Goal: Task Accomplishment & Management: Use online tool/utility

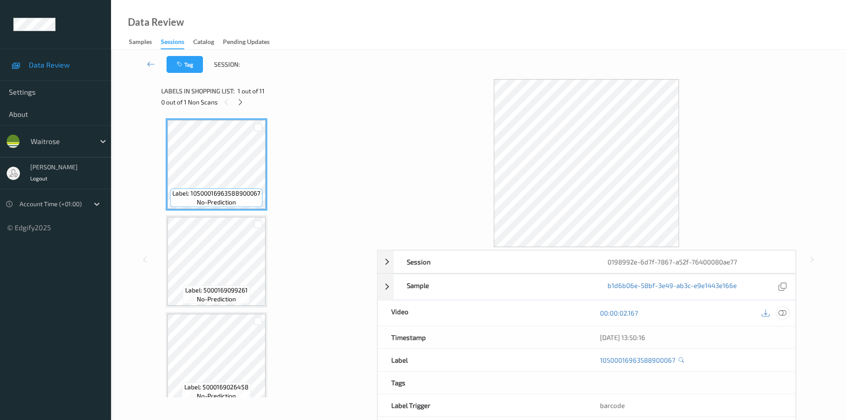
click at [787, 310] on div at bounding box center [783, 313] width 12 height 12
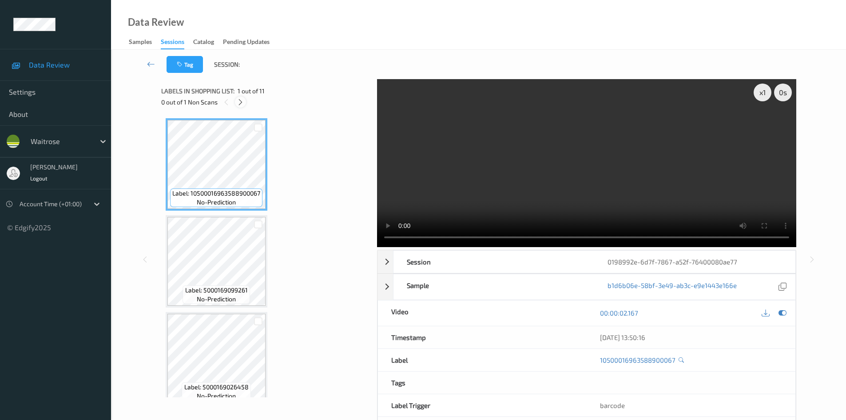
click at [240, 103] on icon at bounding box center [241, 102] width 8 height 8
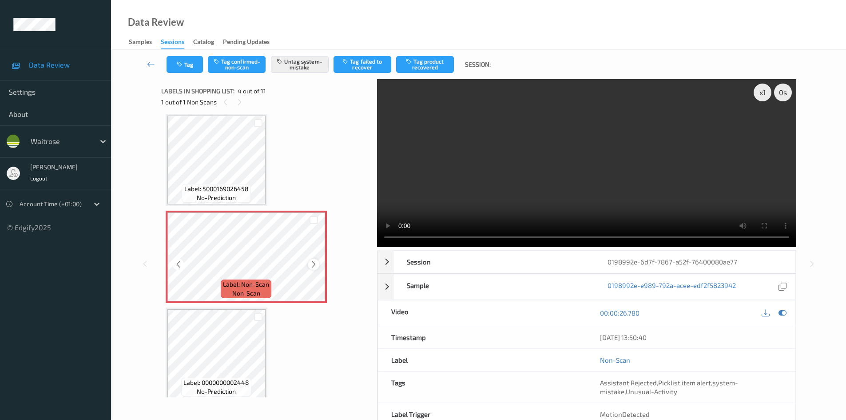
click at [312, 263] on icon at bounding box center [314, 264] width 8 height 8
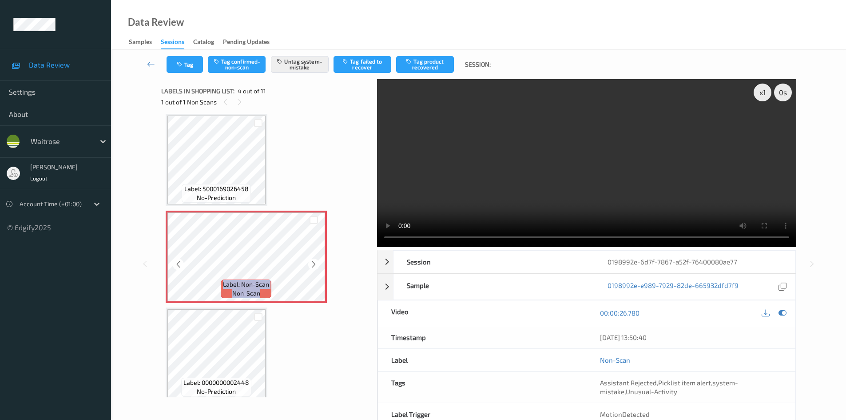
click at [312, 263] on icon at bounding box center [314, 264] width 8 height 8
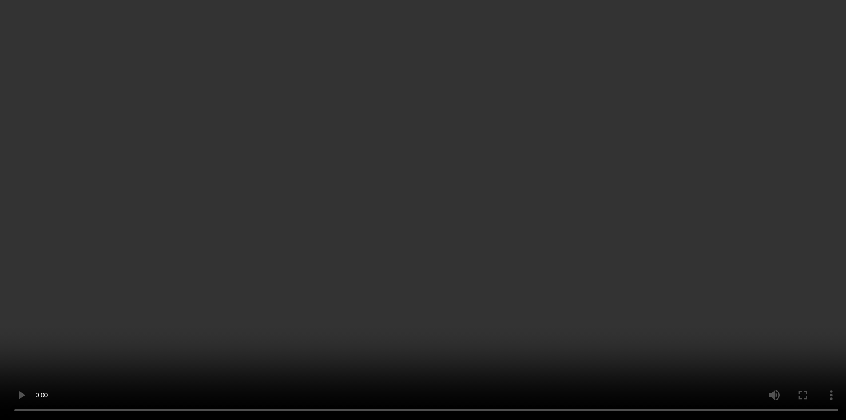
scroll to position [222, 0]
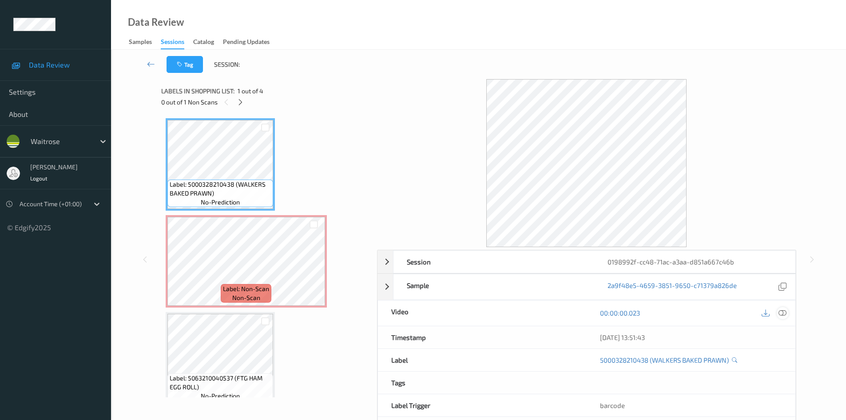
click at [788, 315] on div at bounding box center [783, 313] width 12 height 12
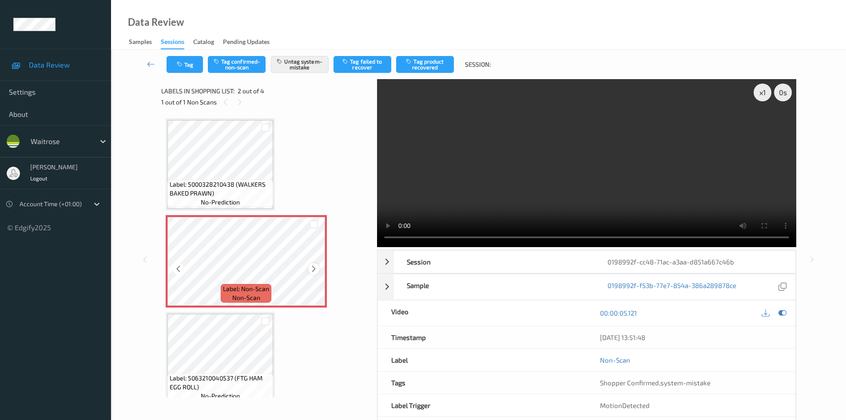
click at [313, 268] on icon at bounding box center [314, 269] width 8 height 8
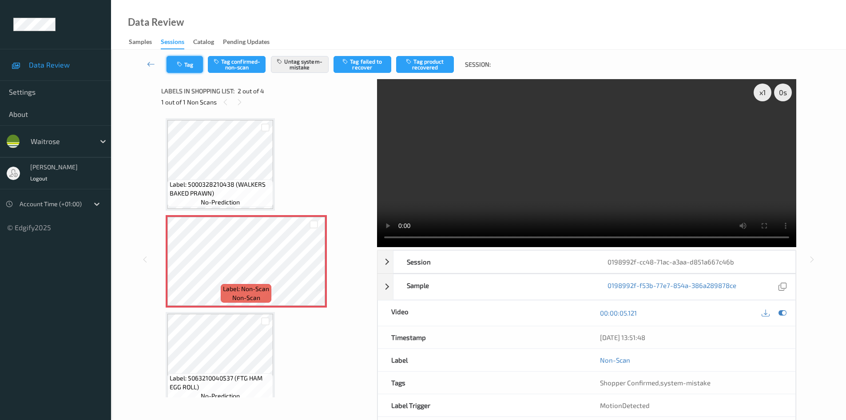
click at [191, 61] on button "Tag" at bounding box center [185, 64] width 36 height 17
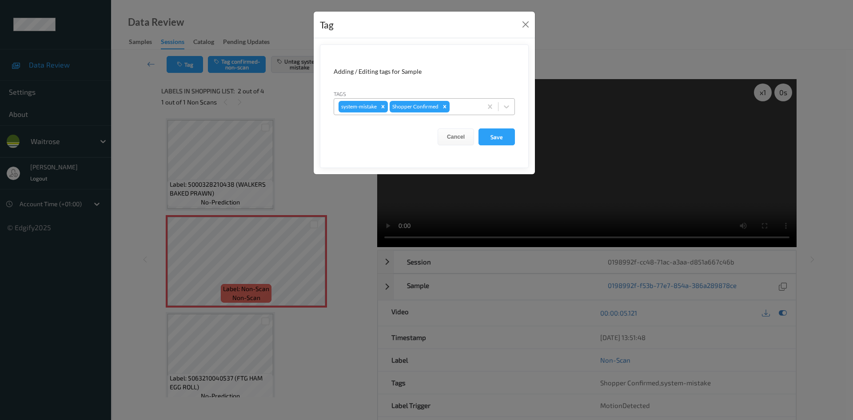
click at [463, 105] on div at bounding box center [464, 106] width 26 height 11
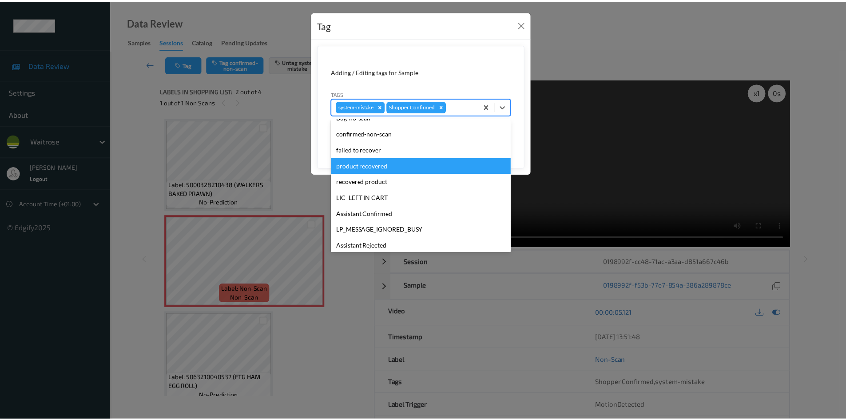
scroll to position [133, 0]
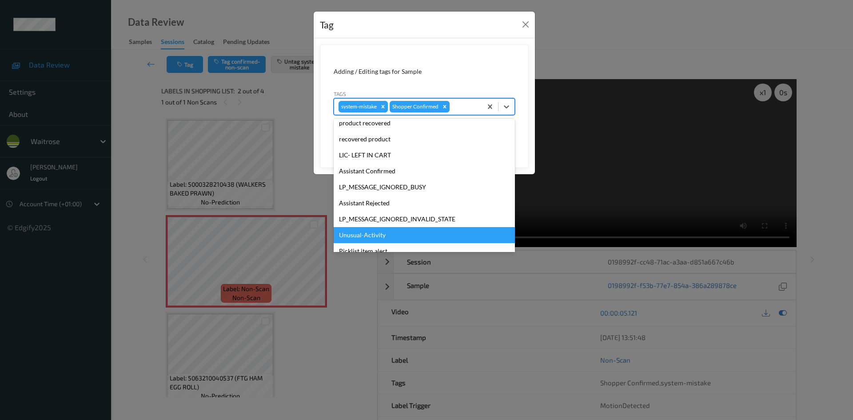
click at [408, 231] on div "Unusual-Activity" at bounding box center [424, 235] width 181 height 16
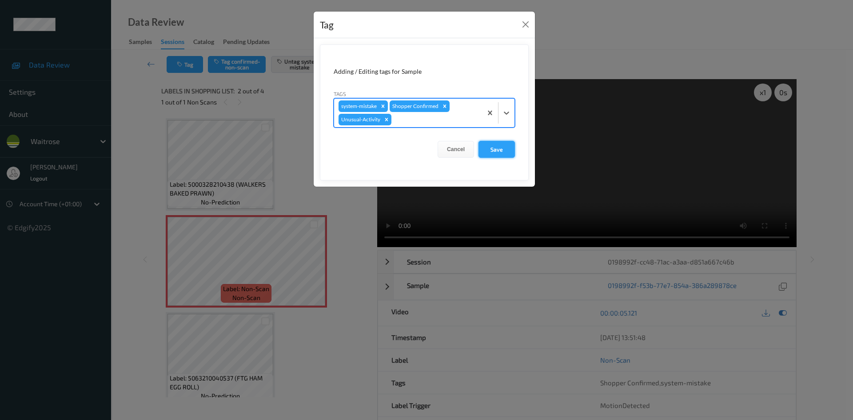
click at [491, 148] on button "Save" at bounding box center [496, 149] width 36 height 17
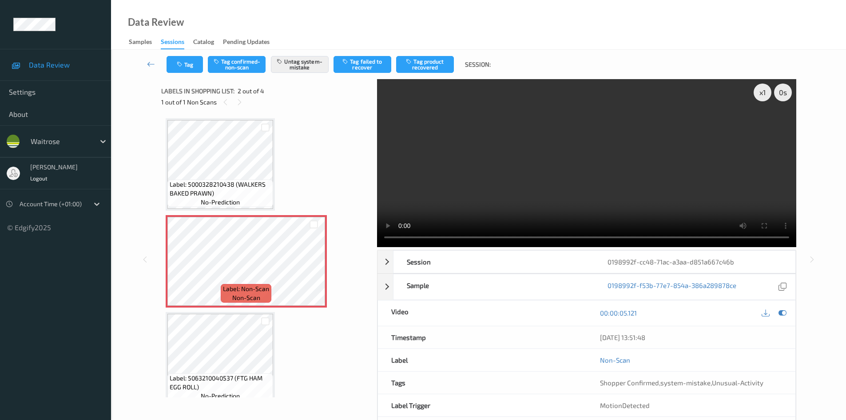
click at [726, 367] on div "Non-Scan" at bounding box center [691, 360] width 209 height 22
drag, startPoint x: 711, startPoint y: 383, endPoint x: 765, endPoint y: 383, distance: 53.8
click at [765, 383] on div "Shopper Confirmed , system-mistake , Unusual-Activity" at bounding box center [691, 382] width 182 height 9
copy span "Unusual-Activity"
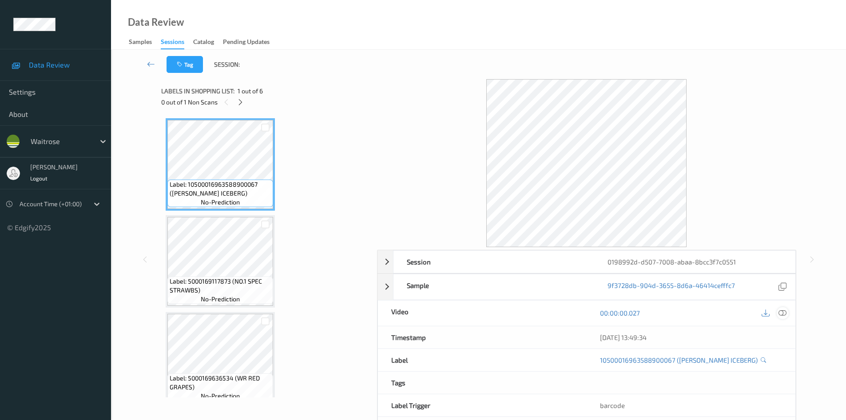
click at [782, 313] on icon at bounding box center [783, 313] width 8 height 8
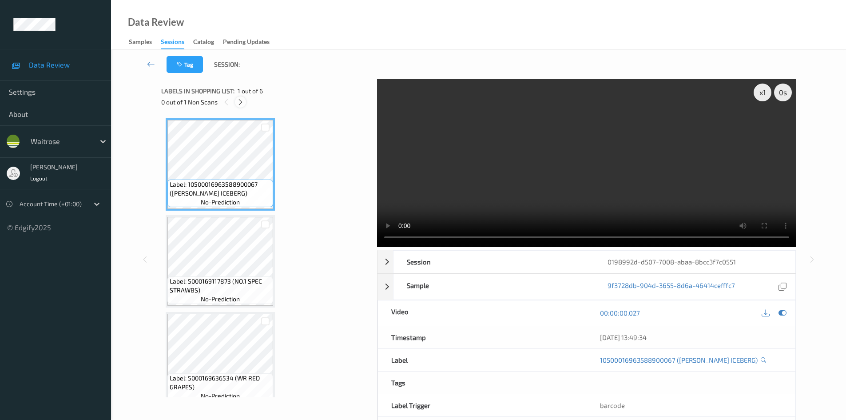
click at [240, 98] on icon at bounding box center [241, 102] width 8 height 8
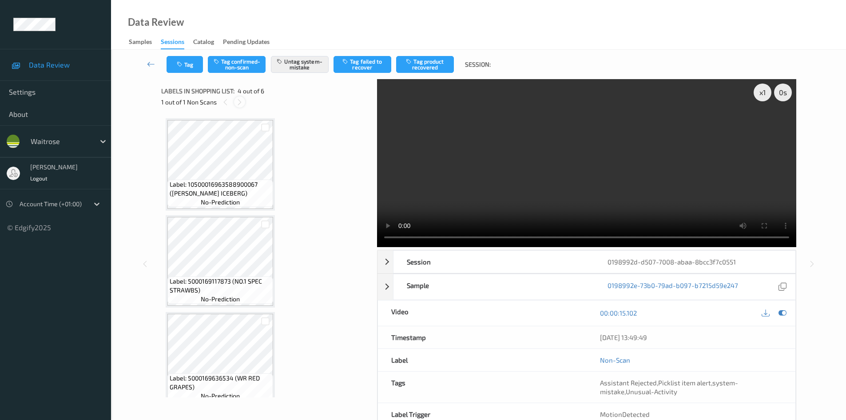
scroll to position [198, 0]
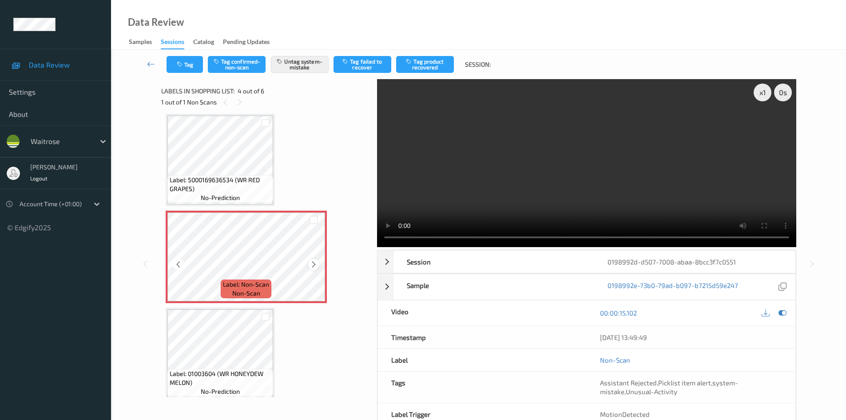
click at [315, 263] on icon at bounding box center [314, 264] width 8 height 8
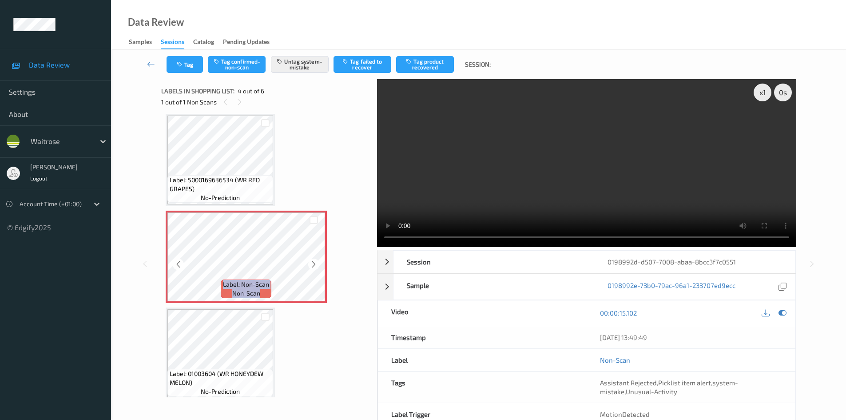
click at [315, 263] on icon at bounding box center [314, 264] width 8 height 8
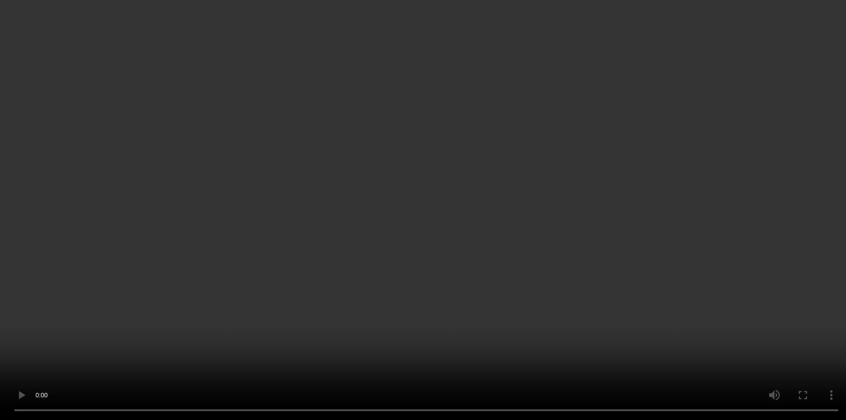
scroll to position [287, 0]
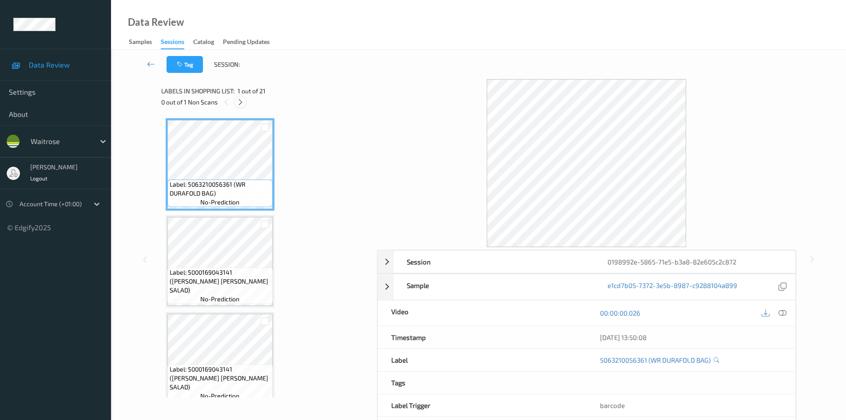
click at [241, 104] on icon at bounding box center [241, 102] width 8 height 8
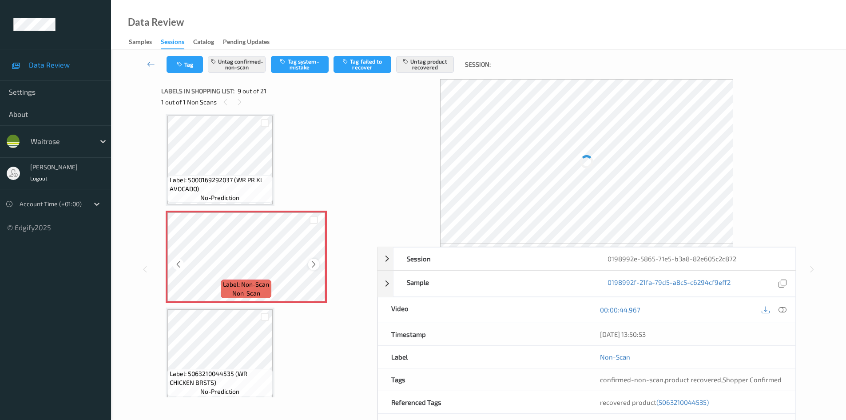
click at [314, 263] on icon at bounding box center [314, 264] width 8 height 8
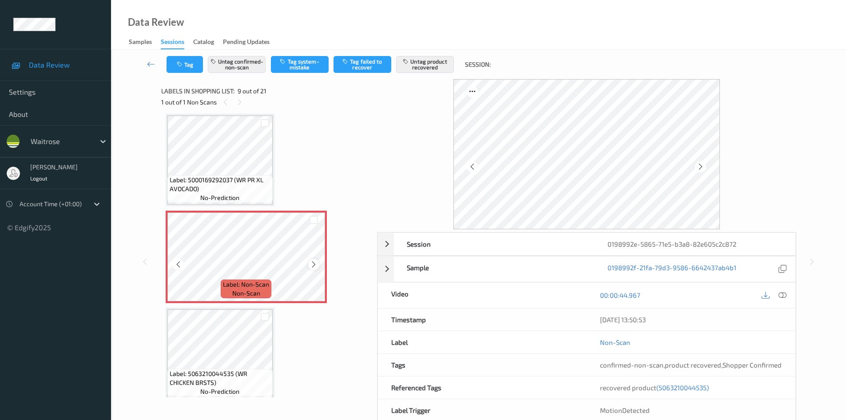
click at [315, 263] on icon at bounding box center [314, 264] width 8 height 8
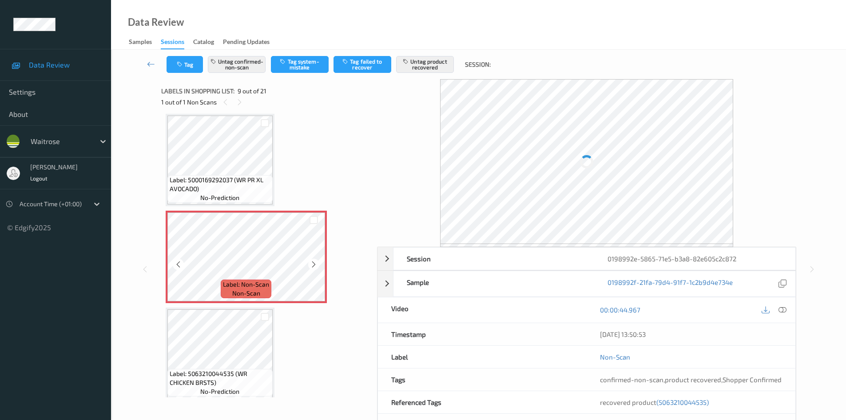
click at [315, 263] on icon at bounding box center [314, 264] width 8 height 8
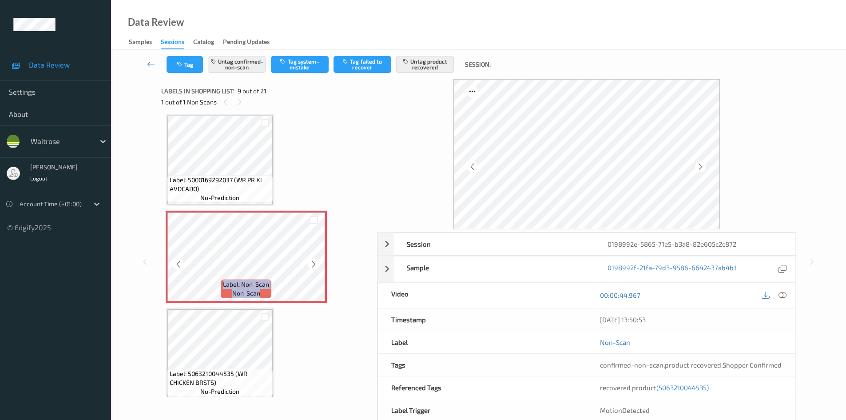
click at [315, 263] on icon at bounding box center [314, 264] width 8 height 8
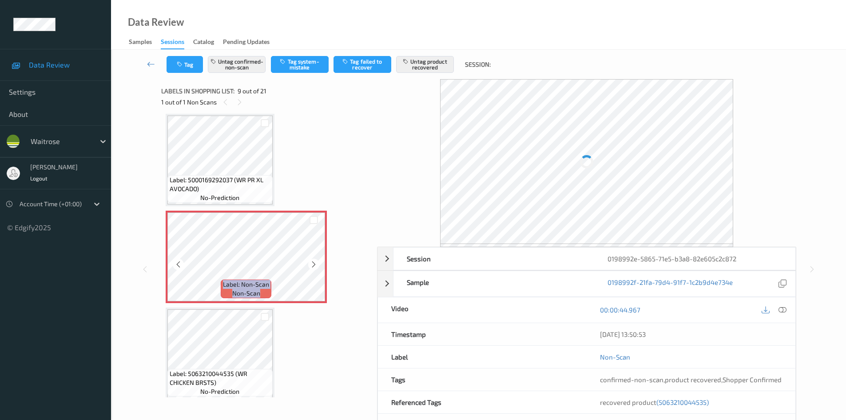
click at [315, 263] on icon at bounding box center [314, 264] width 8 height 8
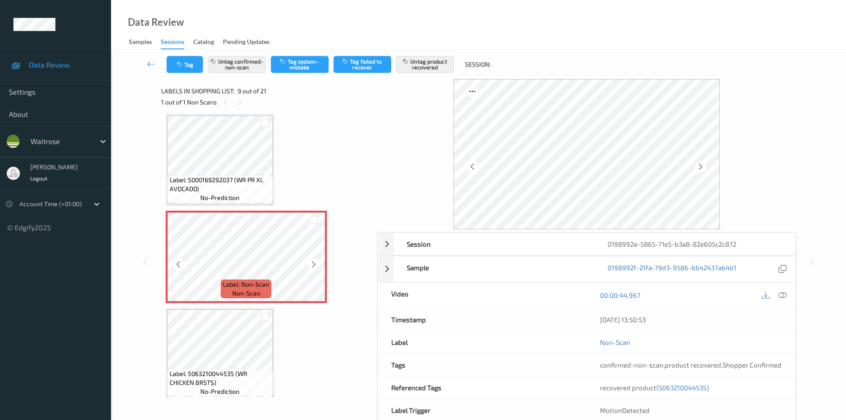
click at [315, 263] on icon at bounding box center [314, 264] width 8 height 8
click at [316, 261] on icon at bounding box center [314, 264] width 8 height 8
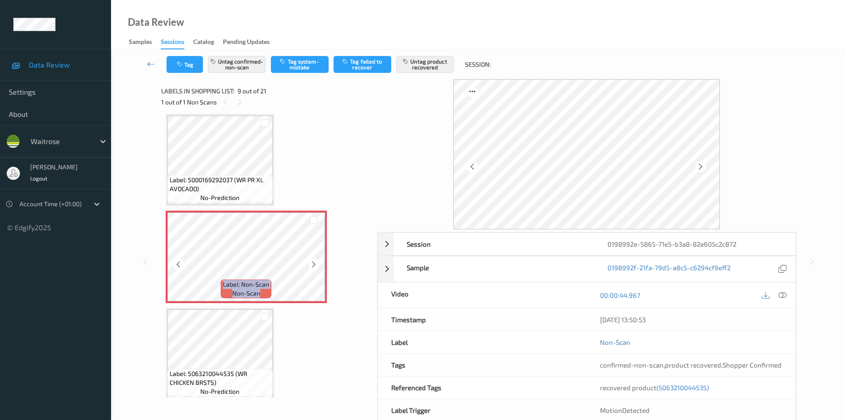
click at [316, 261] on icon at bounding box center [314, 264] width 8 height 8
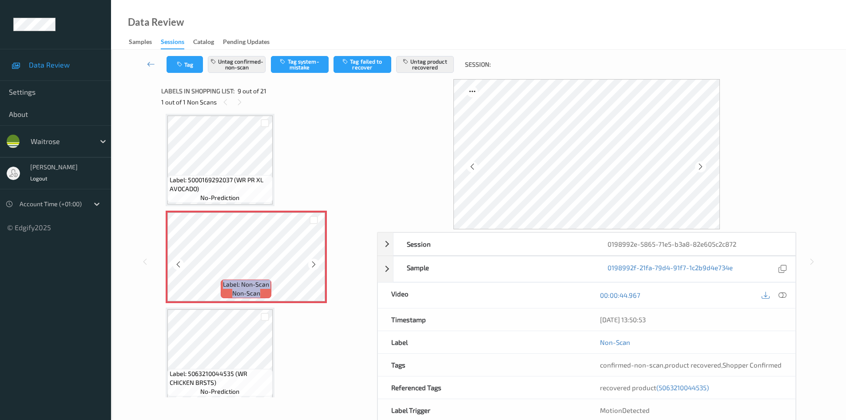
click at [316, 261] on icon at bounding box center [314, 264] width 8 height 8
click at [784, 298] on icon at bounding box center [783, 295] width 8 height 8
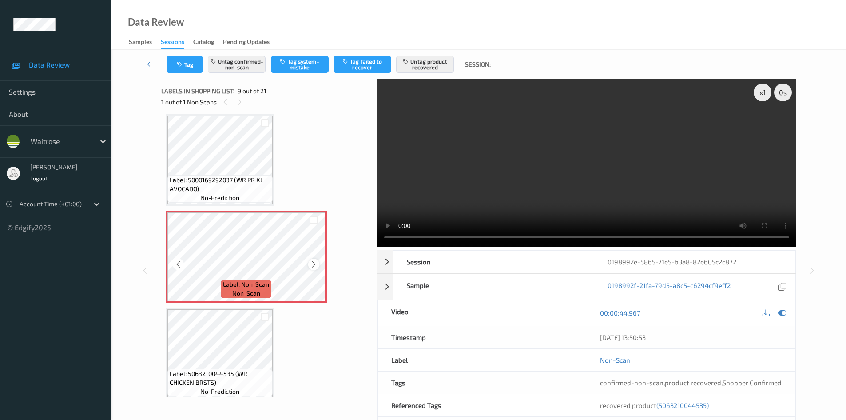
click at [315, 265] on icon at bounding box center [314, 264] width 8 height 8
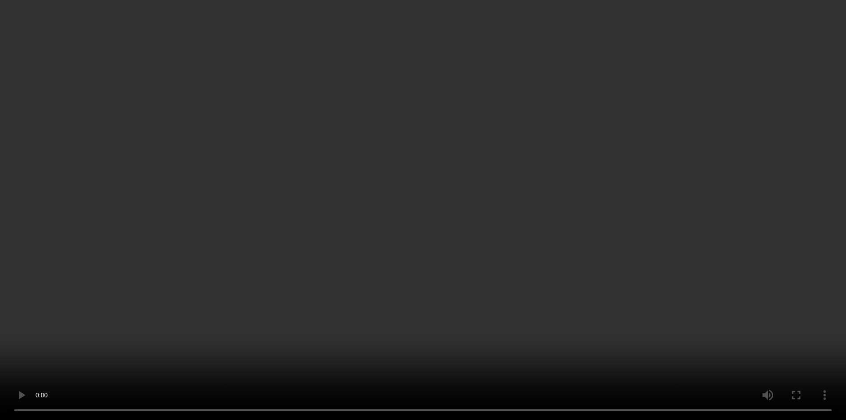
scroll to position [727, 0]
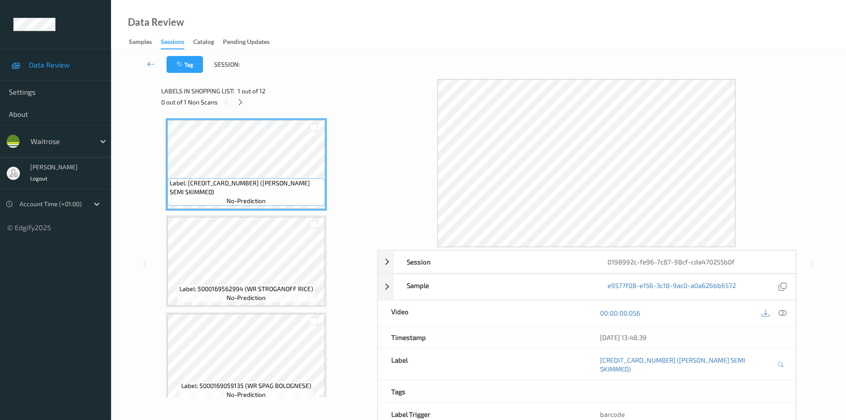
click at [787, 311] on div at bounding box center [783, 313] width 12 height 12
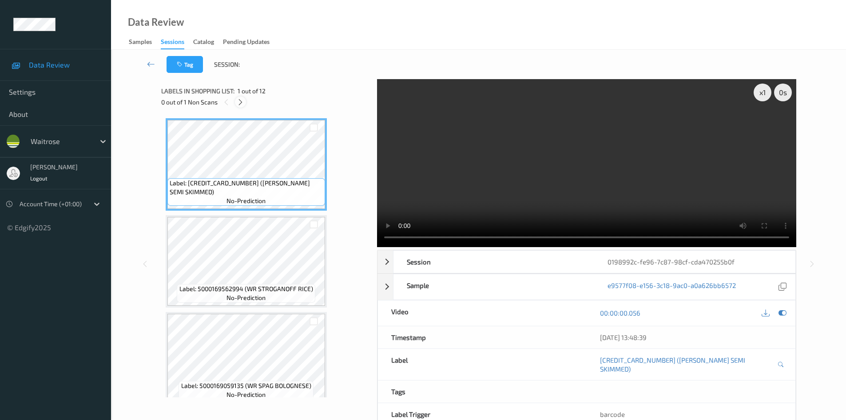
click at [242, 104] on icon at bounding box center [241, 102] width 8 height 8
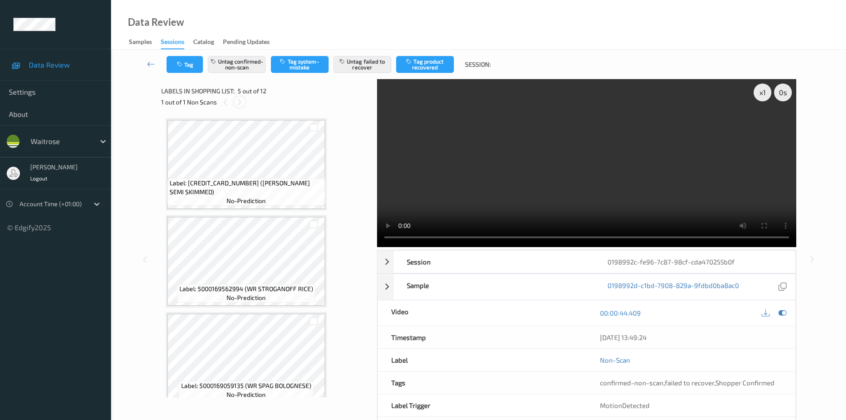
scroll to position [295, 0]
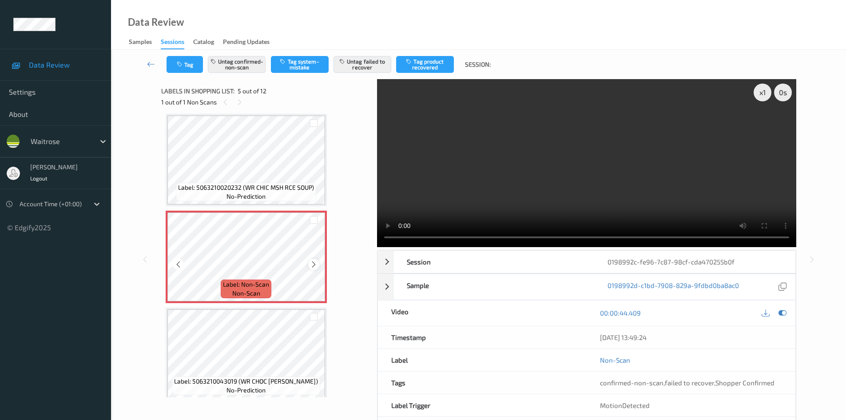
click at [315, 265] on icon at bounding box center [314, 264] width 8 height 8
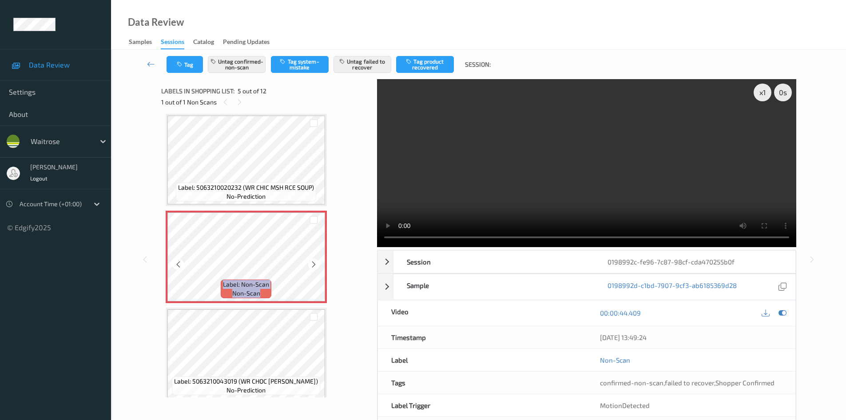
click at [315, 265] on icon at bounding box center [314, 264] width 8 height 8
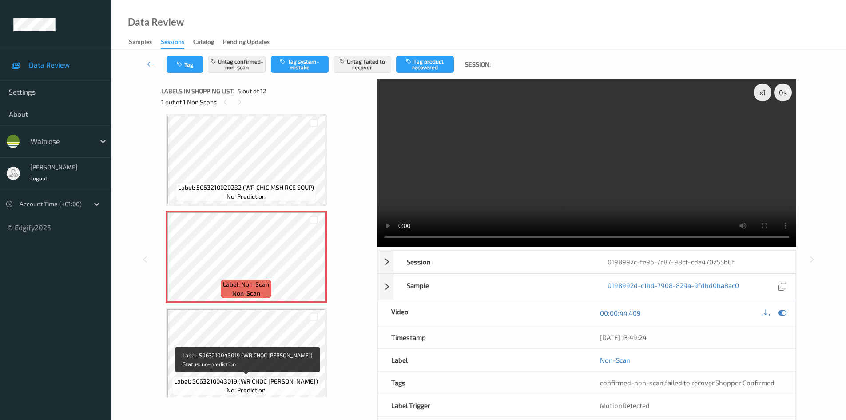
click at [267, 386] on div "Label: 5063210043019 (WR CHOC BROWNIE SUND) no-prediction" at bounding box center [246, 385] width 148 height 19
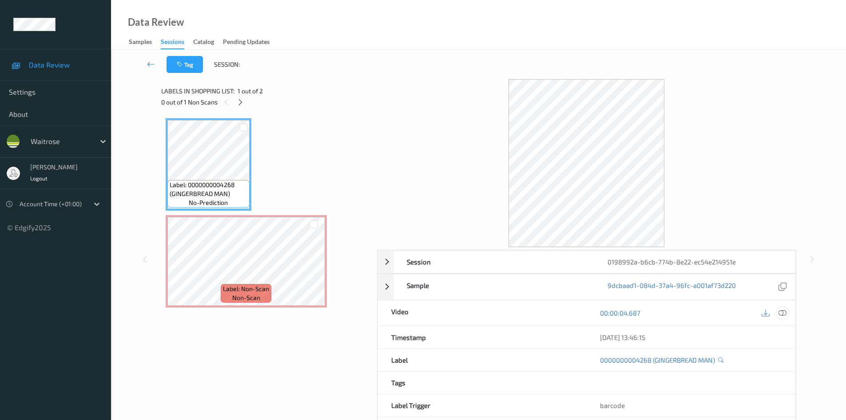
click at [782, 314] on icon at bounding box center [783, 313] width 8 height 8
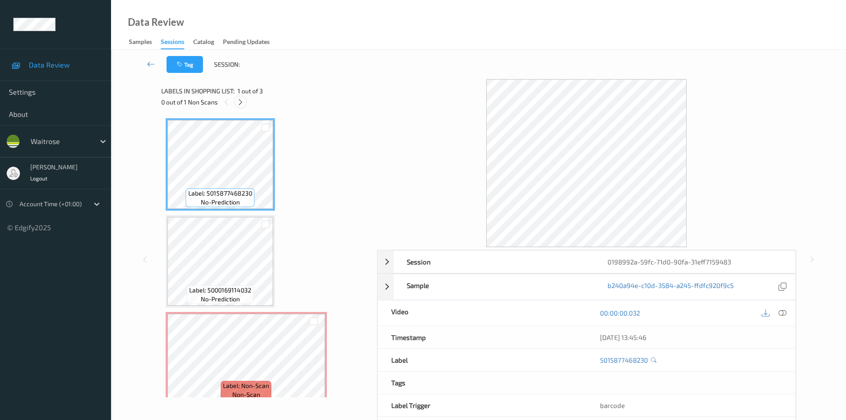
click at [239, 103] on icon at bounding box center [241, 102] width 8 height 8
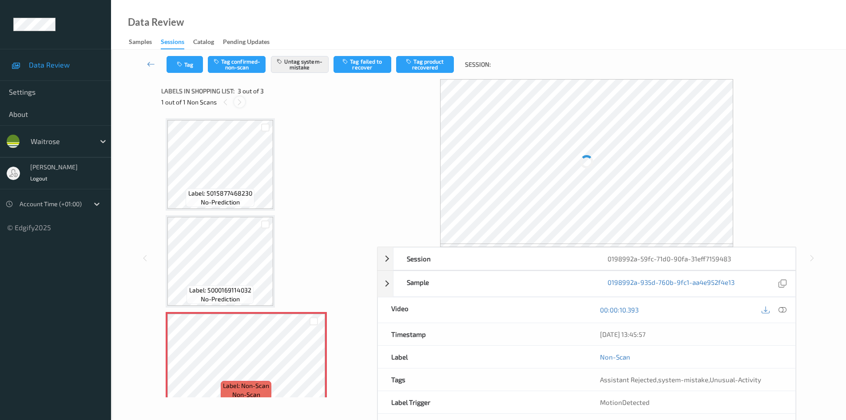
scroll to position [12, 0]
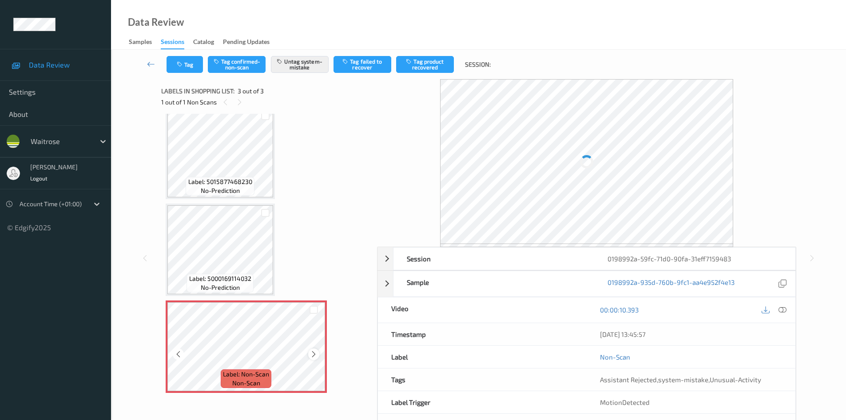
click at [315, 351] on icon at bounding box center [314, 354] width 8 height 8
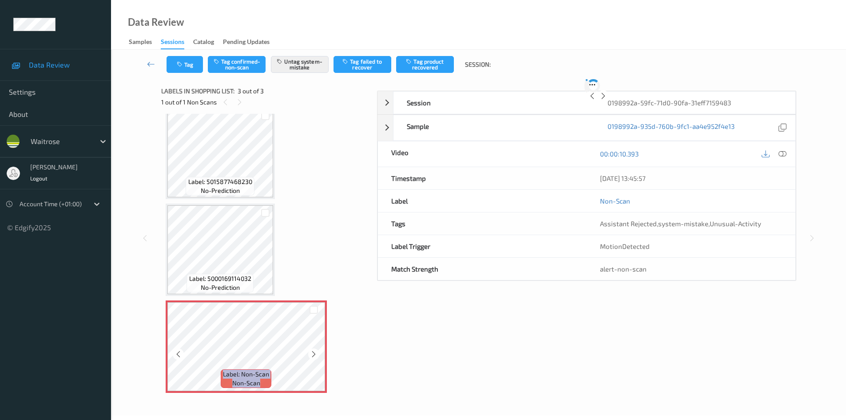
click at [315, 351] on icon at bounding box center [314, 354] width 8 height 8
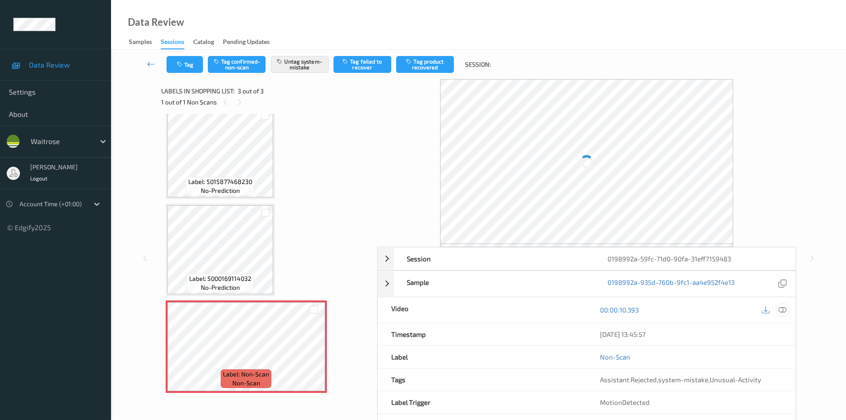
click at [784, 310] on icon at bounding box center [783, 310] width 8 height 8
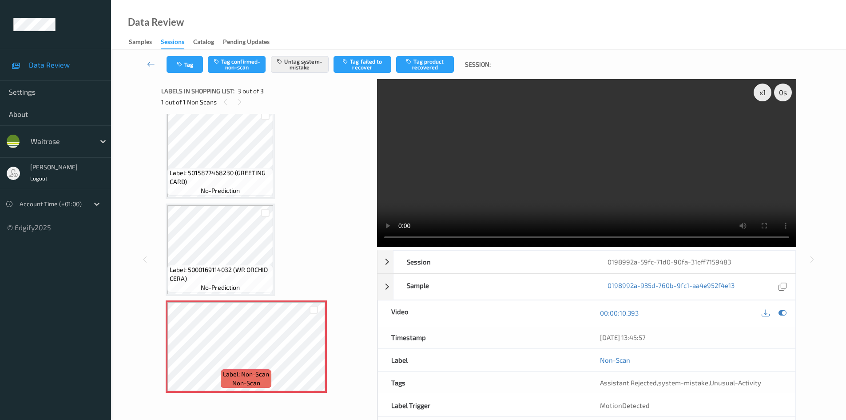
scroll to position [0, 0]
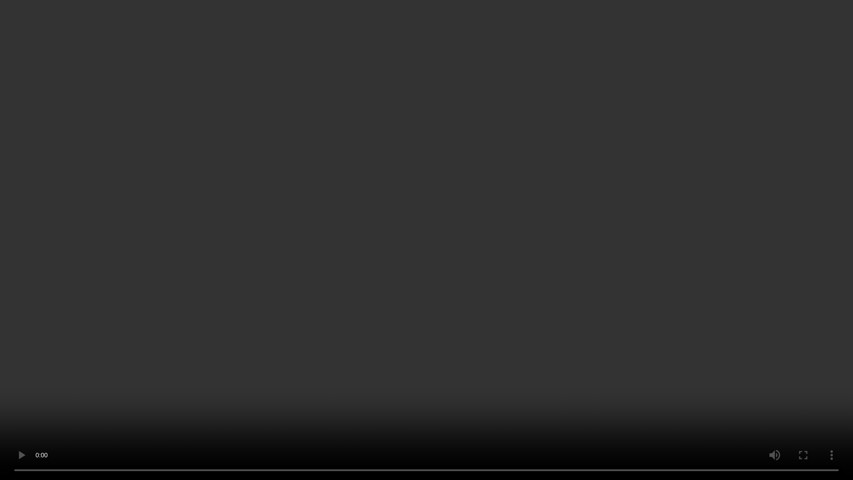
click at [709, 385] on video at bounding box center [426, 240] width 853 height 480
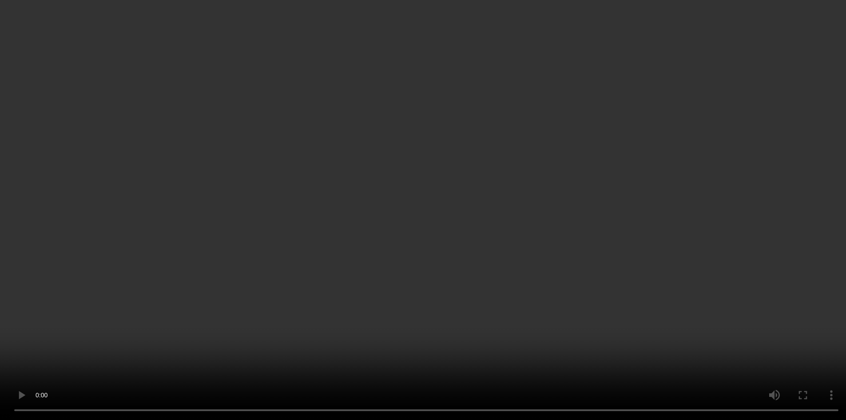
scroll to position [12, 0]
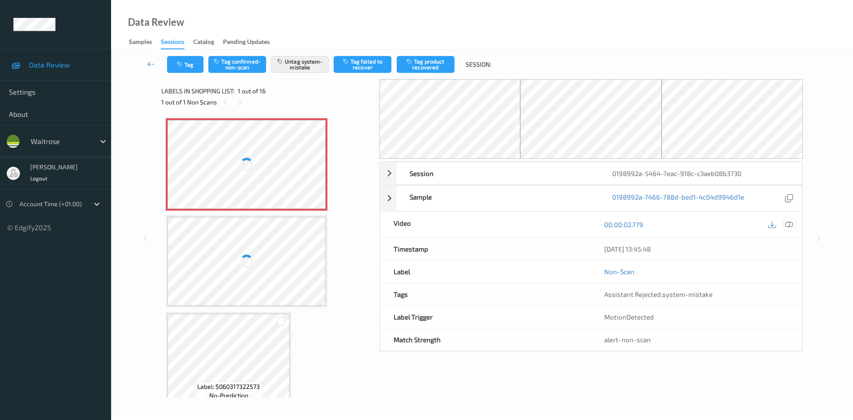
click at [787, 221] on icon at bounding box center [789, 224] width 8 height 8
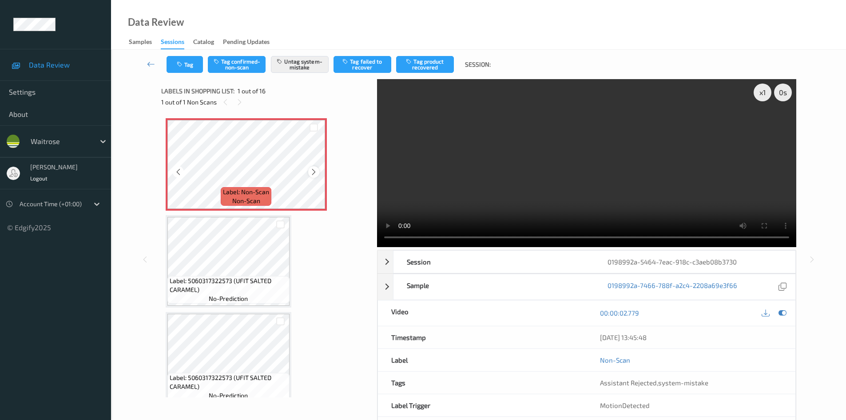
click at [312, 172] on icon at bounding box center [314, 172] width 8 height 8
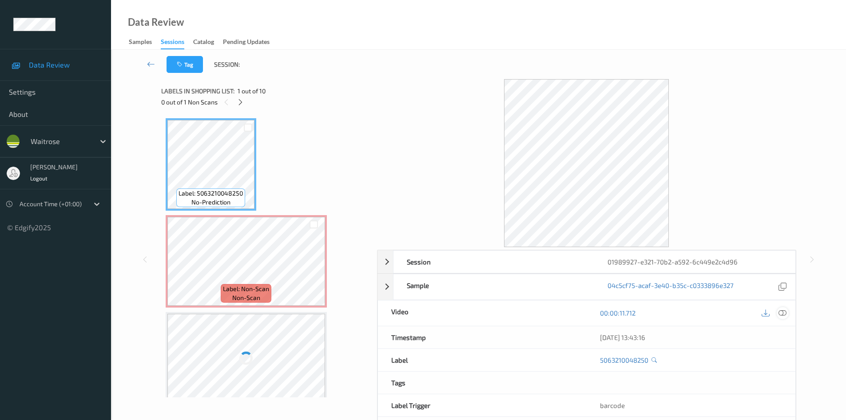
click at [783, 315] on icon at bounding box center [783, 313] width 8 height 8
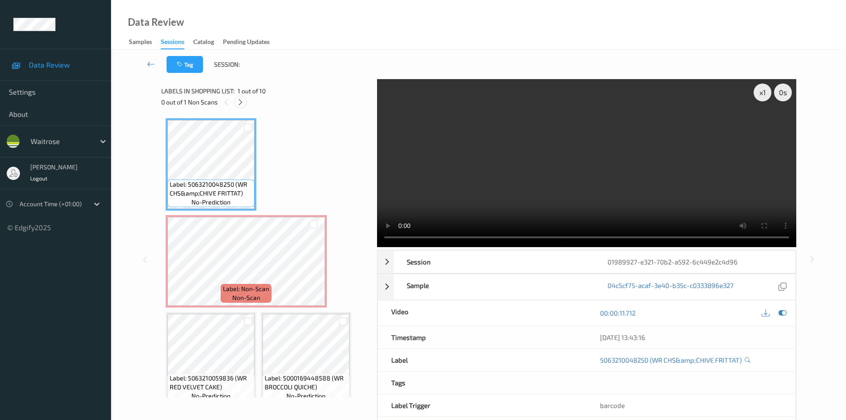
click at [240, 104] on icon at bounding box center [241, 102] width 8 height 8
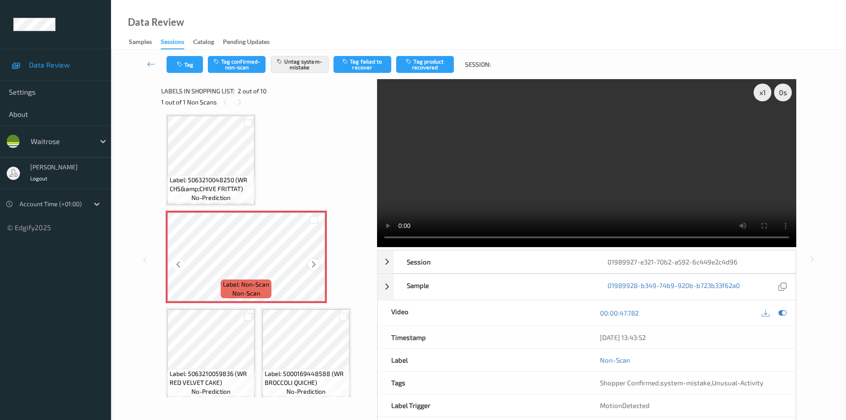
click at [313, 266] on icon at bounding box center [314, 264] width 8 height 8
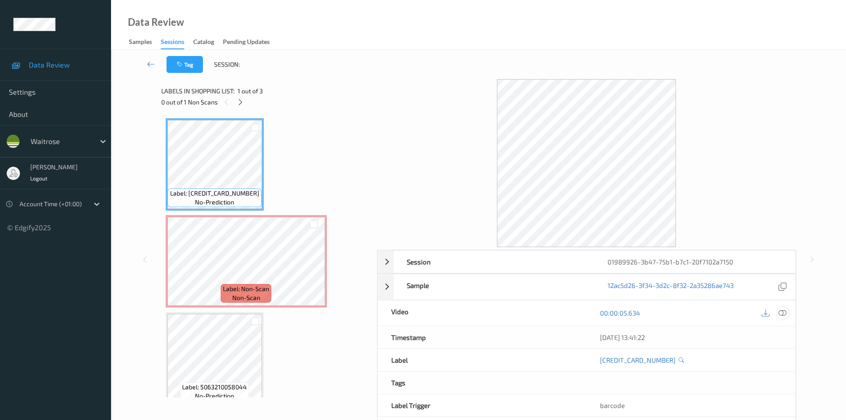
click at [783, 311] on icon at bounding box center [783, 313] width 8 height 8
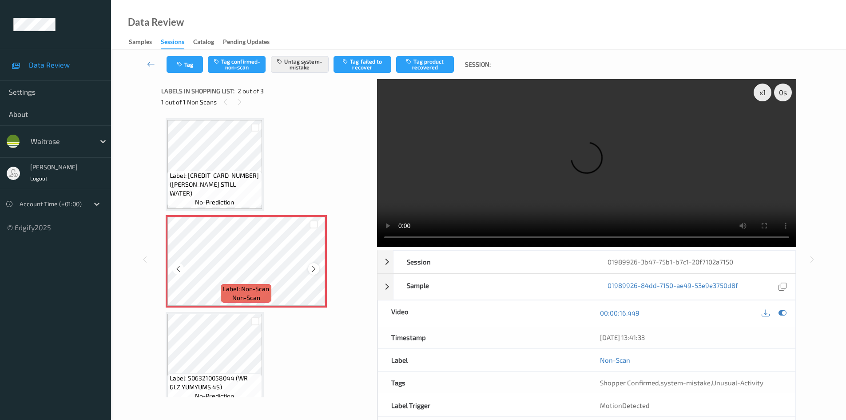
click at [313, 271] on icon at bounding box center [314, 269] width 8 height 8
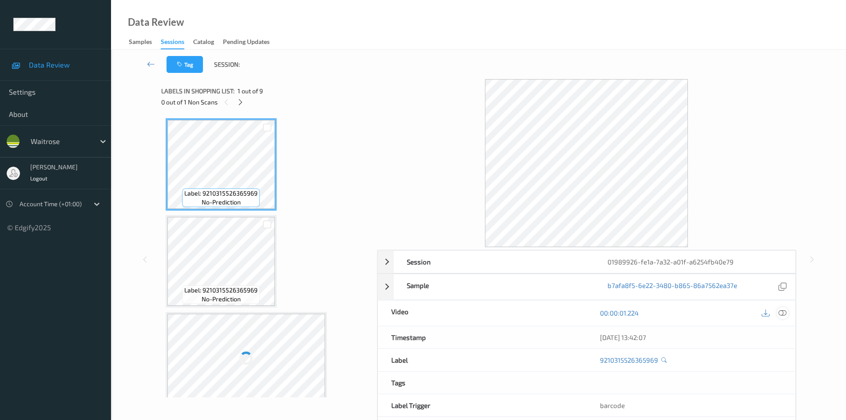
click at [784, 311] on icon at bounding box center [783, 313] width 8 height 8
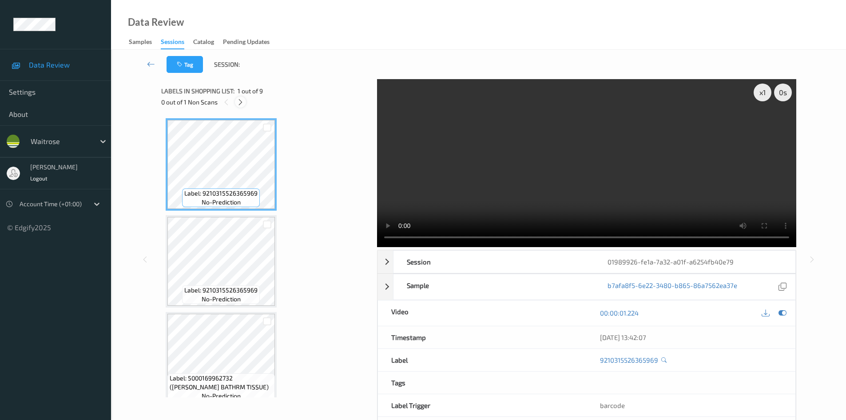
click at [243, 100] on icon at bounding box center [241, 102] width 8 height 8
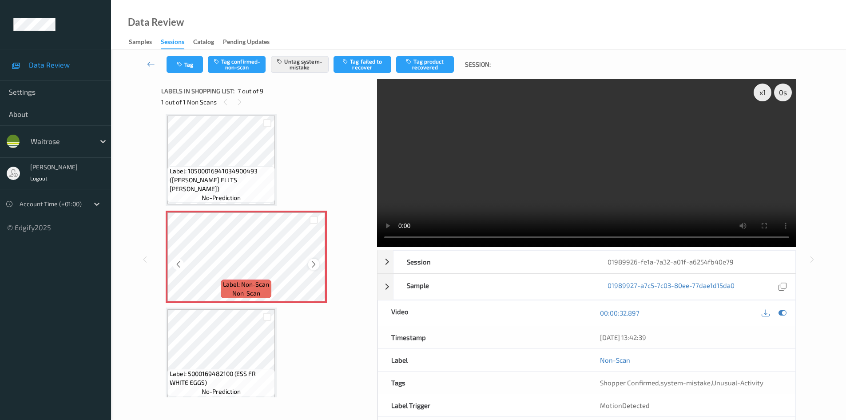
click at [315, 264] on icon at bounding box center [314, 264] width 8 height 8
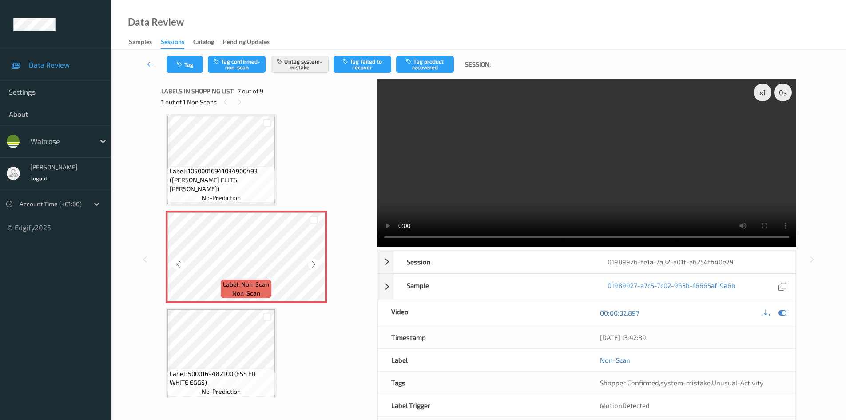
click at [315, 264] on icon at bounding box center [314, 264] width 8 height 8
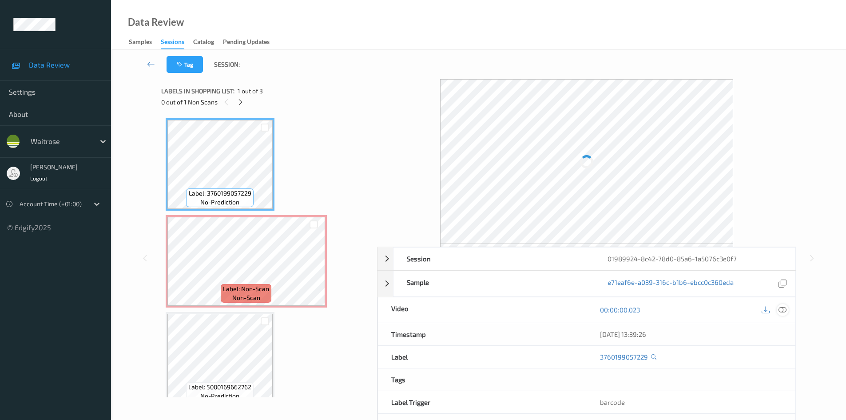
click at [785, 313] on icon at bounding box center [783, 310] width 8 height 8
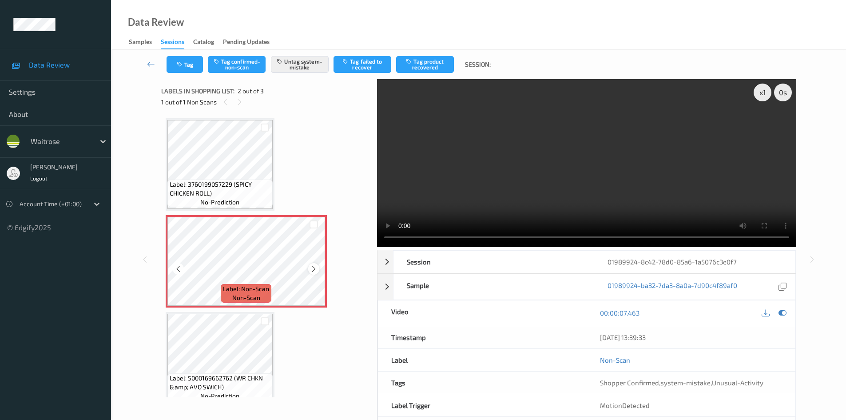
click at [317, 270] on icon at bounding box center [314, 269] width 8 height 8
click at [317, 269] on icon at bounding box center [314, 269] width 8 height 8
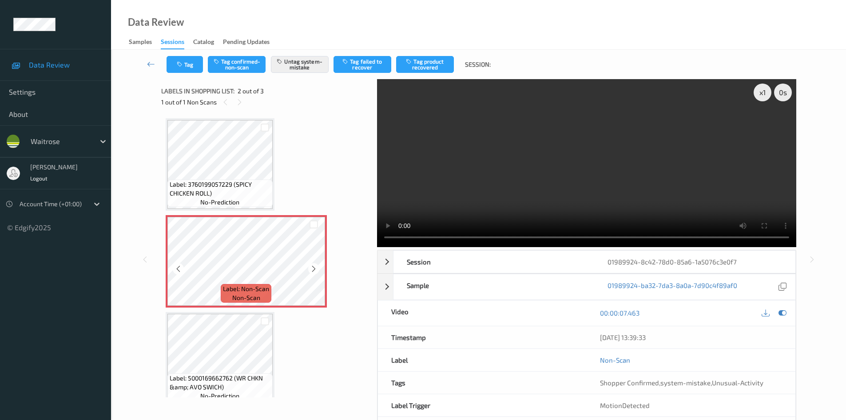
click at [317, 269] on icon at bounding box center [314, 269] width 8 height 8
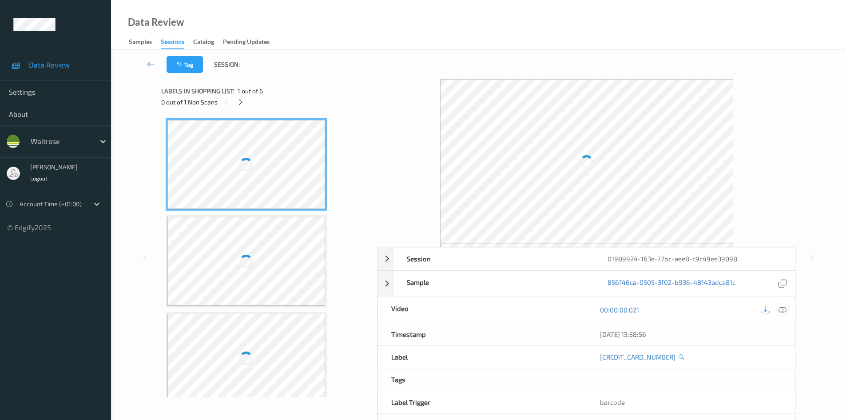
click at [785, 312] on icon at bounding box center [783, 310] width 8 height 8
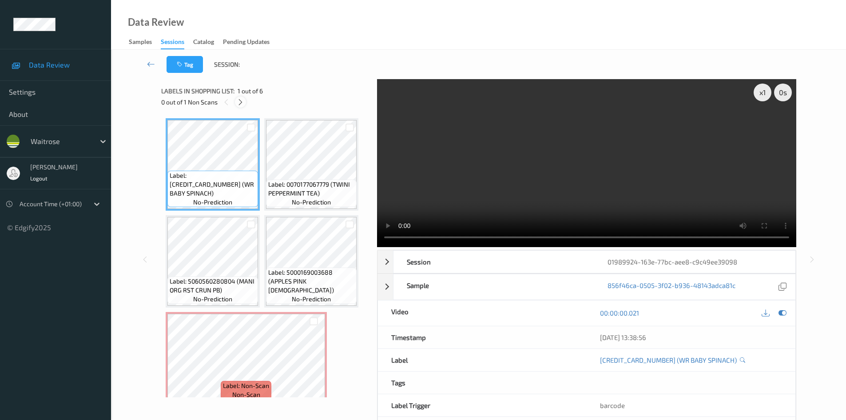
click at [241, 103] on icon at bounding box center [241, 102] width 8 height 8
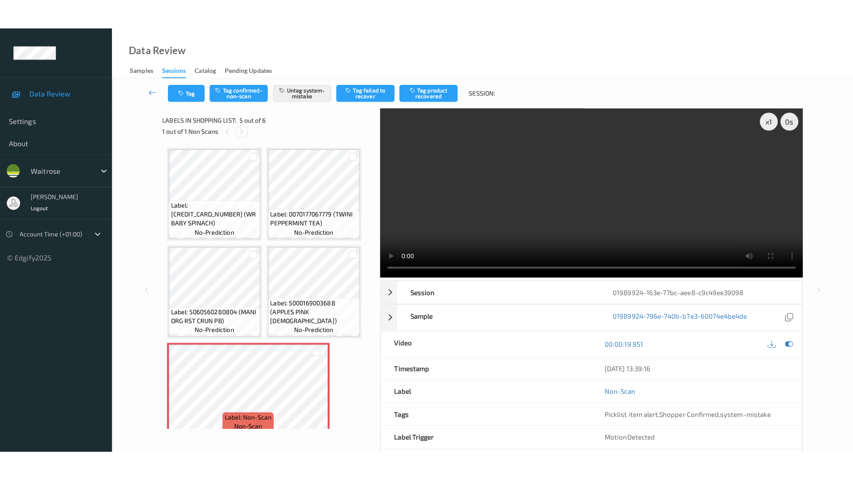
scroll to position [101, 0]
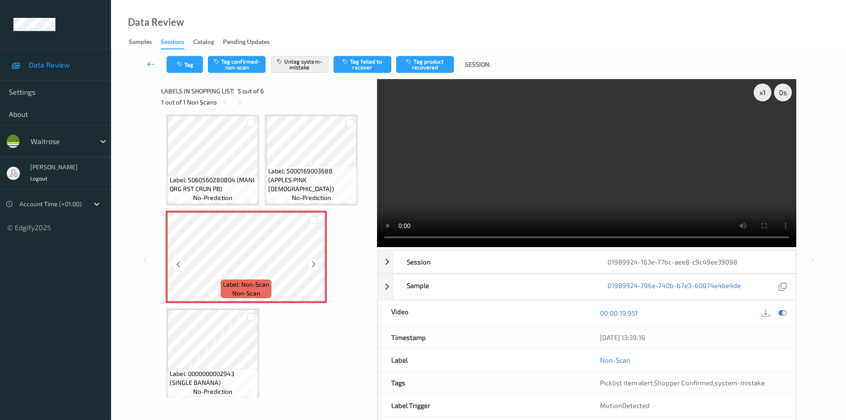
click at [314, 270] on div at bounding box center [313, 264] width 11 height 11
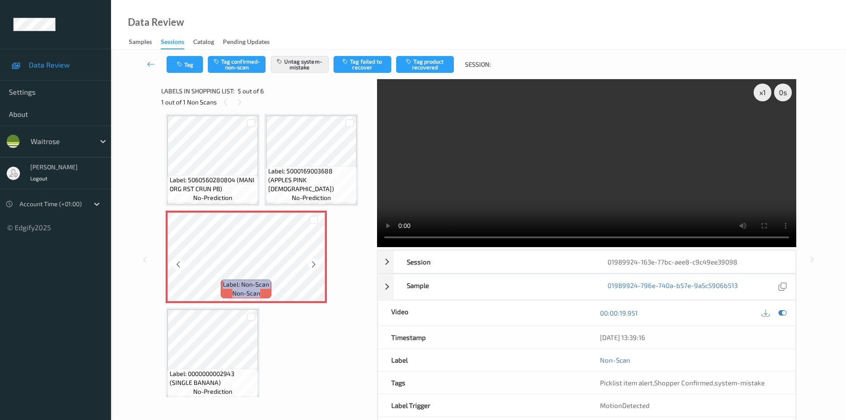
click at [314, 270] on div at bounding box center [313, 264] width 11 height 11
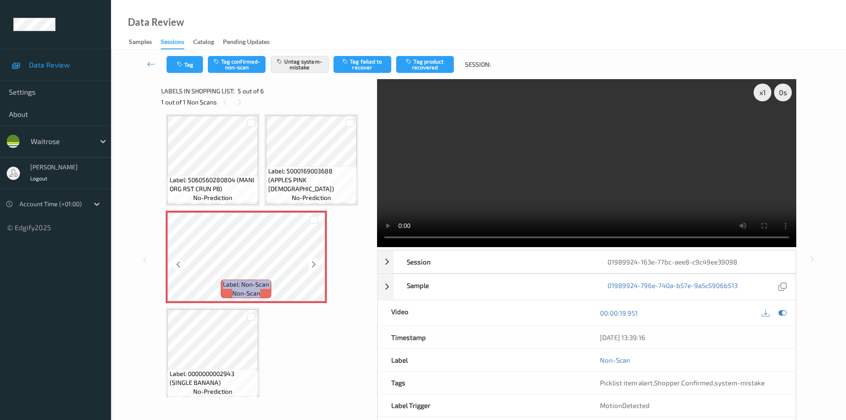
click at [314, 270] on div at bounding box center [313, 264] width 11 height 11
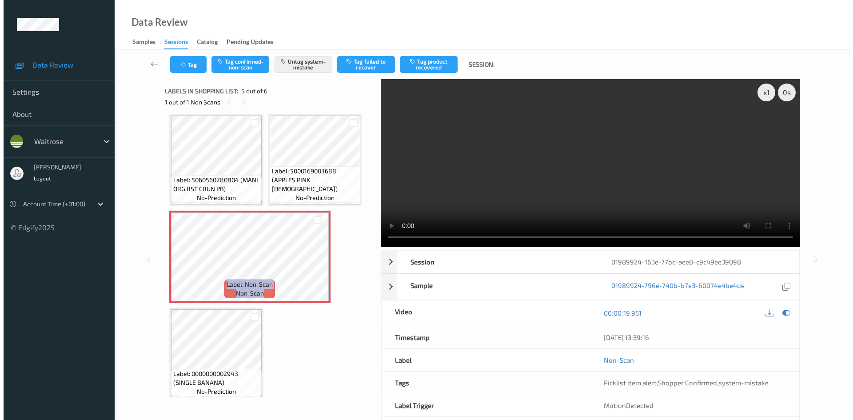
scroll to position [48, 0]
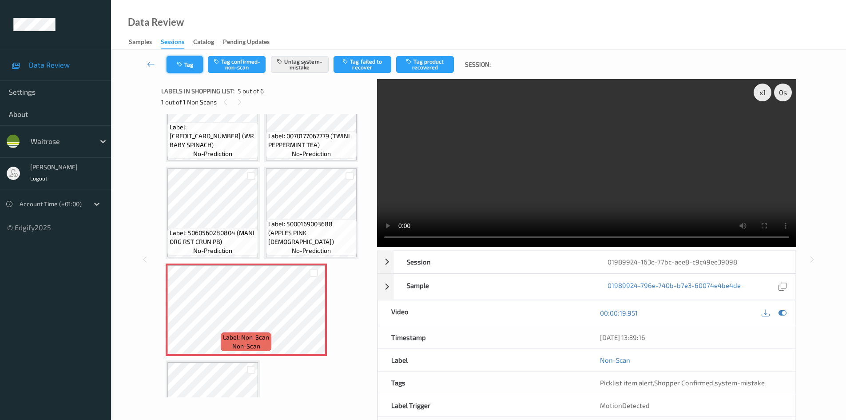
click at [195, 70] on button "Tag" at bounding box center [185, 64] width 36 height 17
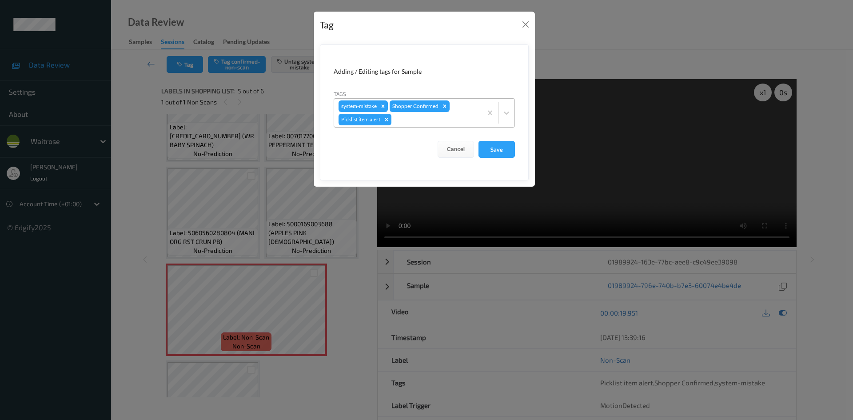
click at [433, 122] on div at bounding box center [435, 119] width 84 height 11
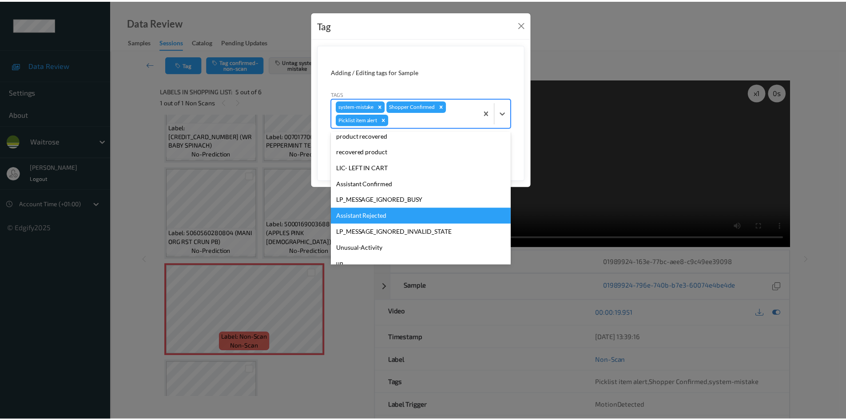
scroll to position [158, 0]
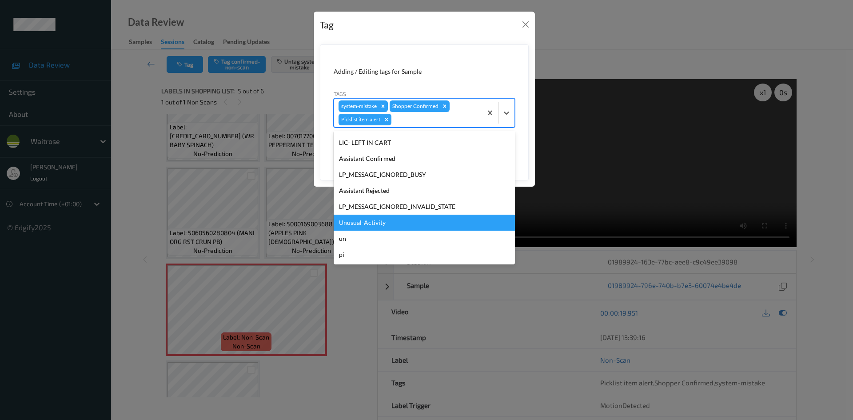
click at [426, 223] on div "Unusual-Activity" at bounding box center [424, 223] width 181 height 16
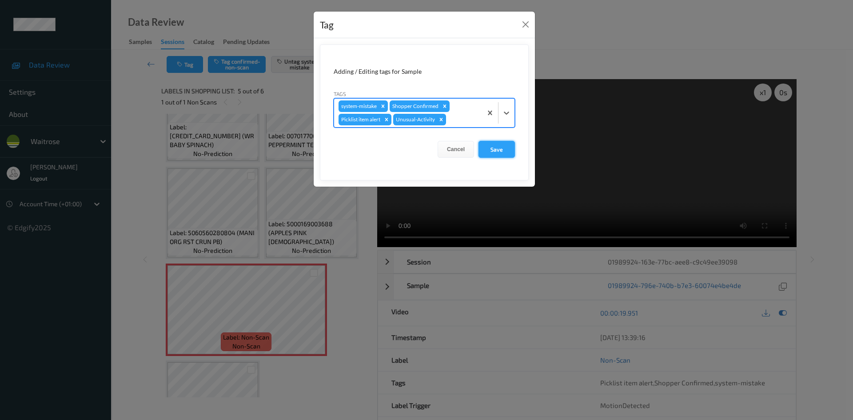
click at [494, 151] on button "Save" at bounding box center [496, 149] width 36 height 17
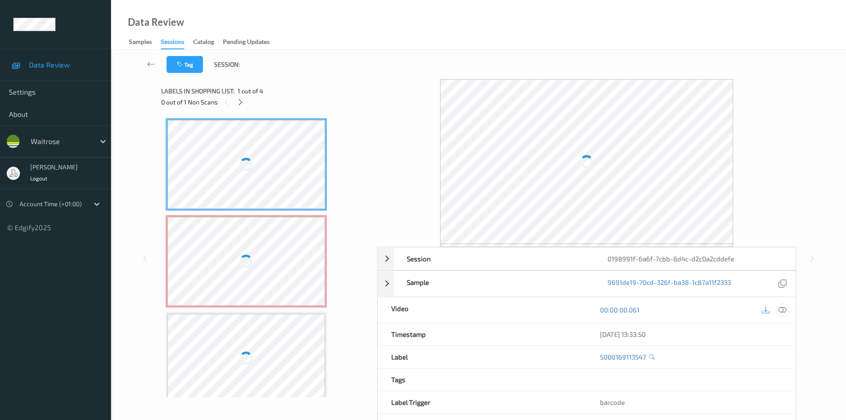
click at [783, 315] on div at bounding box center [783, 310] width 12 height 12
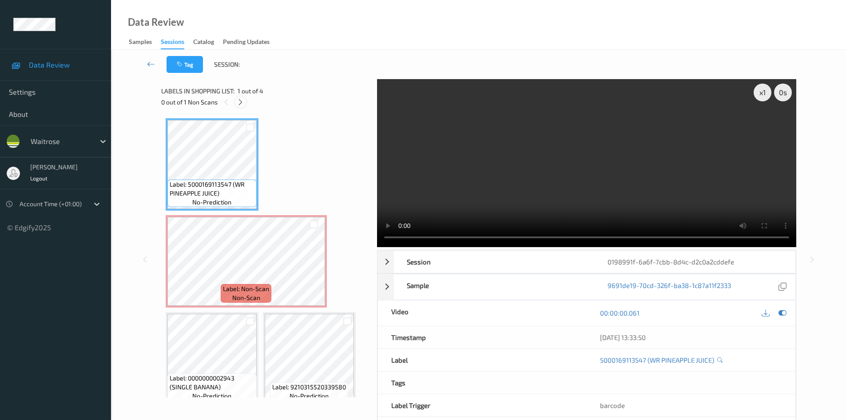
click at [240, 100] on icon at bounding box center [241, 102] width 8 height 8
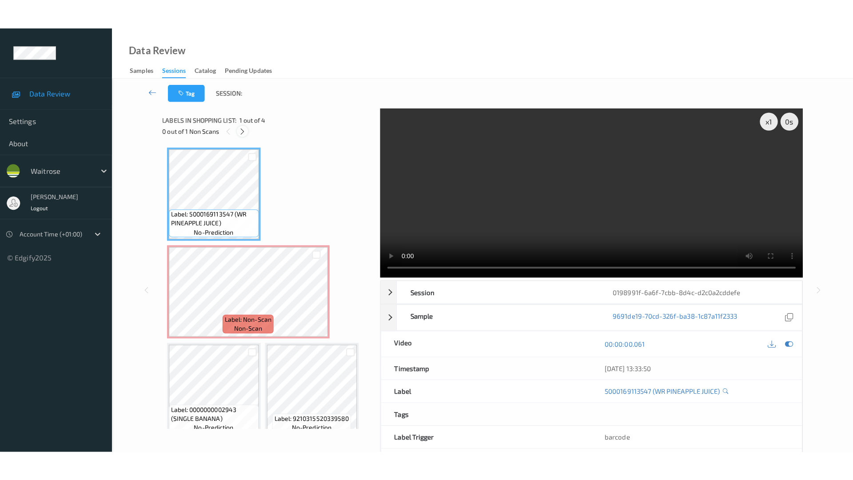
scroll to position [4, 0]
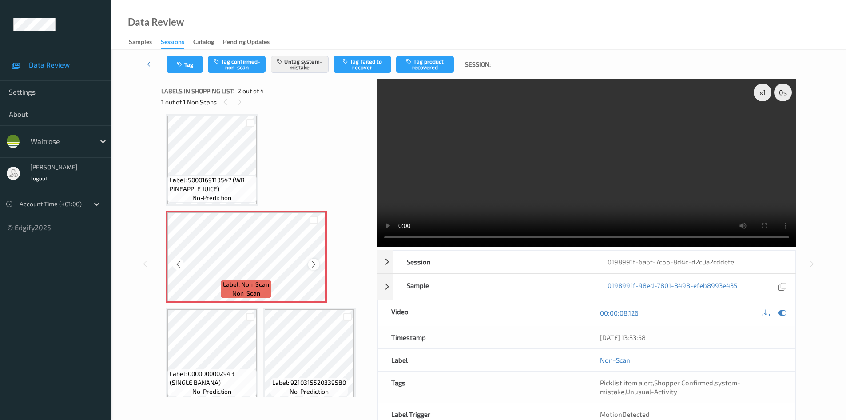
click at [317, 265] on icon at bounding box center [314, 264] width 8 height 8
click at [316, 265] on icon at bounding box center [314, 264] width 8 height 8
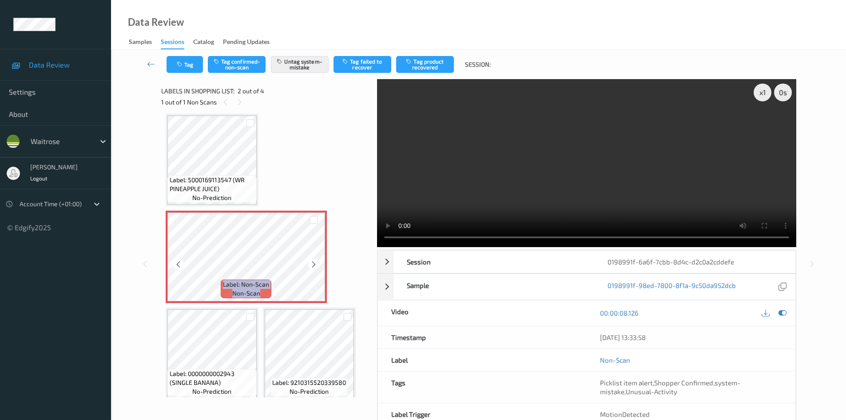
click at [316, 265] on icon at bounding box center [314, 264] width 8 height 8
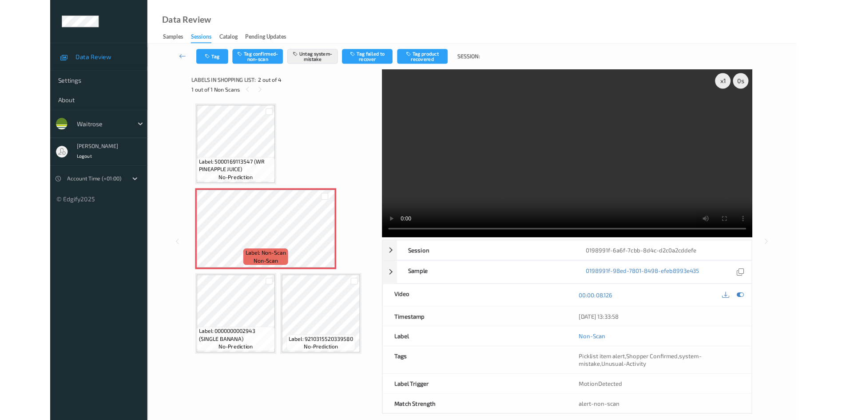
scroll to position [0, 0]
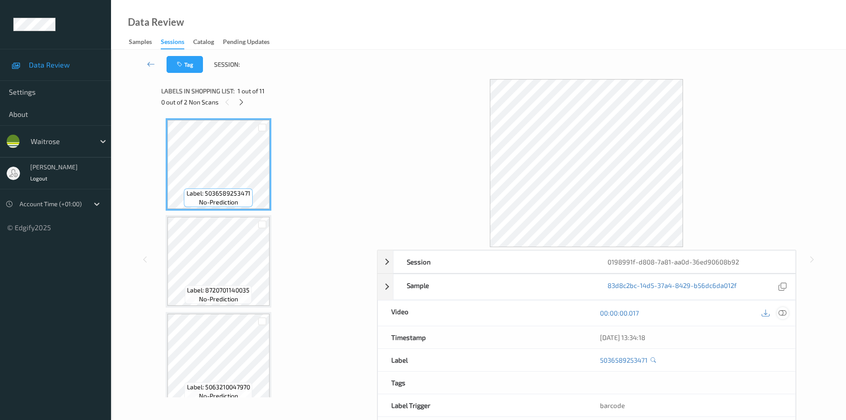
click at [787, 313] on div at bounding box center [783, 313] width 12 height 12
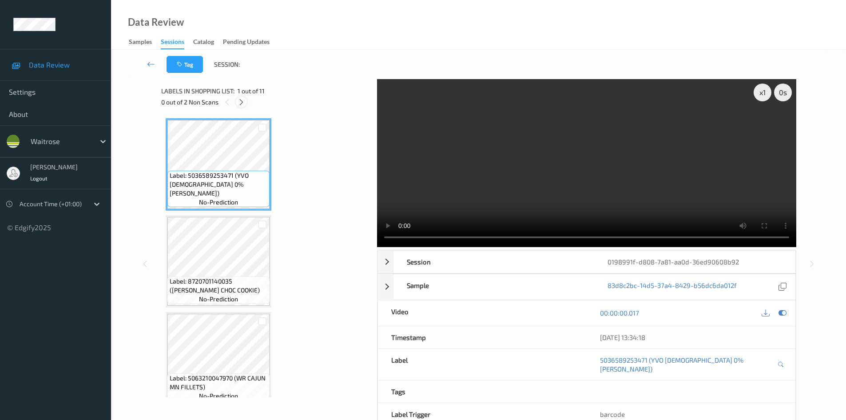
click at [243, 101] on icon at bounding box center [242, 102] width 8 height 8
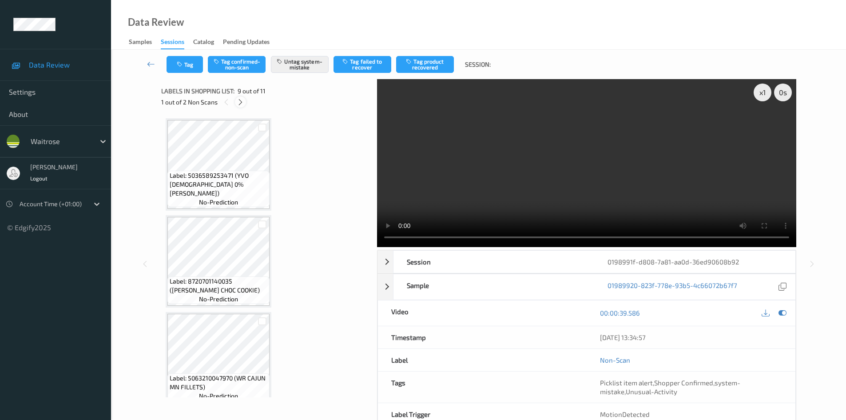
scroll to position [682, 0]
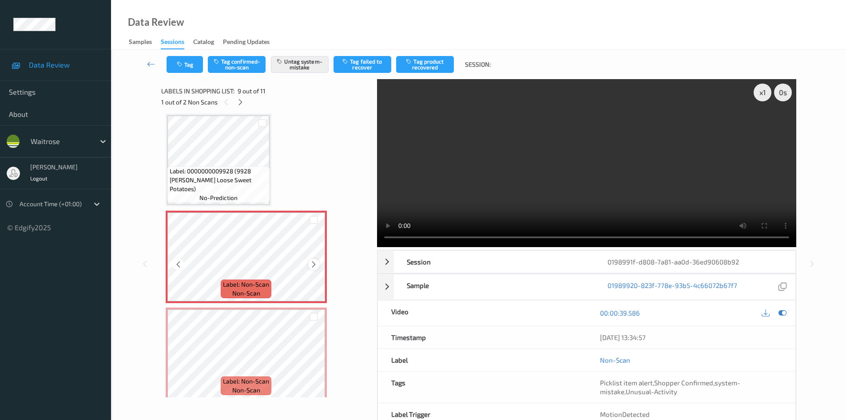
click at [313, 262] on icon at bounding box center [314, 264] width 8 height 8
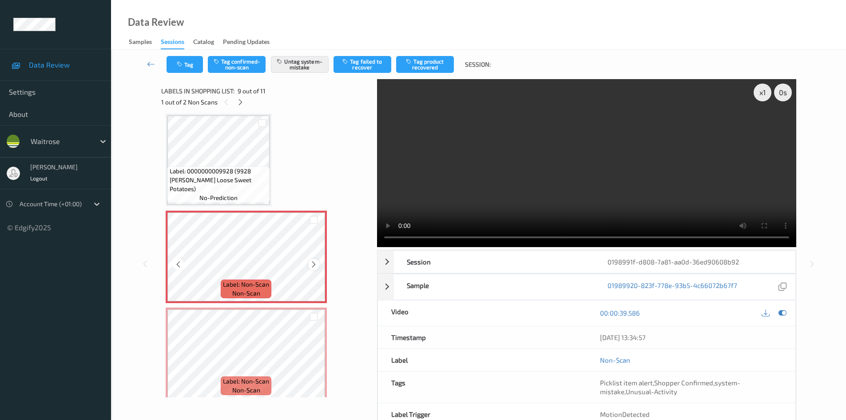
click at [313, 265] on icon at bounding box center [314, 264] width 8 height 8
click at [307, 226] on div at bounding box center [314, 219] width 23 height 15
click at [318, 267] on div at bounding box center [313, 264] width 11 height 11
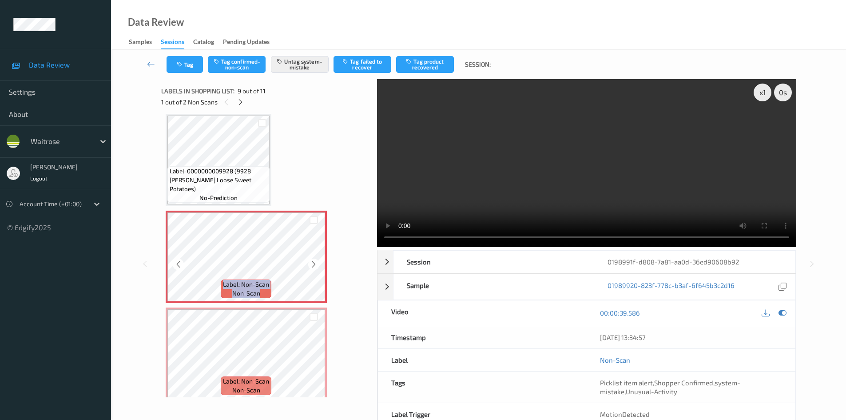
click at [318, 267] on div at bounding box center [313, 264] width 11 height 11
click at [318, 266] on div at bounding box center [313, 264] width 11 height 11
click at [310, 263] on icon at bounding box center [314, 264] width 8 height 8
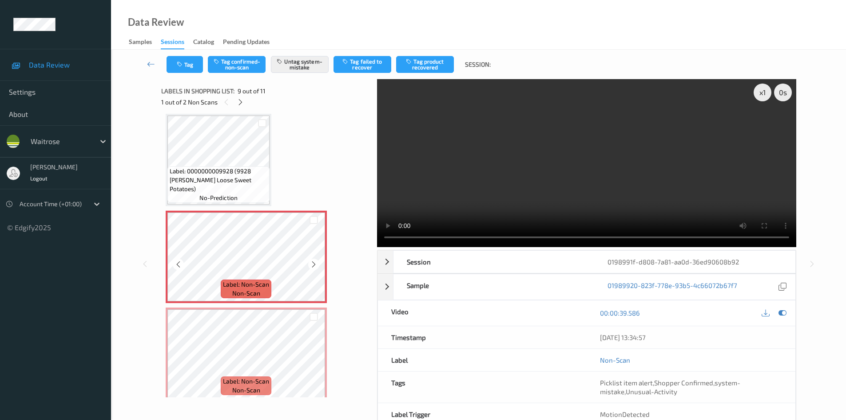
click at [310, 263] on icon at bounding box center [314, 264] width 8 height 8
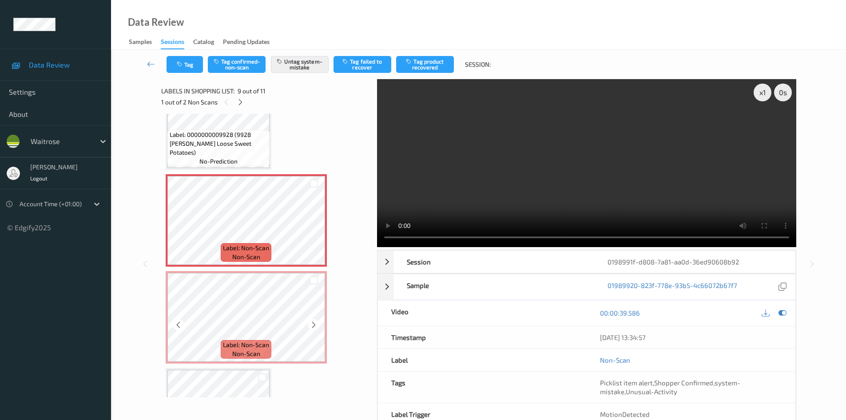
scroll to position [771, 0]
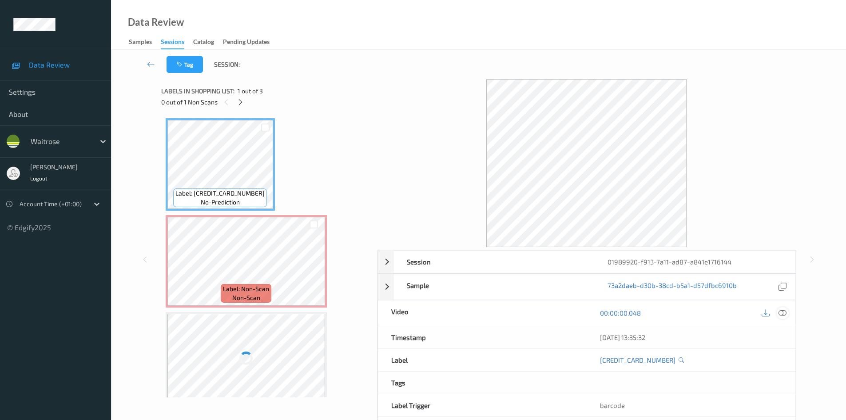
click at [779, 311] on icon at bounding box center [783, 313] width 8 height 8
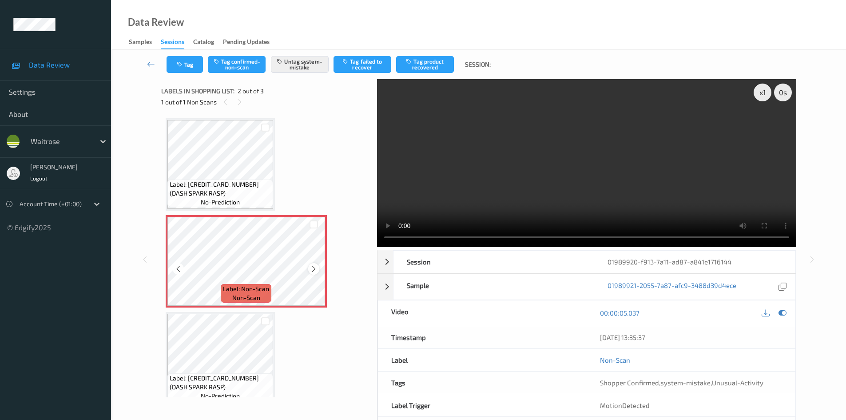
click at [313, 266] on icon at bounding box center [314, 269] width 8 height 8
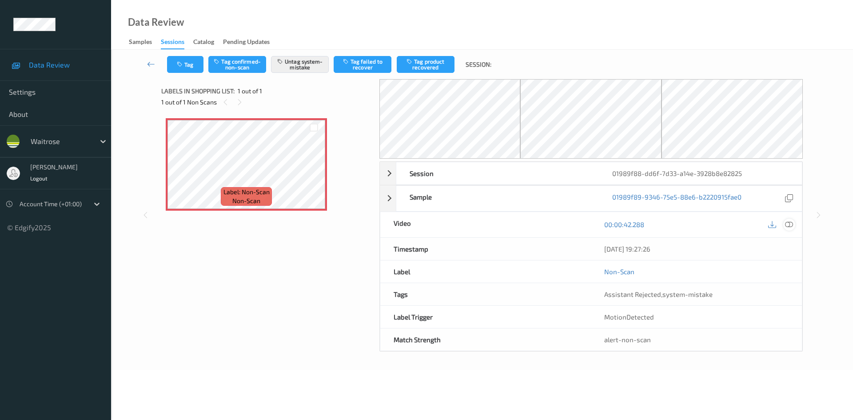
click at [790, 227] on icon at bounding box center [789, 224] width 8 height 8
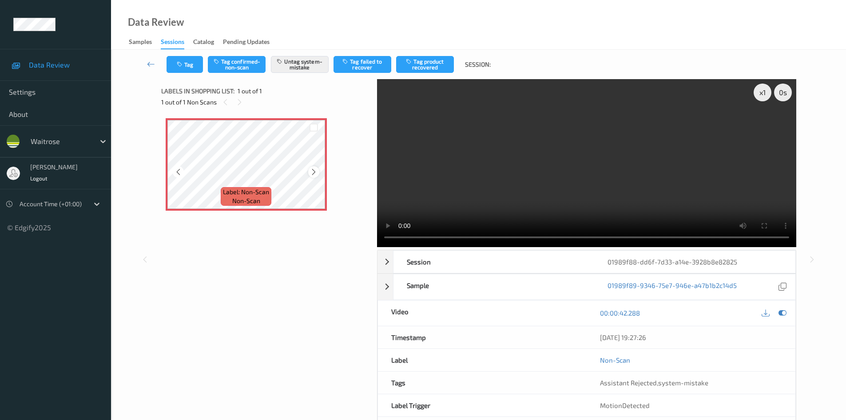
click at [318, 169] on div at bounding box center [313, 171] width 11 height 11
click at [317, 170] on icon at bounding box center [314, 172] width 8 height 8
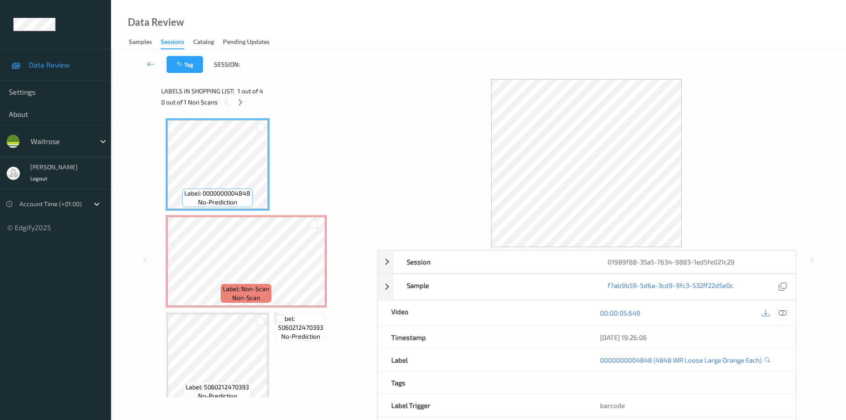
click at [783, 315] on icon at bounding box center [783, 313] width 8 height 8
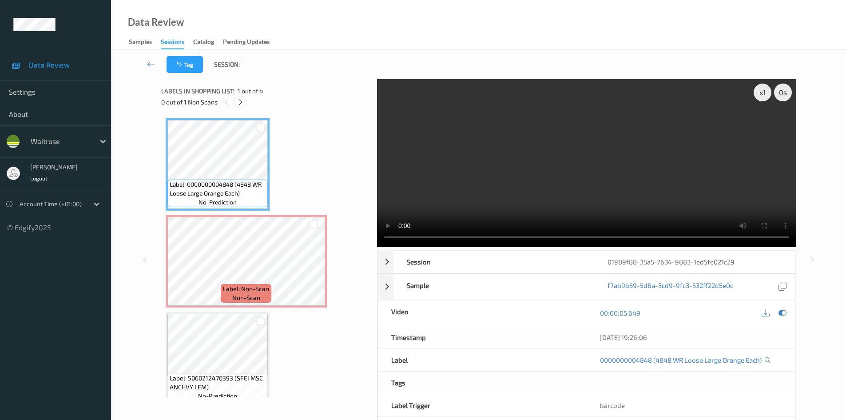
click at [241, 101] on icon at bounding box center [241, 102] width 8 height 8
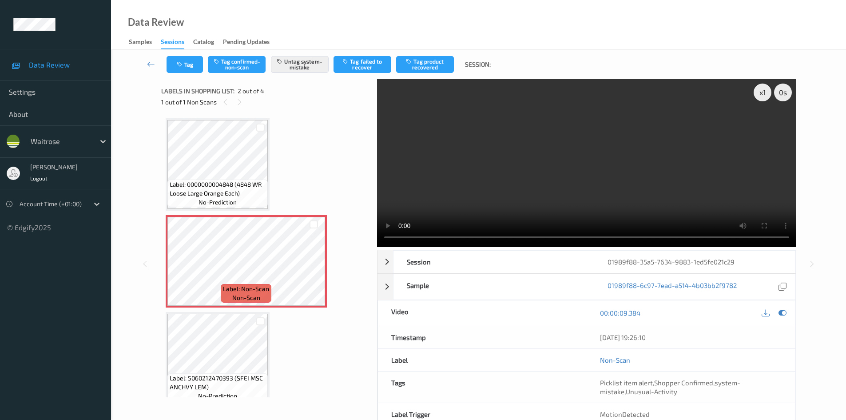
scroll to position [4, 0]
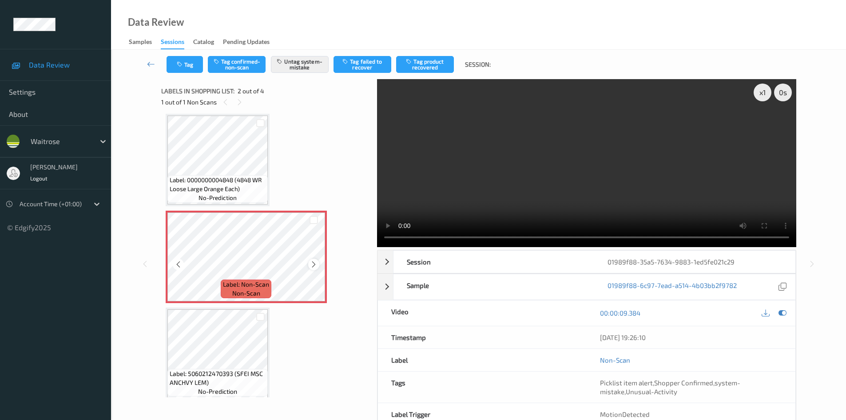
click at [311, 267] on icon at bounding box center [314, 264] width 8 height 8
click at [313, 266] on icon at bounding box center [314, 264] width 8 height 8
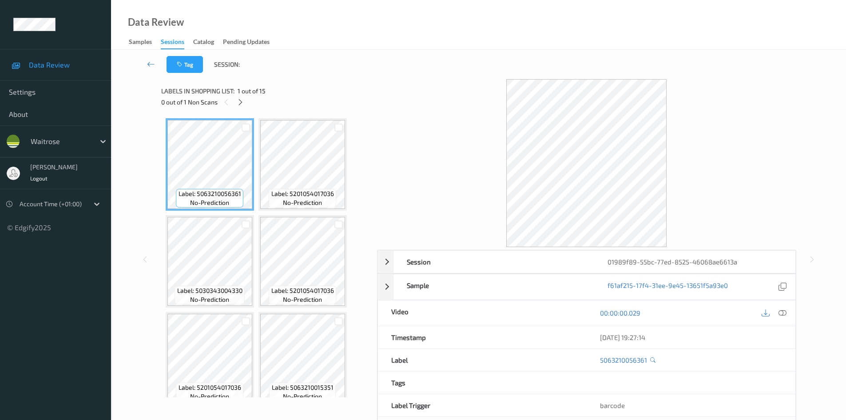
click at [780, 314] on icon at bounding box center [783, 313] width 8 height 8
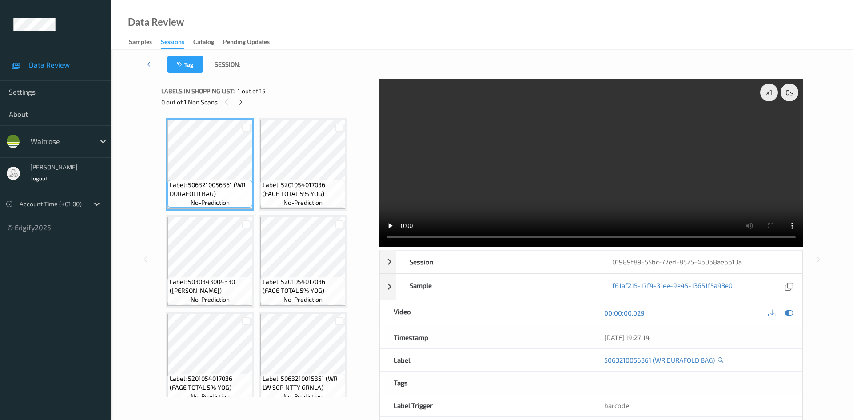
click at [784, 394] on div "barcode" at bounding box center [696, 405] width 211 height 22
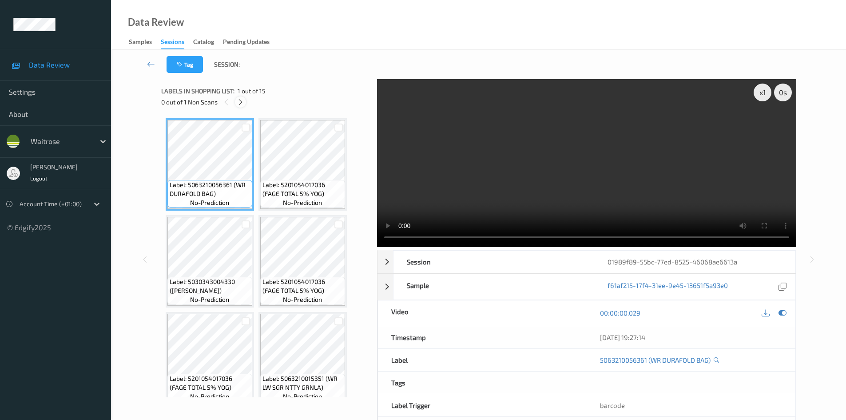
click at [242, 103] on icon at bounding box center [241, 102] width 8 height 8
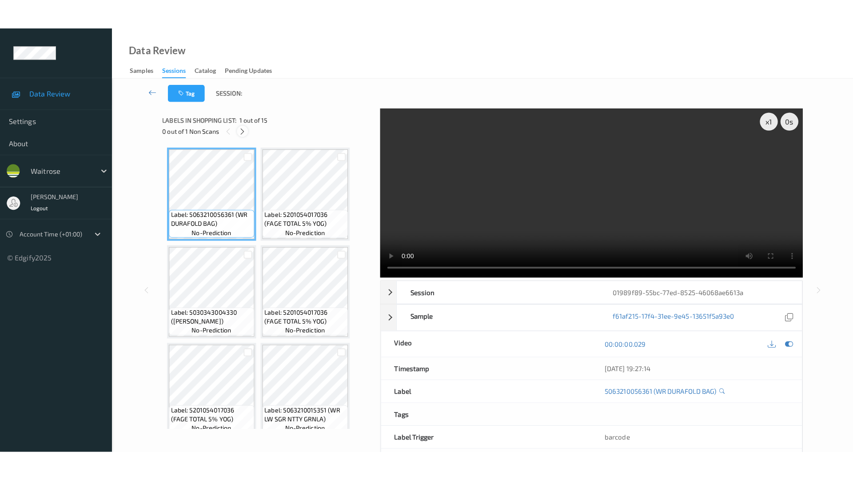
scroll to position [586, 0]
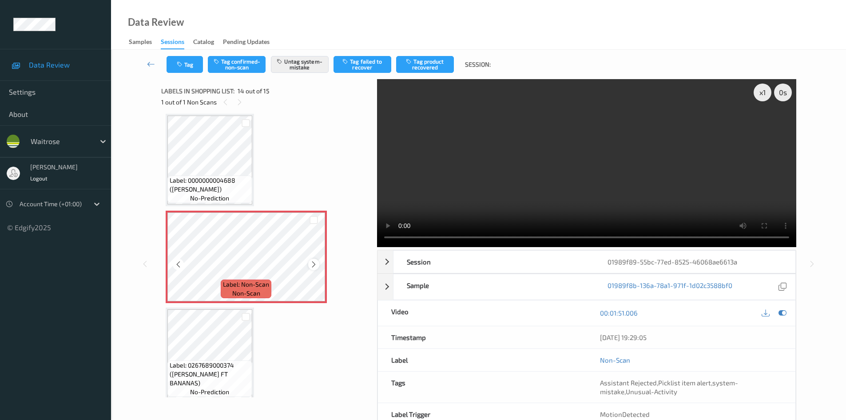
click at [310, 263] on icon at bounding box center [314, 264] width 8 height 8
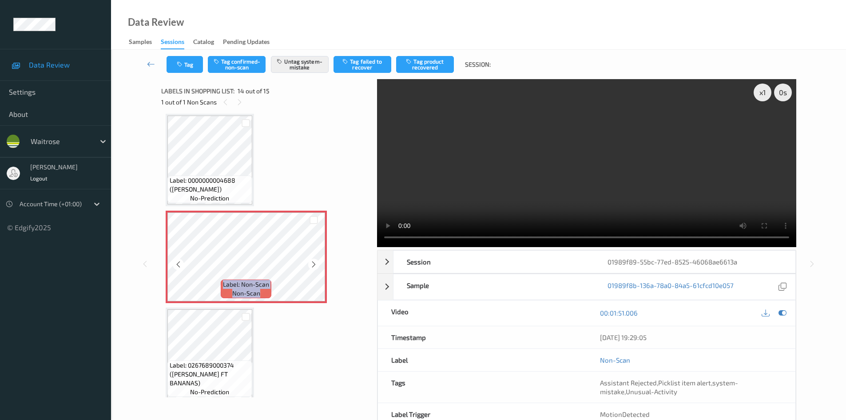
click at [310, 263] on icon at bounding box center [314, 264] width 8 height 8
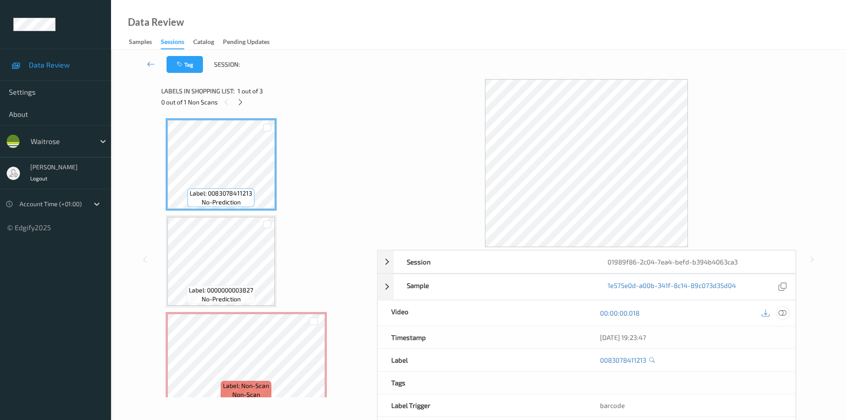
click at [783, 314] on icon at bounding box center [783, 313] width 8 height 8
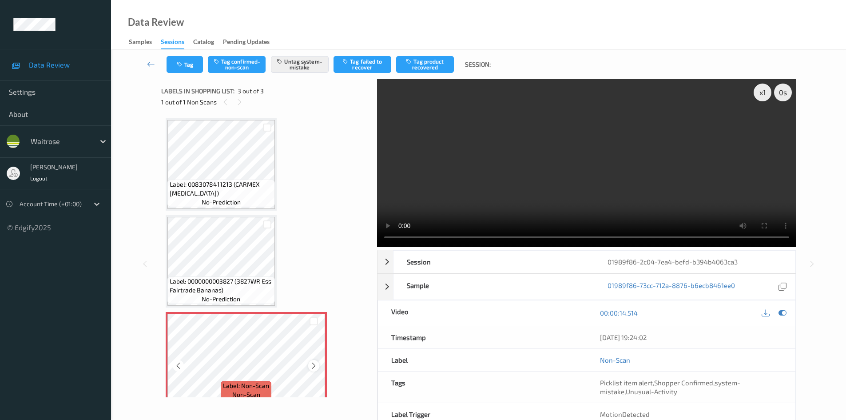
click at [315, 367] on icon at bounding box center [314, 366] width 8 height 8
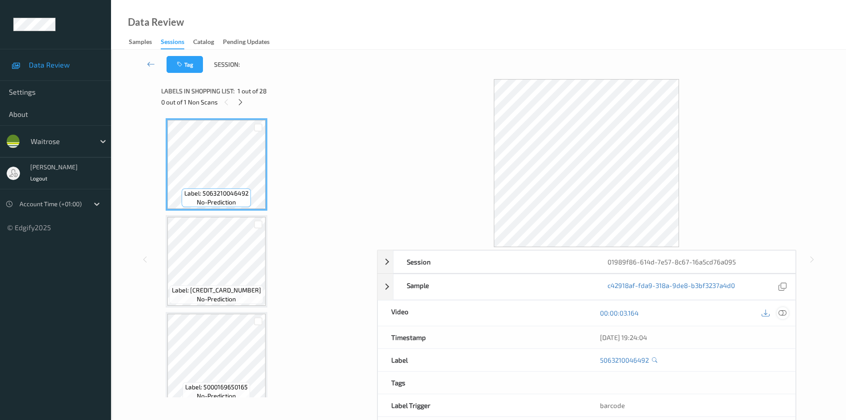
click at [785, 313] on icon at bounding box center [783, 313] width 8 height 8
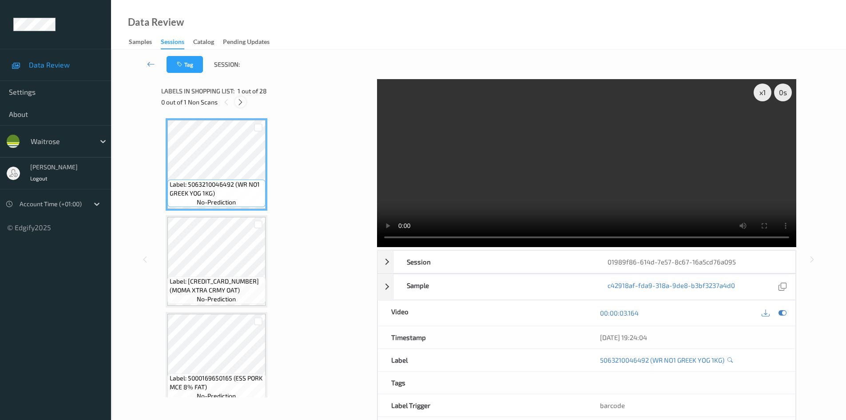
click at [242, 102] on icon at bounding box center [241, 102] width 8 height 8
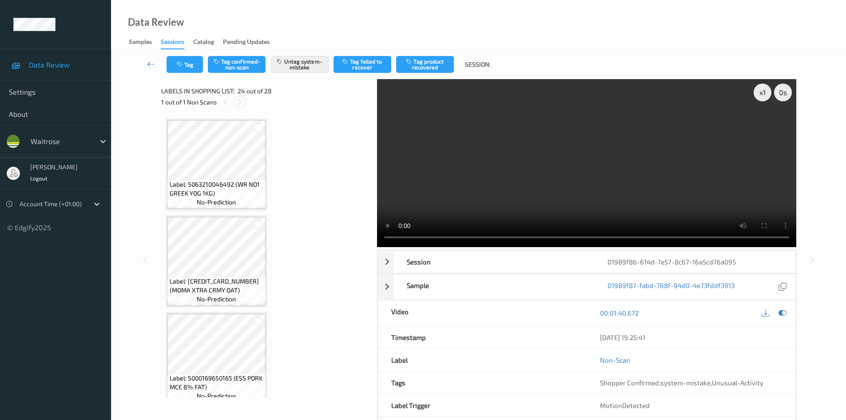
scroll to position [2135, 0]
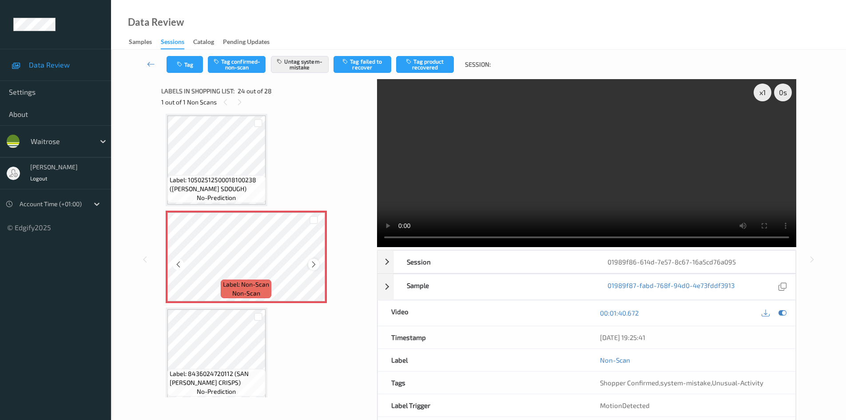
click at [313, 263] on icon at bounding box center [314, 264] width 8 height 8
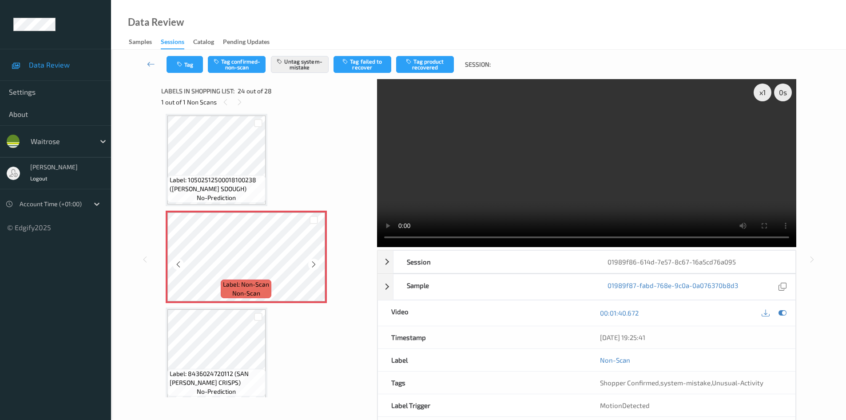
click at [313, 263] on icon at bounding box center [314, 264] width 8 height 8
click at [315, 264] on icon at bounding box center [314, 264] width 8 height 8
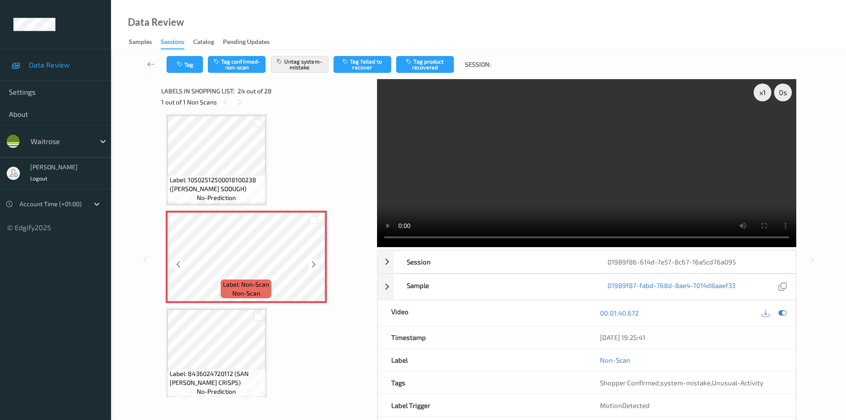
click at [315, 264] on icon at bounding box center [314, 264] width 8 height 8
click at [314, 263] on icon at bounding box center [314, 264] width 8 height 8
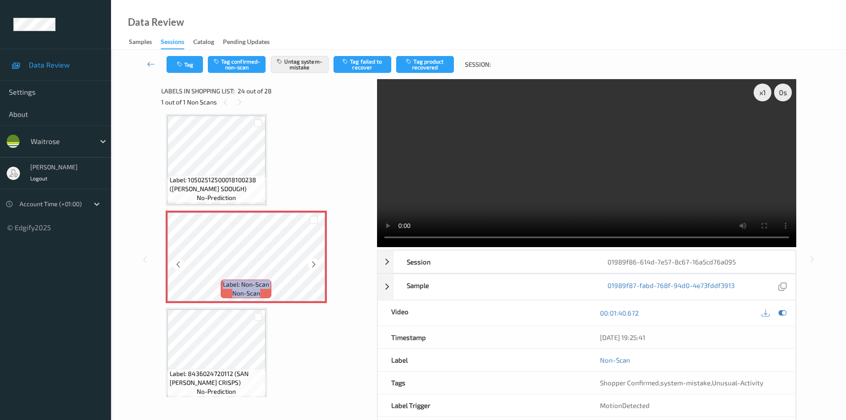
click at [314, 263] on icon at bounding box center [314, 264] width 8 height 8
click at [311, 266] on icon at bounding box center [314, 264] width 8 height 8
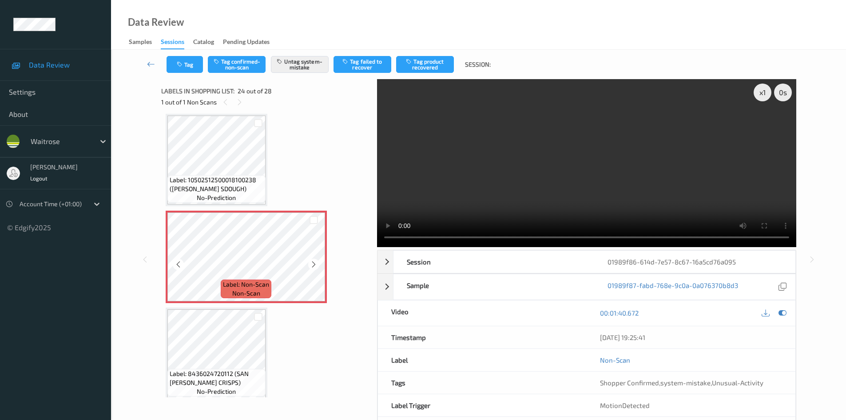
click at [311, 266] on icon at bounding box center [314, 264] width 8 height 8
click at [316, 266] on icon at bounding box center [314, 264] width 8 height 8
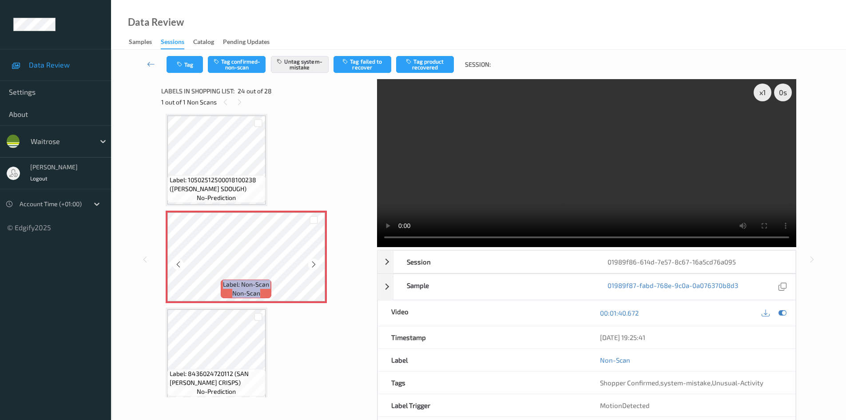
click at [316, 266] on icon at bounding box center [314, 264] width 8 height 8
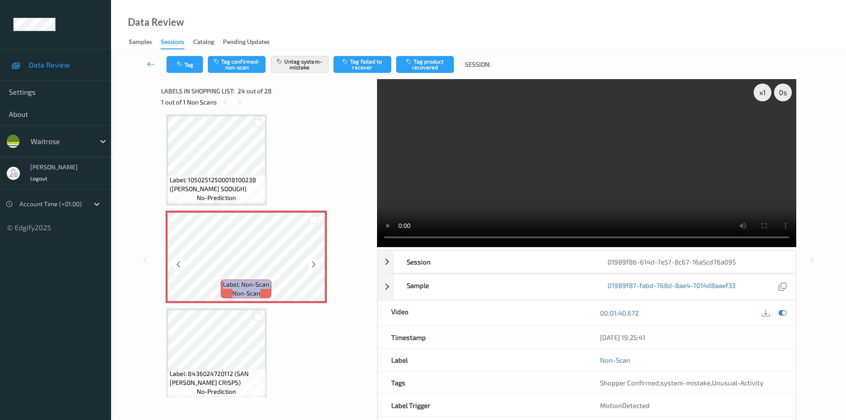
click at [316, 266] on icon at bounding box center [314, 264] width 8 height 8
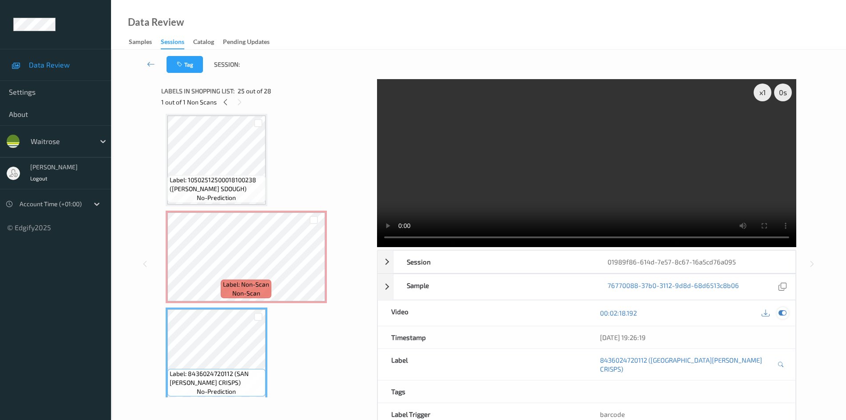
click at [780, 311] on icon at bounding box center [783, 313] width 8 height 8
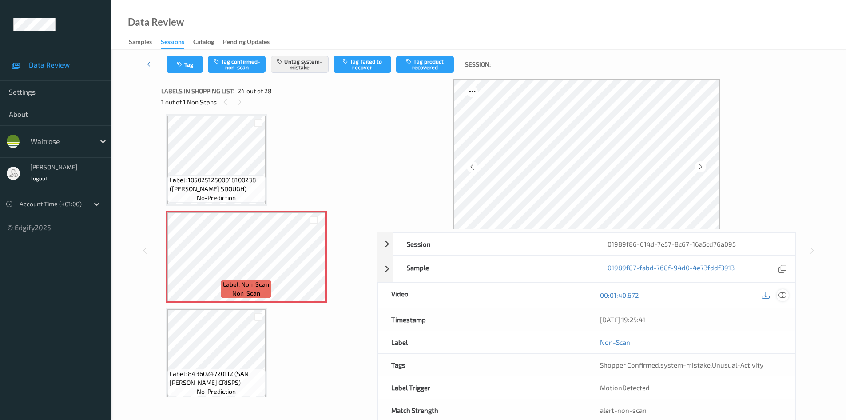
click at [783, 295] on icon at bounding box center [783, 295] width 8 height 8
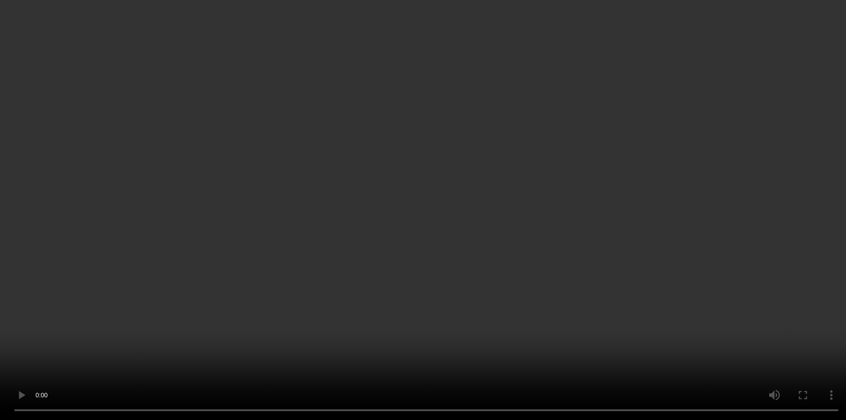
scroll to position [2433, 0]
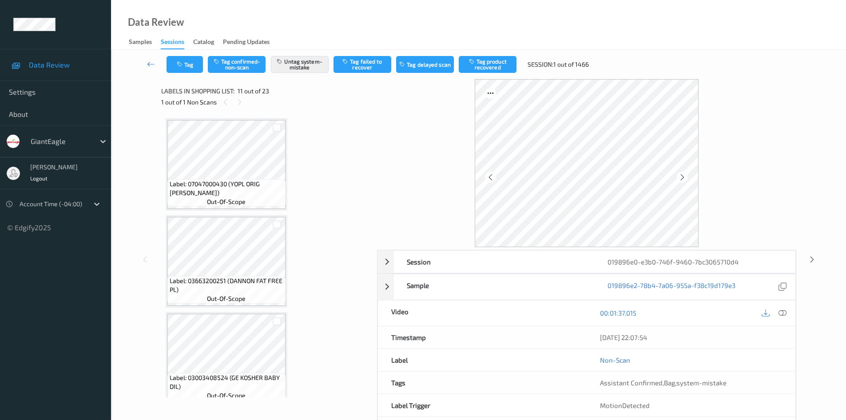
scroll to position [876, 0]
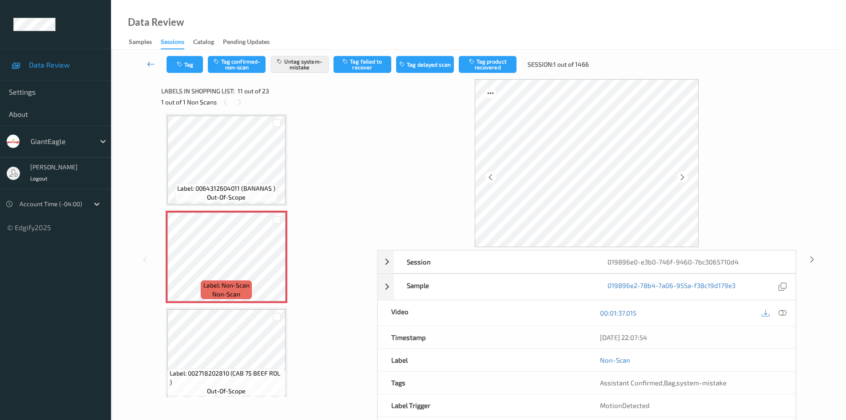
click at [151, 65] on icon at bounding box center [151, 64] width 8 height 9
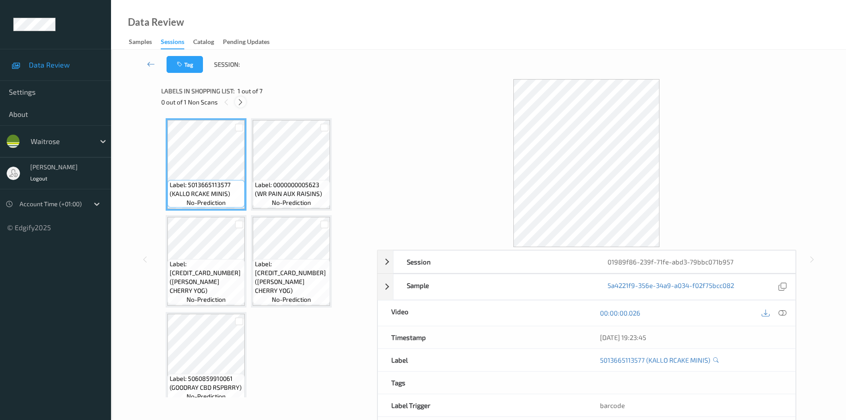
click at [242, 106] on div at bounding box center [240, 101] width 11 height 11
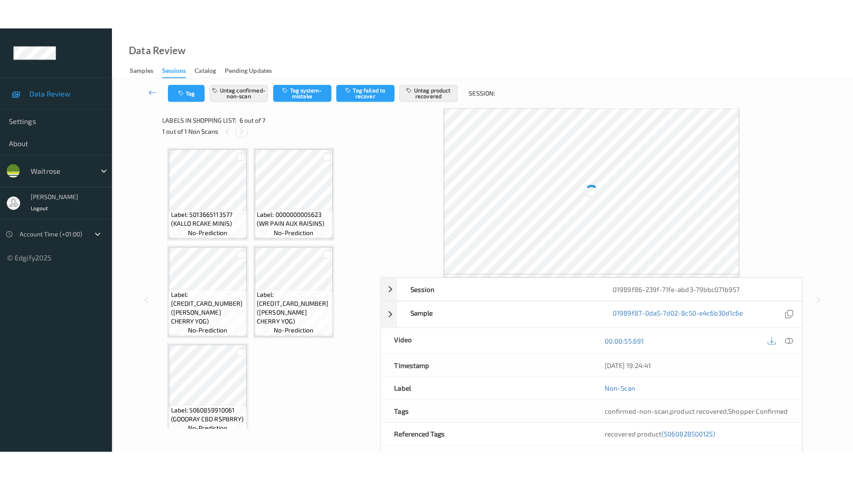
scroll to position [198, 0]
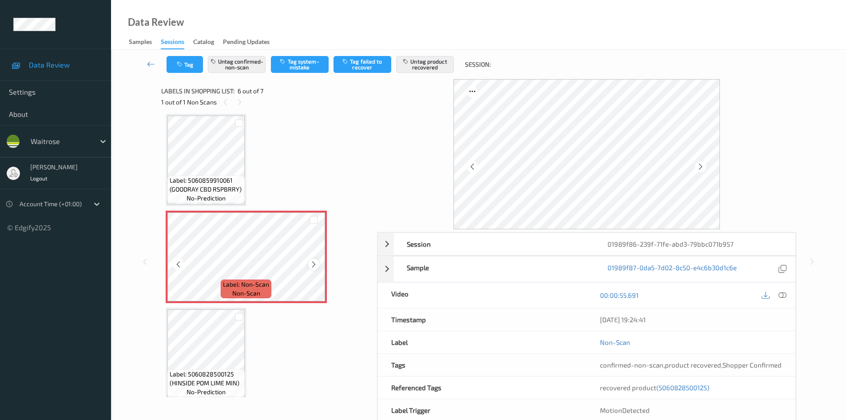
click at [317, 263] on icon at bounding box center [314, 264] width 8 height 8
click at [317, 264] on icon at bounding box center [314, 264] width 8 height 8
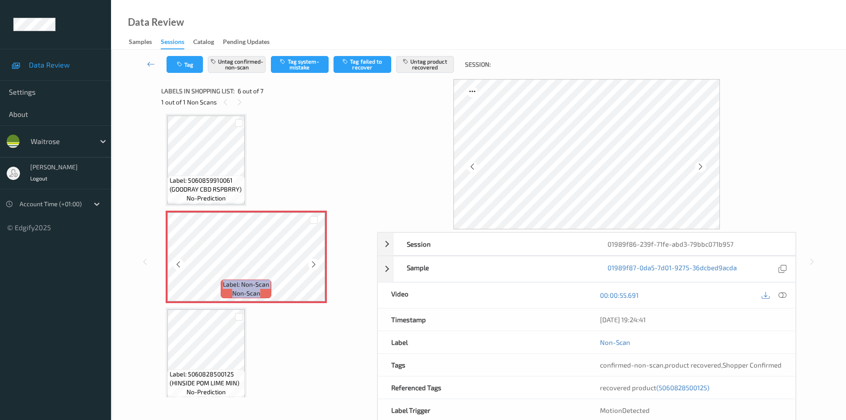
click at [317, 264] on icon at bounding box center [314, 264] width 8 height 8
click at [781, 298] on icon at bounding box center [783, 295] width 8 height 8
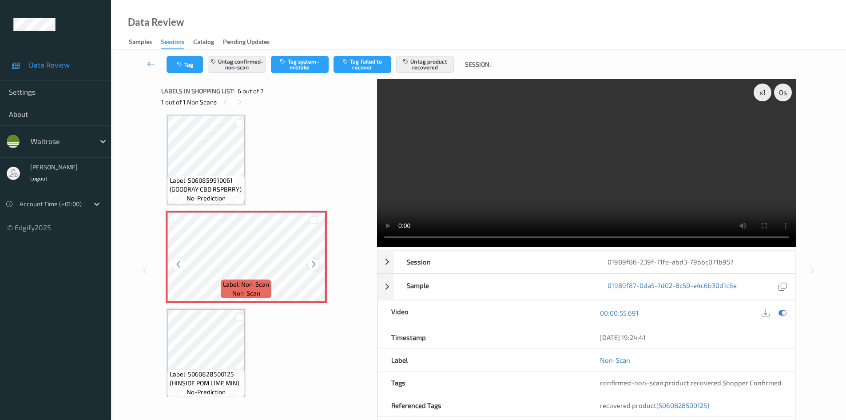
click at [314, 264] on icon at bounding box center [314, 264] width 8 height 8
click at [315, 261] on icon at bounding box center [314, 264] width 8 height 8
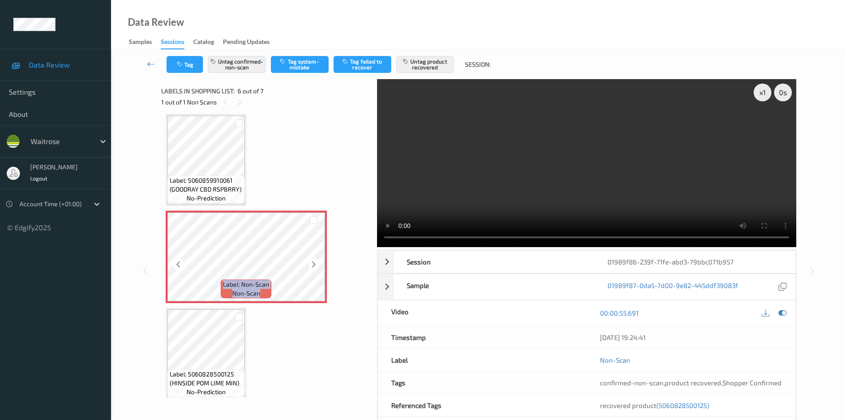
click at [315, 261] on icon at bounding box center [314, 264] width 8 height 8
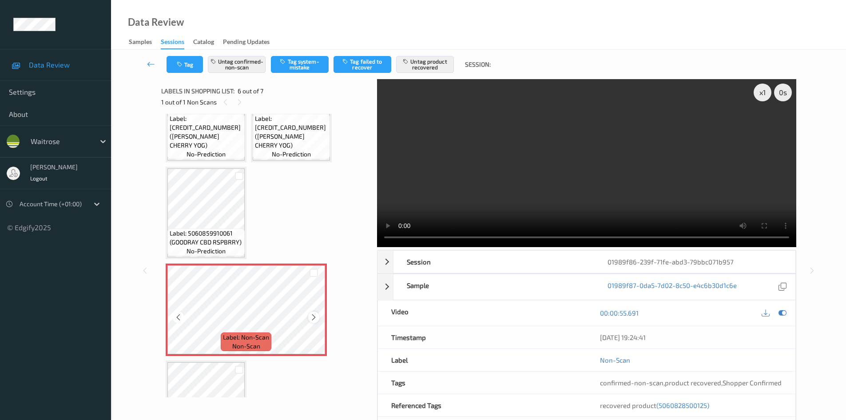
click at [311, 315] on icon at bounding box center [314, 317] width 8 height 8
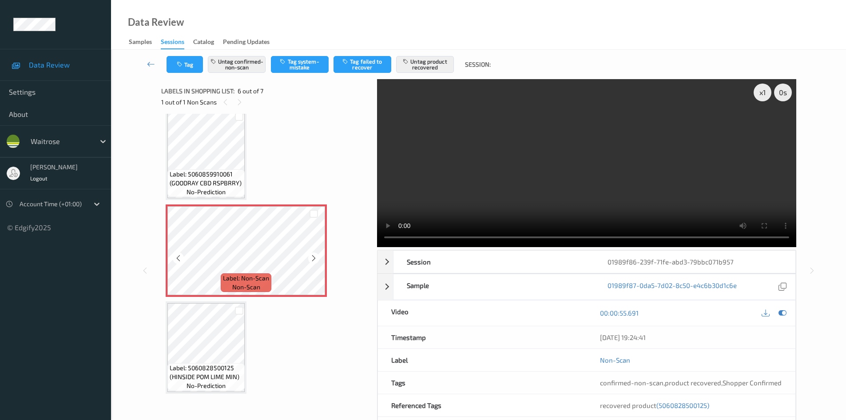
scroll to position [205, 0]
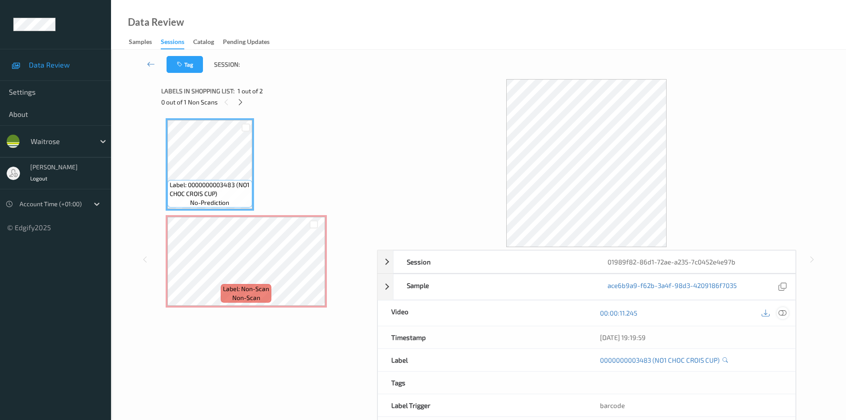
click at [784, 315] on icon at bounding box center [783, 313] width 8 height 8
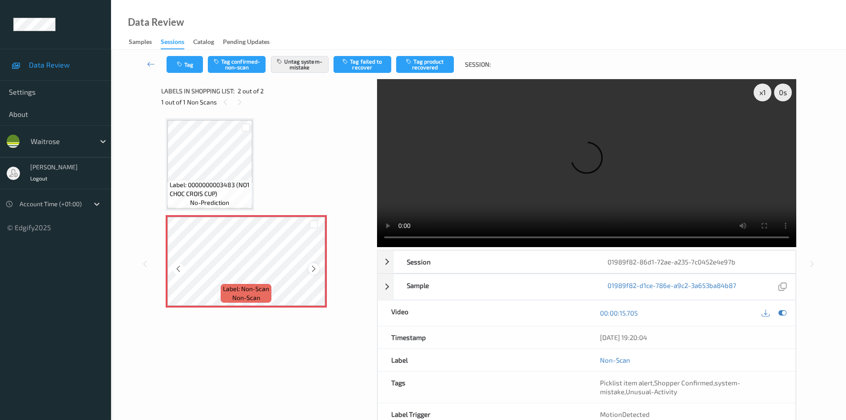
click at [318, 267] on div at bounding box center [313, 268] width 11 height 11
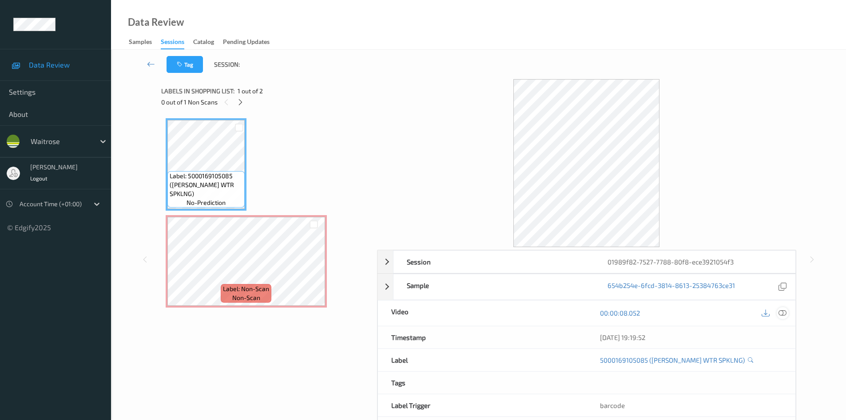
click at [784, 315] on icon at bounding box center [783, 313] width 8 height 8
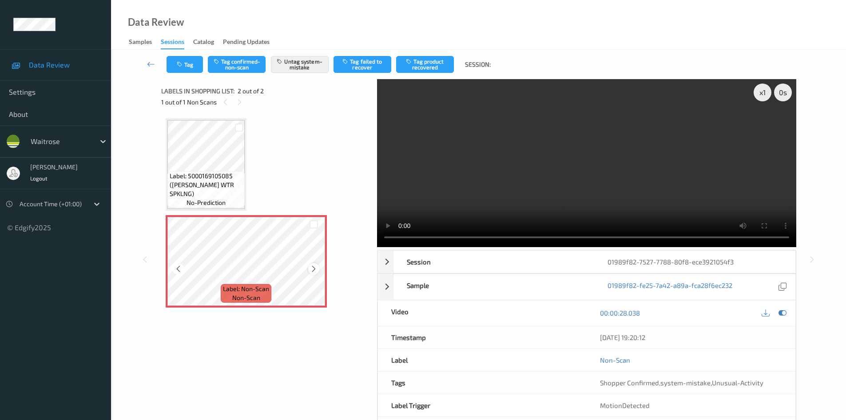
click at [311, 267] on icon at bounding box center [314, 269] width 8 height 8
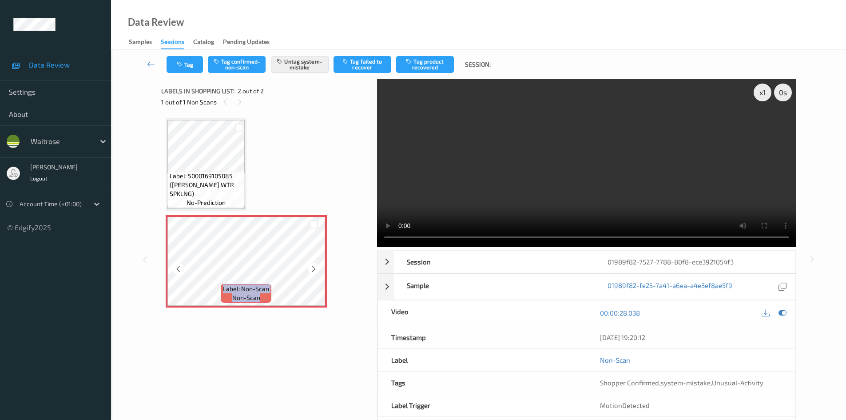
click at [311, 267] on icon at bounding box center [314, 269] width 8 height 8
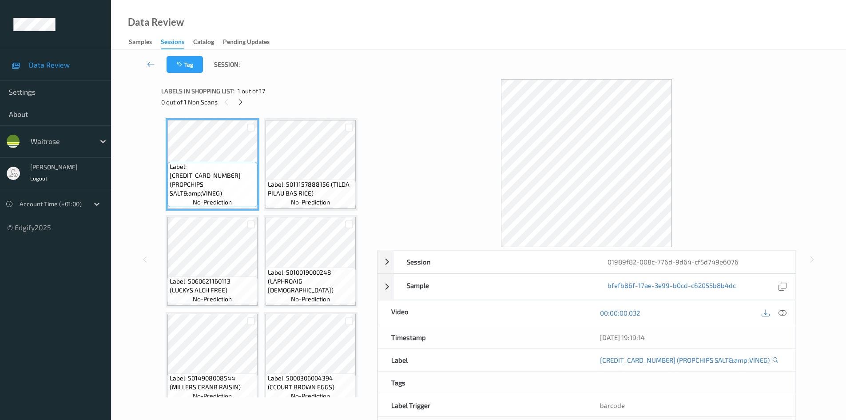
click at [782, 313] on icon at bounding box center [783, 313] width 8 height 8
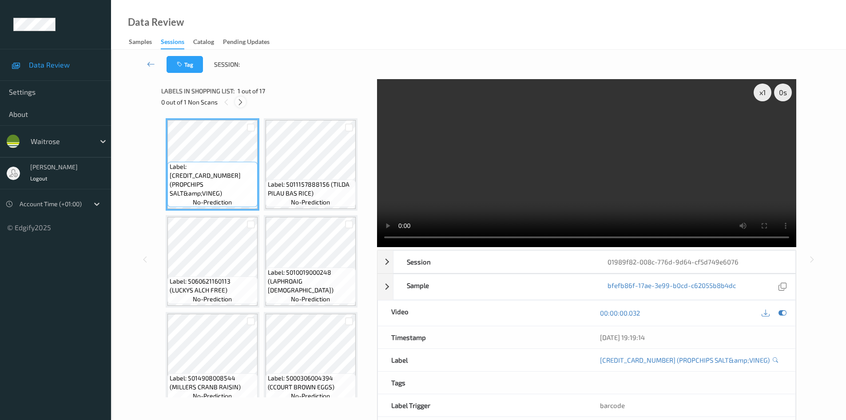
click at [243, 105] on icon at bounding box center [241, 102] width 8 height 8
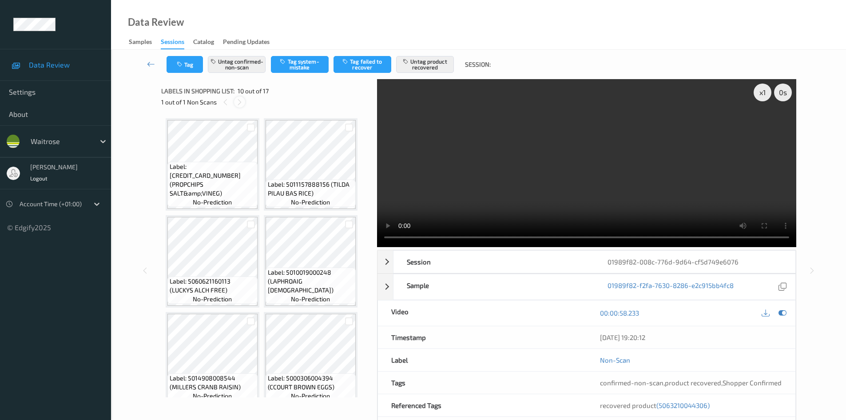
scroll to position [392, 0]
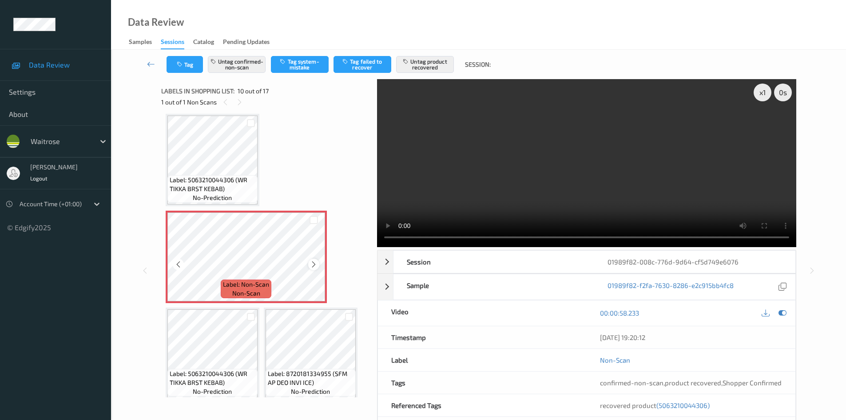
click at [310, 266] on div at bounding box center [313, 264] width 11 height 11
click at [310, 266] on icon at bounding box center [314, 264] width 8 height 8
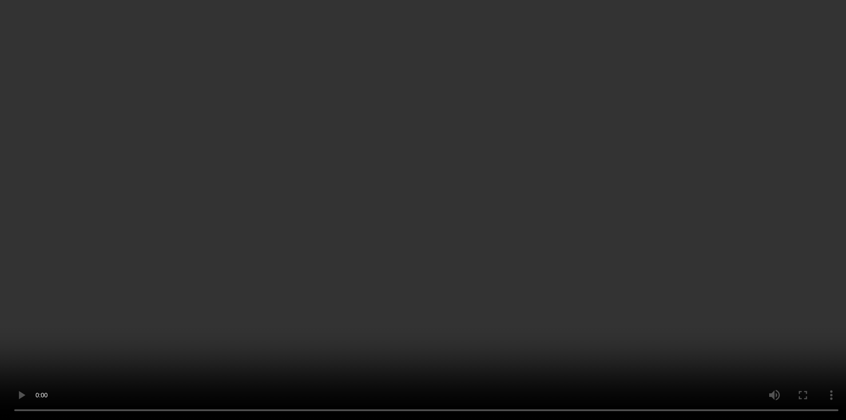
scroll to position [481, 0]
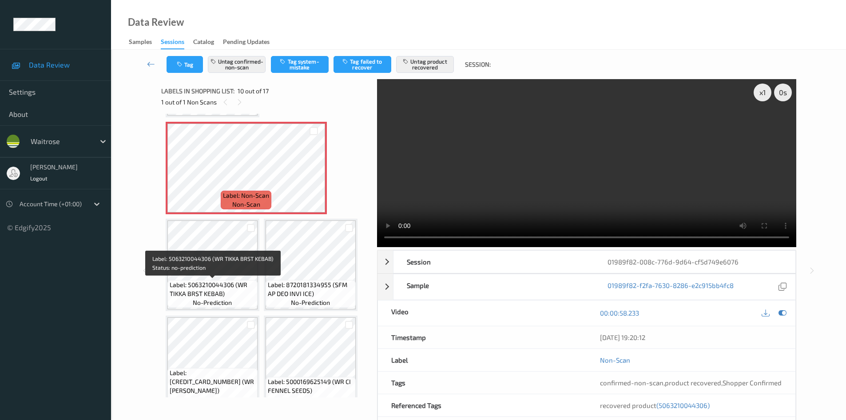
click at [239, 284] on span "Label: 5063210044306 (WR TIKKA BRST KEBAB)" at bounding box center [213, 289] width 86 height 18
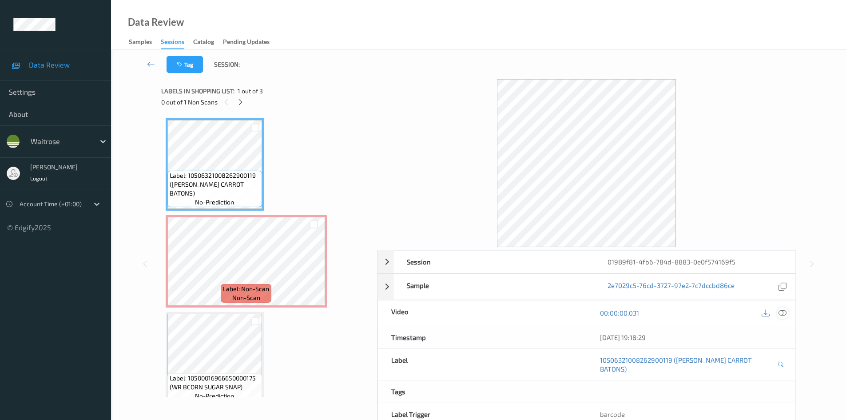
click at [785, 309] on icon at bounding box center [783, 313] width 8 height 8
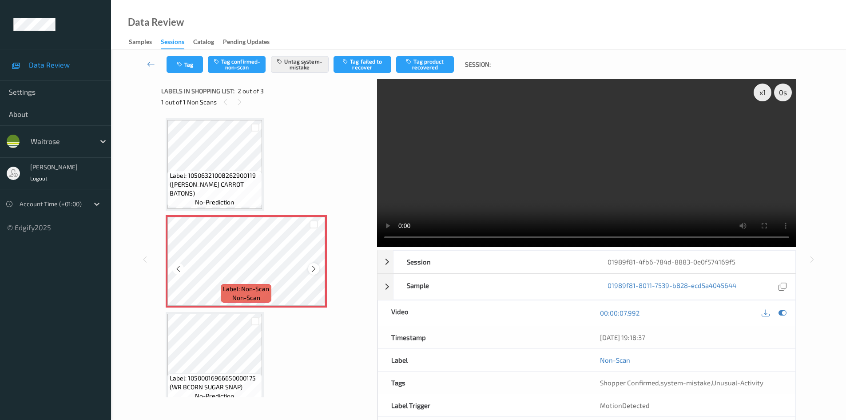
click at [311, 267] on icon at bounding box center [314, 269] width 8 height 8
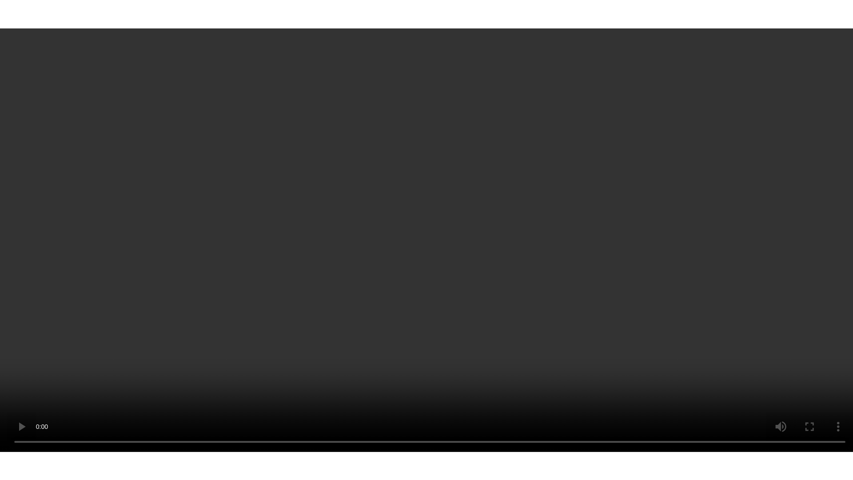
scroll to position [12, 0]
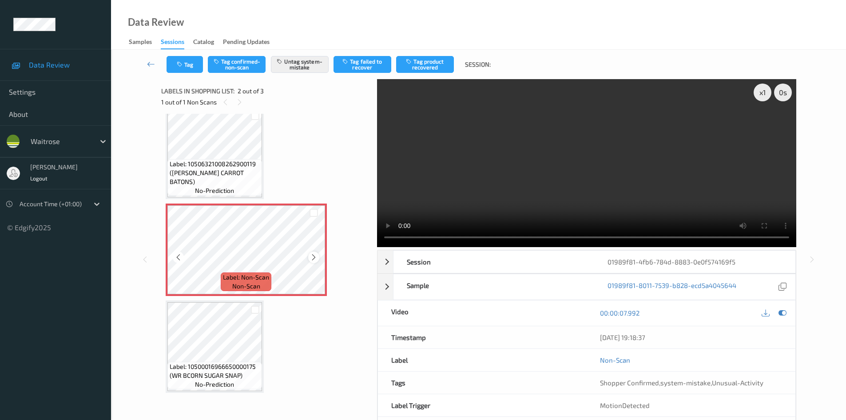
click at [316, 255] on icon at bounding box center [314, 257] width 8 height 8
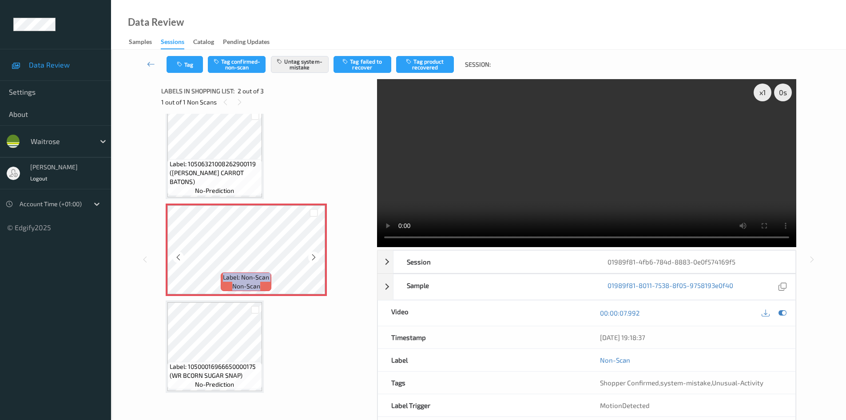
click at [316, 255] on icon at bounding box center [314, 257] width 8 height 8
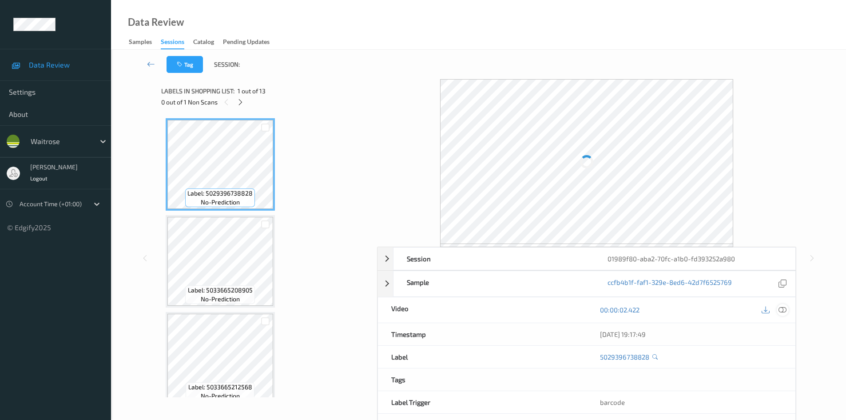
click at [785, 310] on icon at bounding box center [783, 310] width 8 height 8
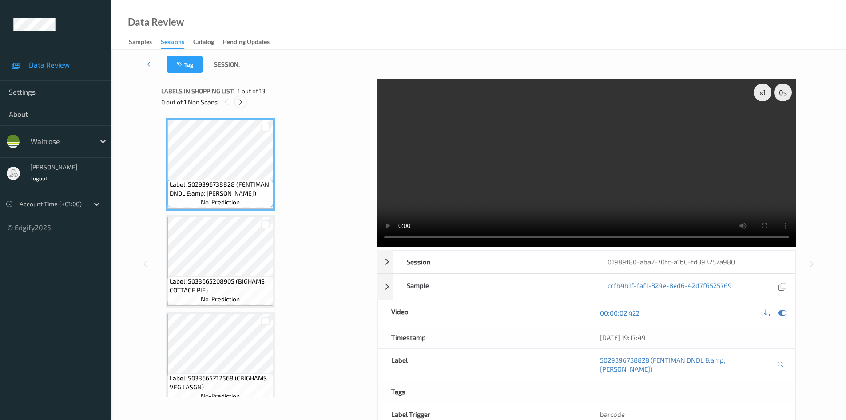
click at [238, 104] on icon at bounding box center [241, 102] width 8 height 8
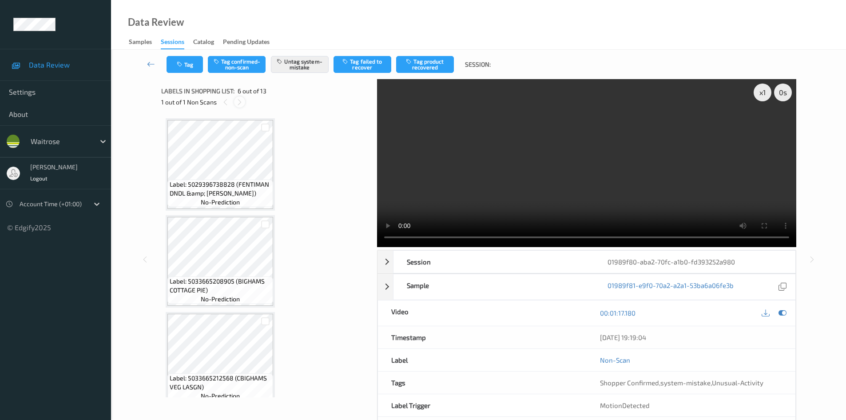
scroll to position [392, 0]
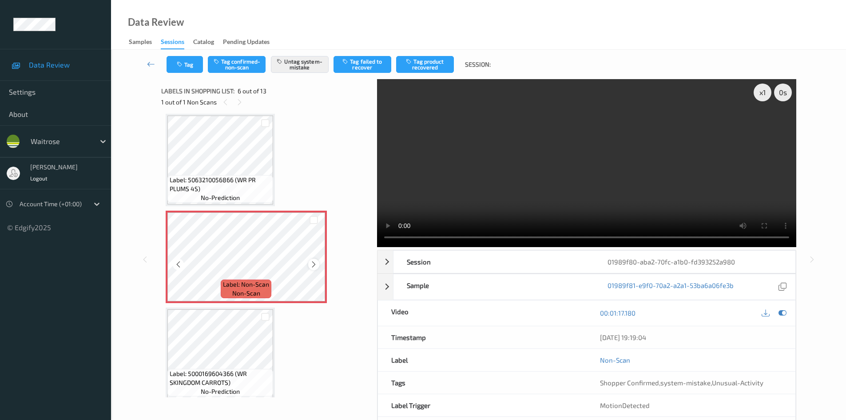
click at [312, 264] on icon at bounding box center [314, 264] width 8 height 8
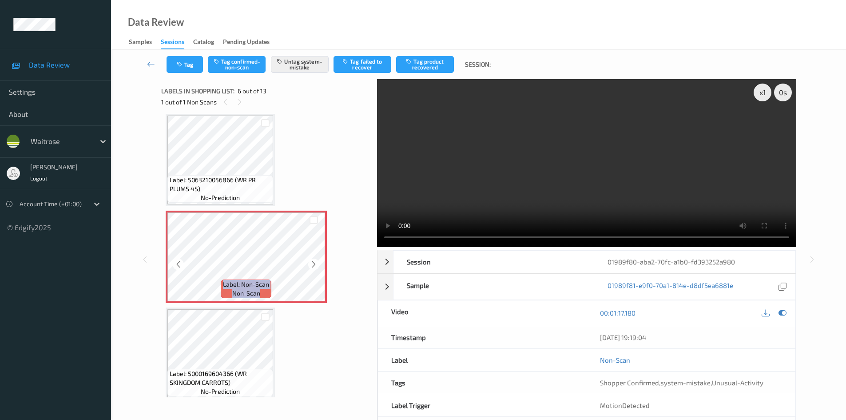
click at [312, 264] on icon at bounding box center [314, 264] width 8 height 8
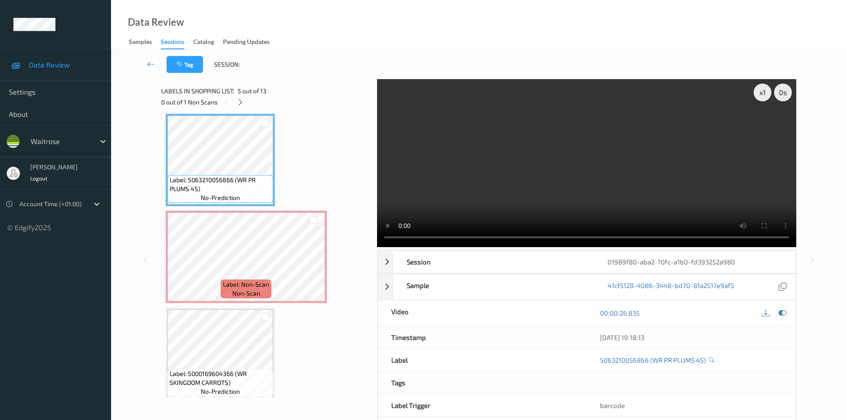
click at [783, 312] on icon at bounding box center [783, 313] width 8 height 8
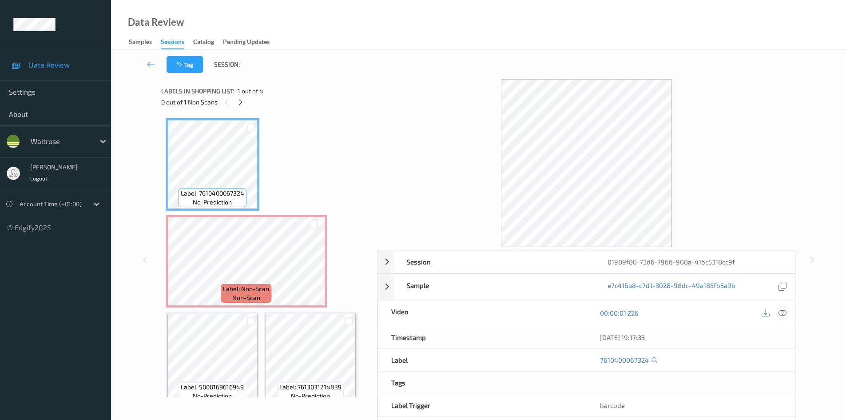
click at [785, 314] on icon at bounding box center [783, 313] width 8 height 8
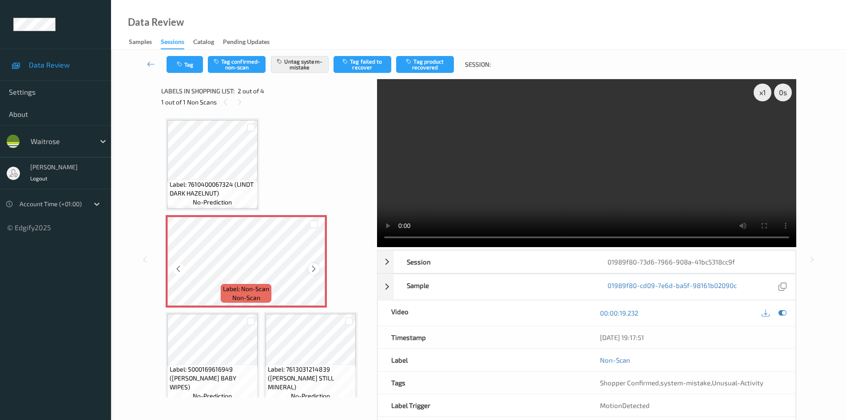
click at [313, 267] on icon at bounding box center [314, 269] width 8 height 8
click at [313, 265] on icon at bounding box center [314, 269] width 8 height 8
click at [316, 266] on icon at bounding box center [314, 269] width 8 height 8
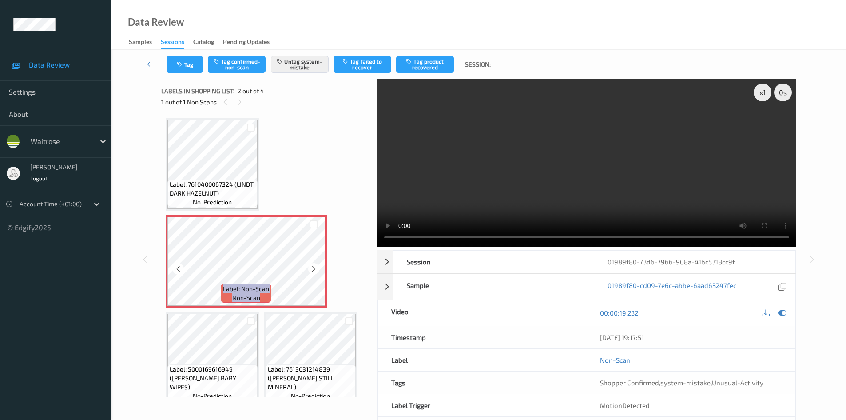
click at [316, 266] on icon at bounding box center [314, 269] width 8 height 8
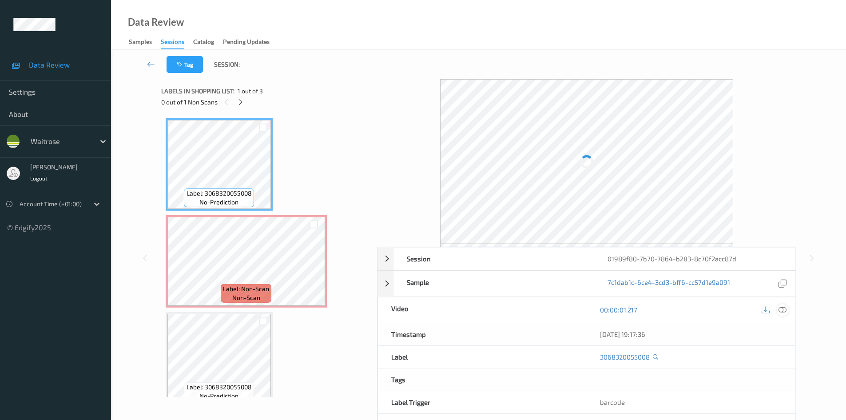
click at [784, 311] on icon at bounding box center [783, 310] width 8 height 8
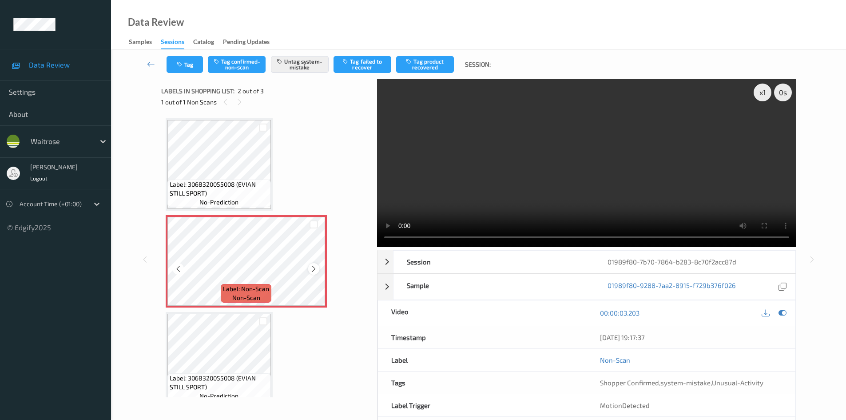
click at [313, 268] on icon at bounding box center [314, 269] width 8 height 8
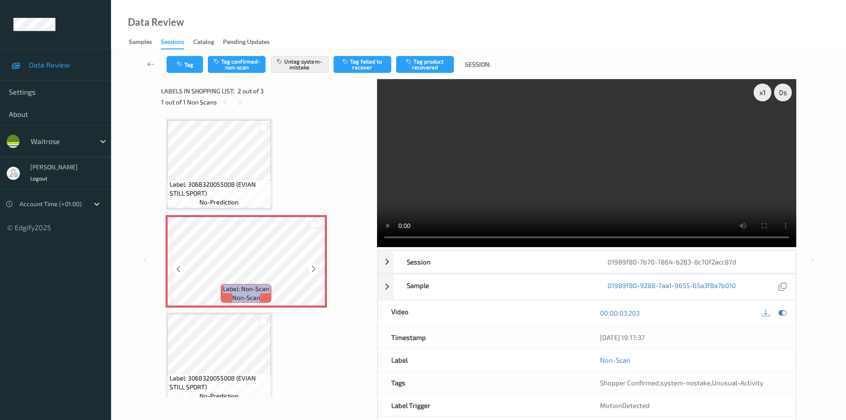
click at [313, 268] on icon at bounding box center [314, 269] width 8 height 8
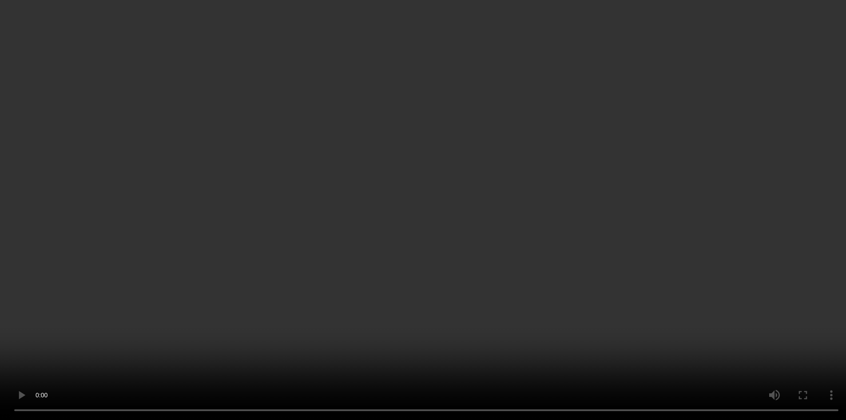
scroll to position [12, 0]
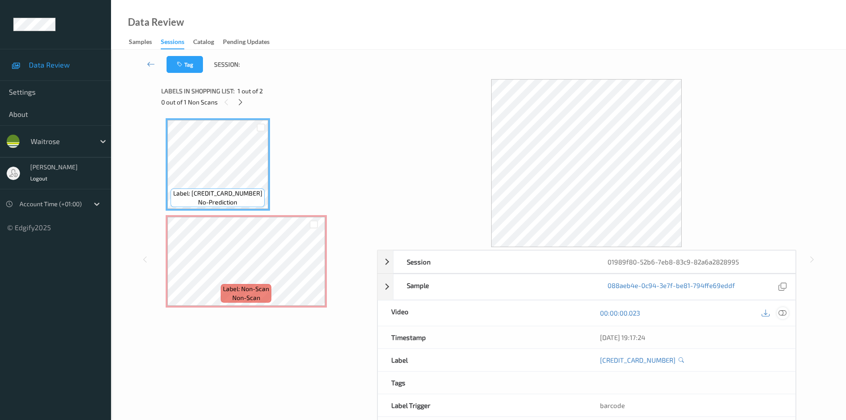
click at [787, 311] on div at bounding box center [783, 313] width 12 height 12
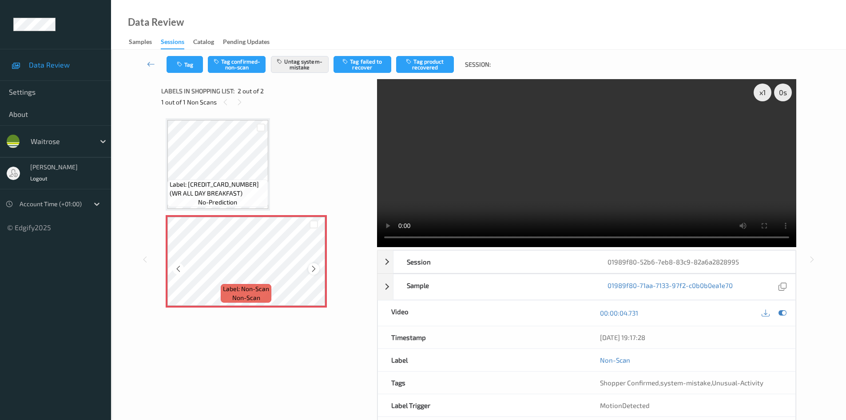
click at [312, 271] on icon at bounding box center [314, 269] width 8 height 8
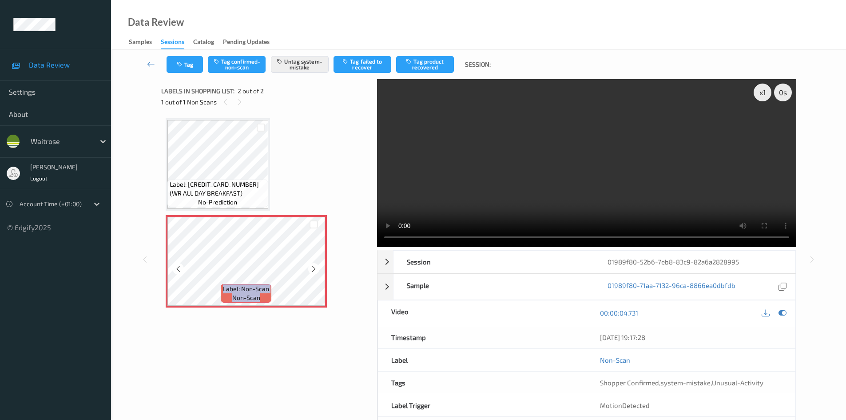
click at [312, 271] on icon at bounding box center [314, 269] width 8 height 8
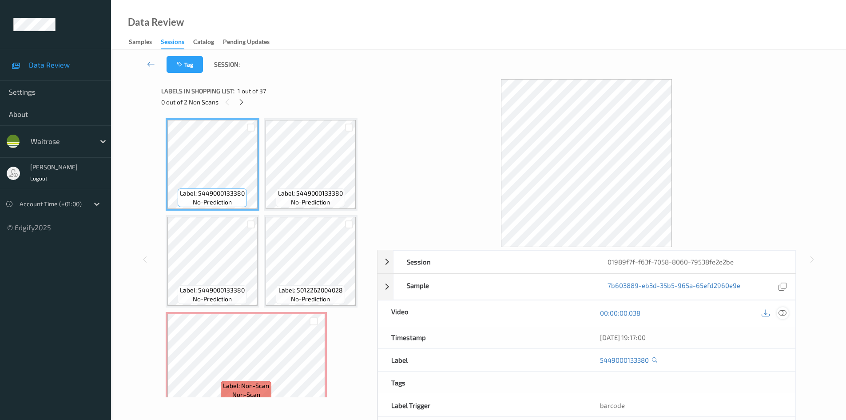
click at [785, 315] on icon at bounding box center [783, 313] width 8 height 8
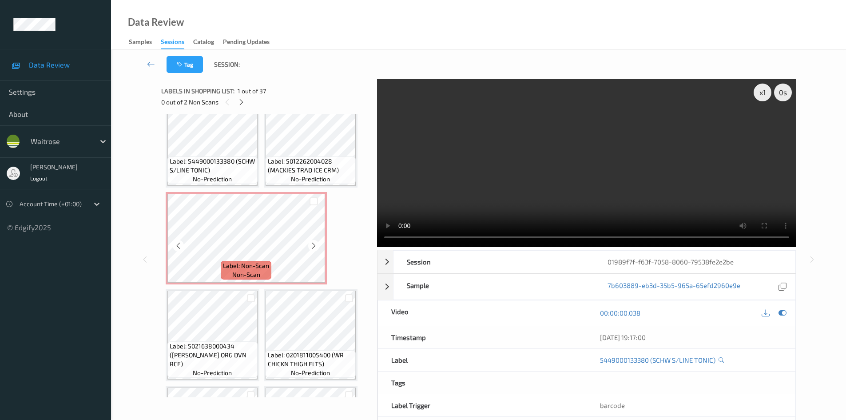
scroll to position [133, 0]
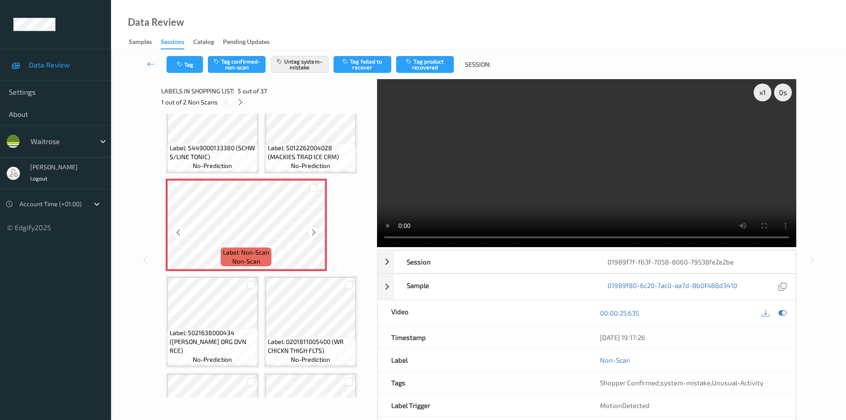
click at [311, 229] on icon at bounding box center [314, 232] width 8 height 8
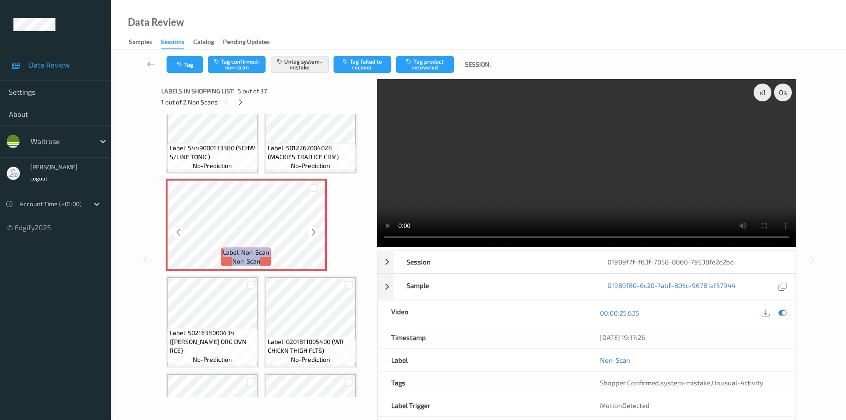
click at [311, 229] on icon at bounding box center [314, 232] width 8 height 8
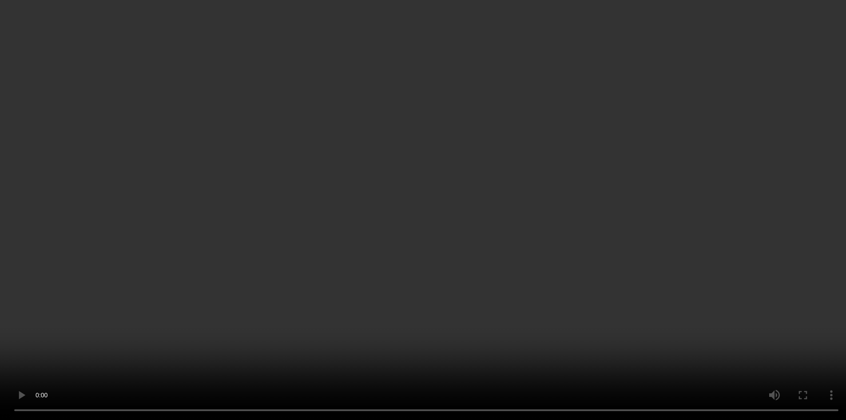
scroll to position [311, 0]
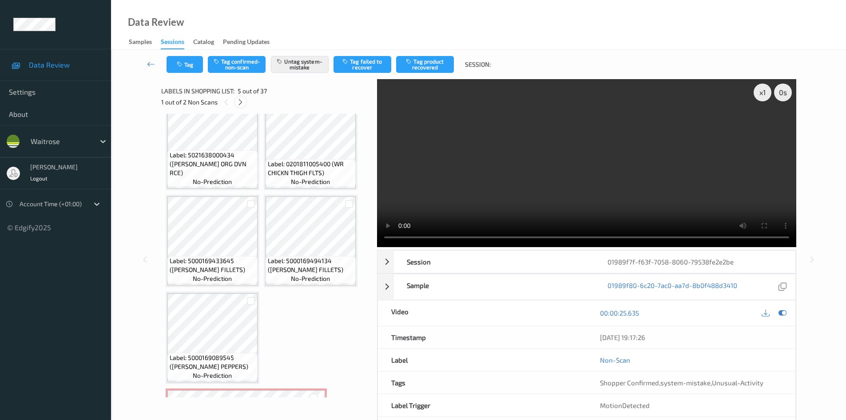
click at [240, 104] on icon at bounding box center [241, 102] width 8 height 8
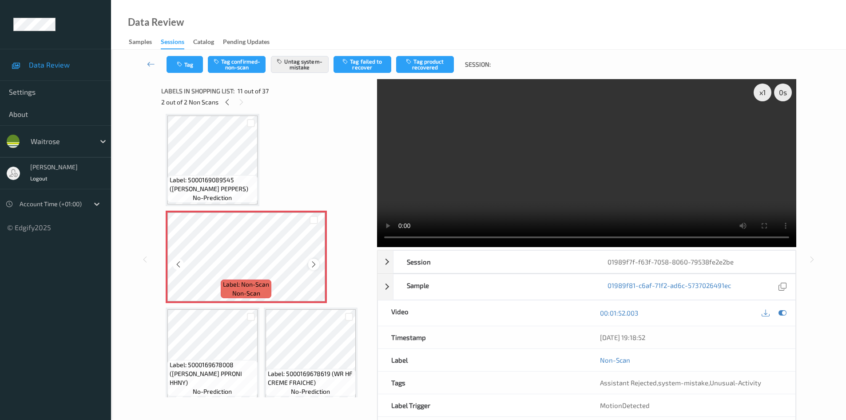
click at [315, 263] on icon at bounding box center [314, 264] width 8 height 8
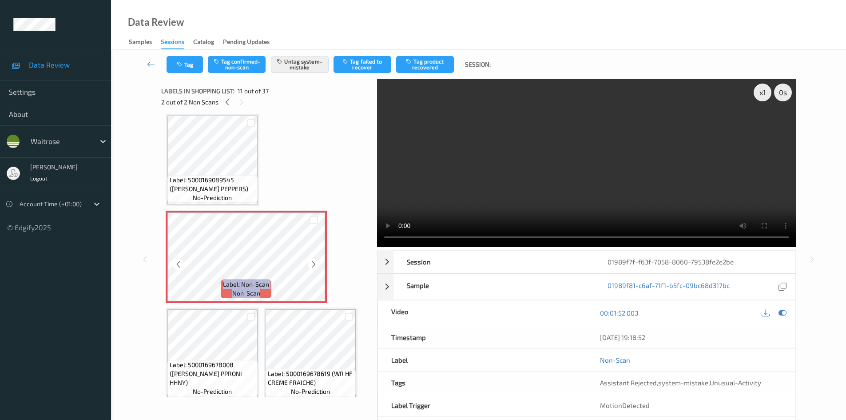
click at [315, 263] on icon at bounding box center [314, 264] width 8 height 8
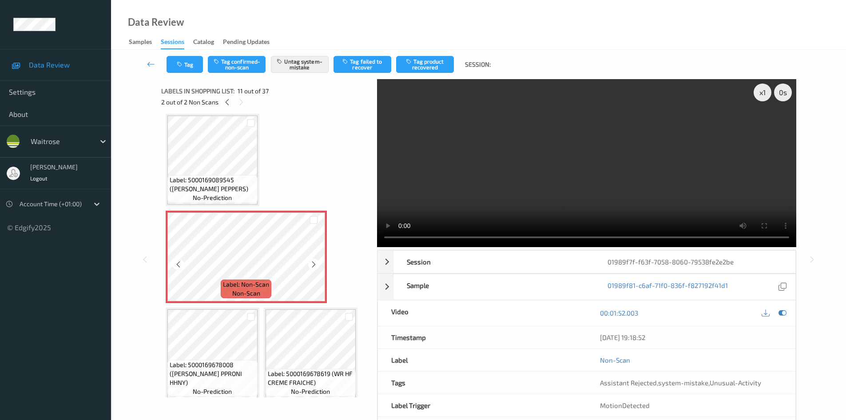
click at [315, 263] on icon at bounding box center [314, 264] width 8 height 8
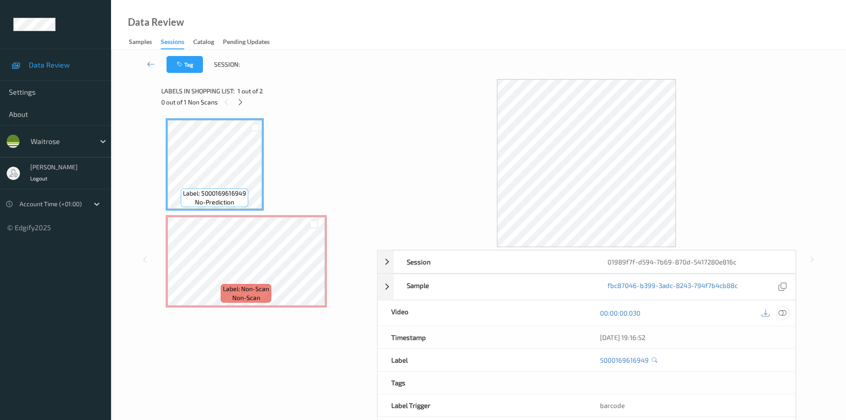
click at [781, 311] on icon at bounding box center [783, 313] width 8 height 8
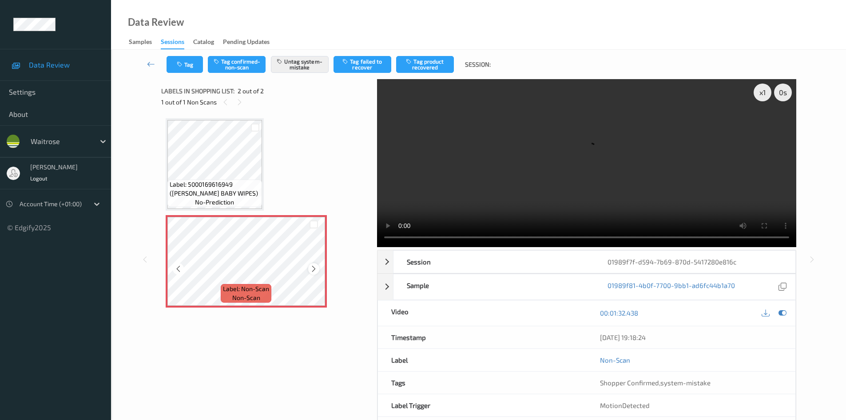
click at [315, 268] on icon at bounding box center [314, 269] width 8 height 8
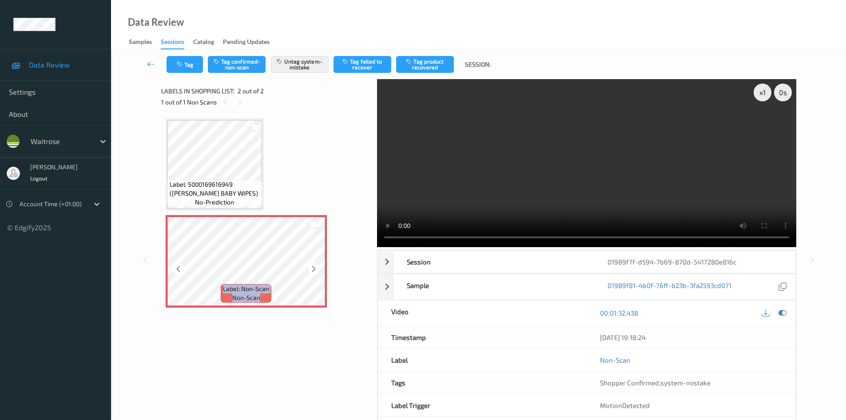
click at [315, 268] on icon at bounding box center [314, 269] width 8 height 8
click at [310, 266] on icon at bounding box center [314, 269] width 8 height 8
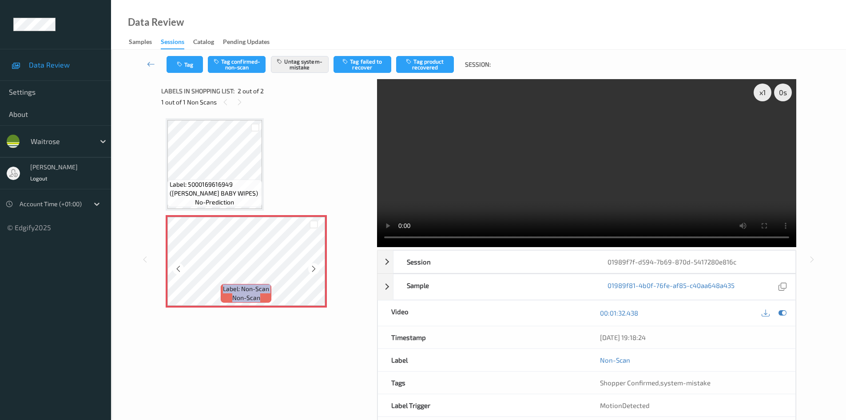
click at [310, 266] on icon at bounding box center [314, 269] width 8 height 8
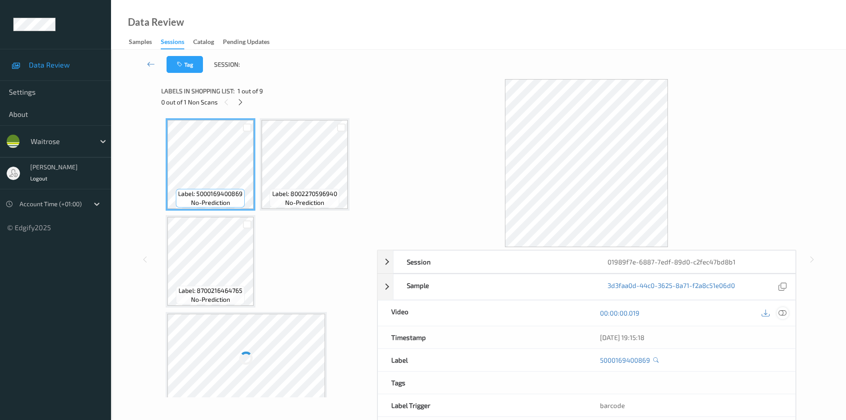
click at [783, 316] on icon at bounding box center [783, 313] width 8 height 8
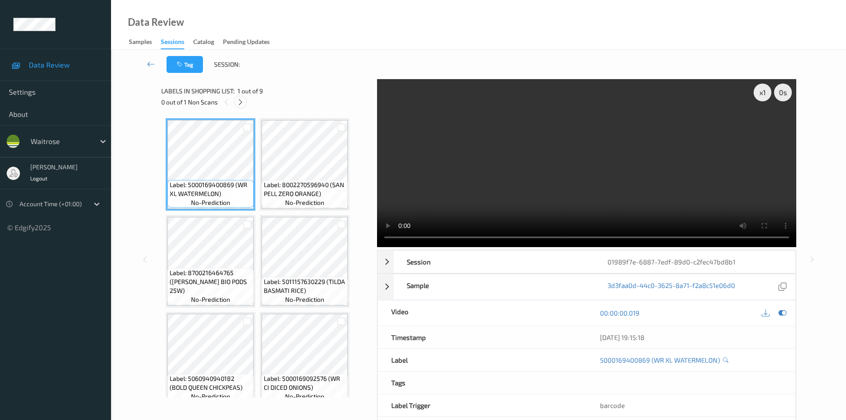
click at [241, 105] on icon at bounding box center [241, 102] width 8 height 8
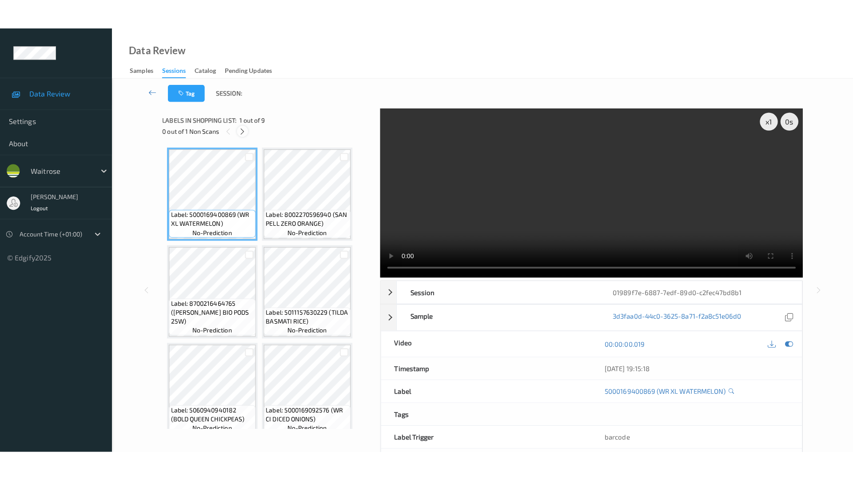
scroll to position [205, 0]
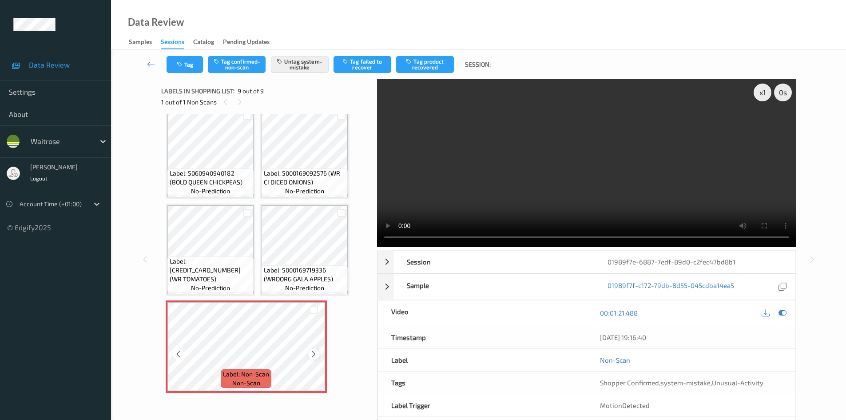
click at [313, 355] on icon at bounding box center [314, 354] width 8 height 8
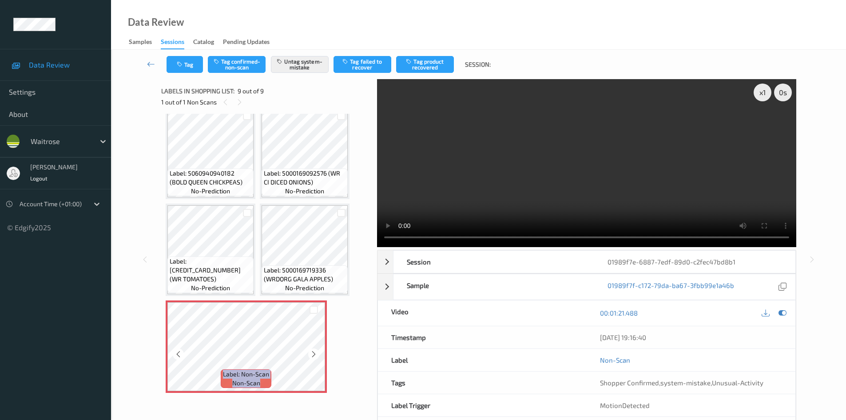
click at [313, 355] on icon at bounding box center [314, 354] width 8 height 8
click at [315, 352] on icon at bounding box center [314, 354] width 8 height 8
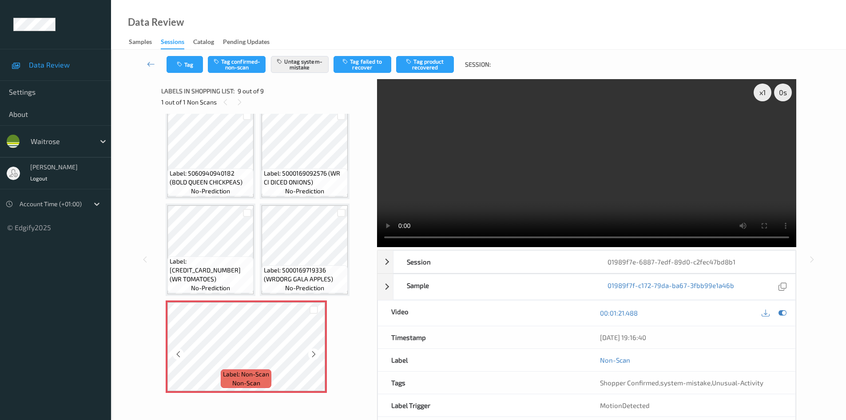
click at [315, 352] on icon at bounding box center [314, 354] width 8 height 8
click at [312, 352] on icon at bounding box center [314, 354] width 8 height 8
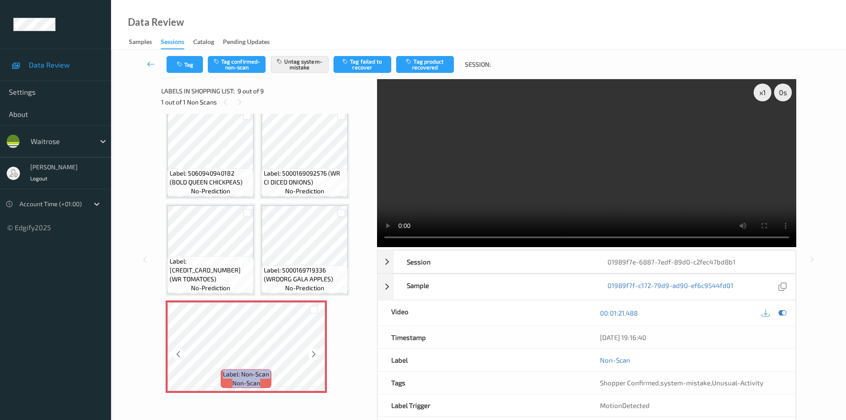
click at [312, 352] on icon at bounding box center [314, 354] width 8 height 8
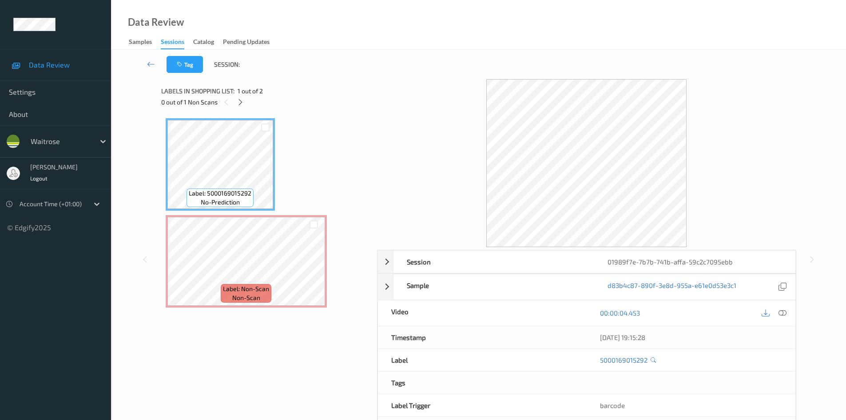
click at [781, 311] on icon at bounding box center [783, 313] width 8 height 8
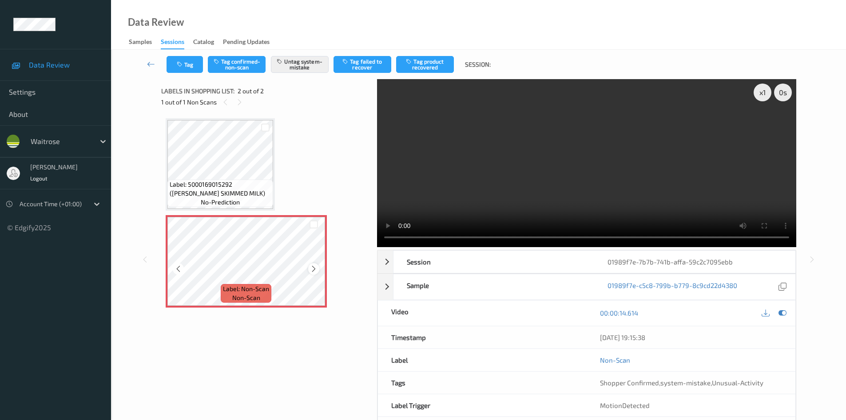
click at [315, 271] on icon at bounding box center [314, 269] width 8 height 8
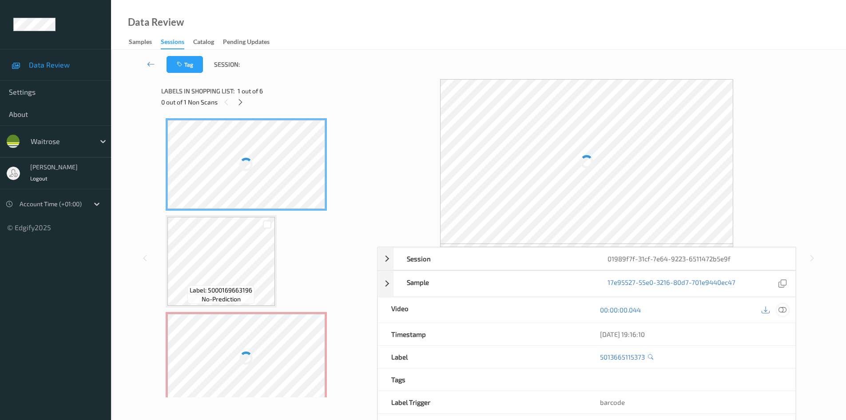
click at [785, 310] on icon at bounding box center [783, 310] width 8 height 8
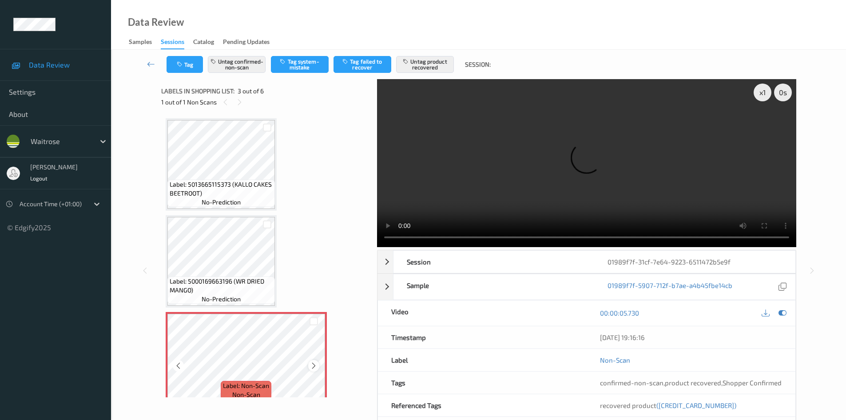
click at [313, 365] on icon at bounding box center [314, 366] width 8 height 8
click at [313, 364] on icon at bounding box center [314, 366] width 8 height 8
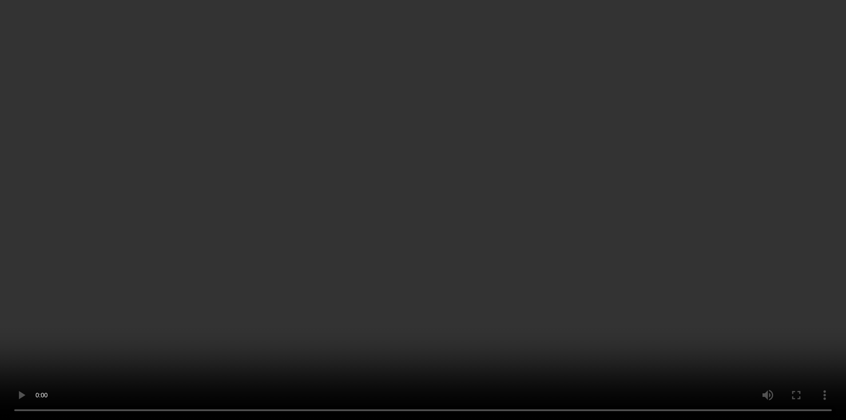
scroll to position [222, 0]
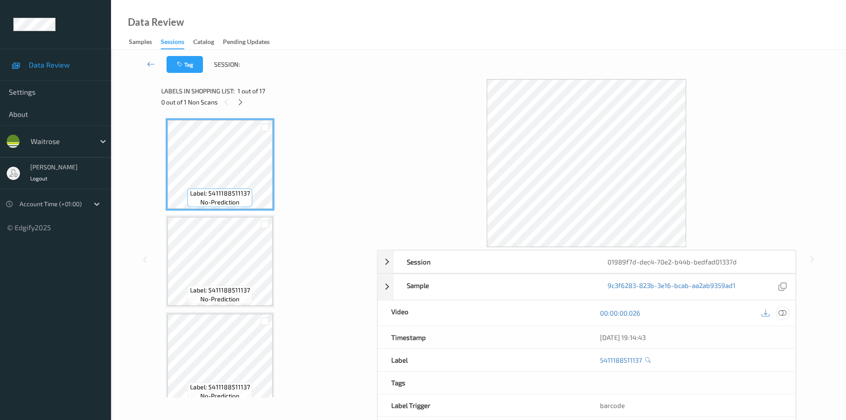
click at [786, 315] on icon at bounding box center [783, 313] width 8 height 8
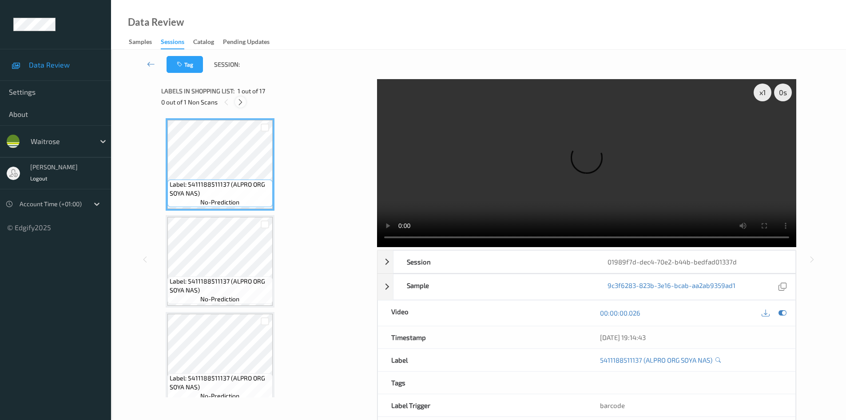
click at [242, 102] on icon at bounding box center [241, 102] width 8 height 8
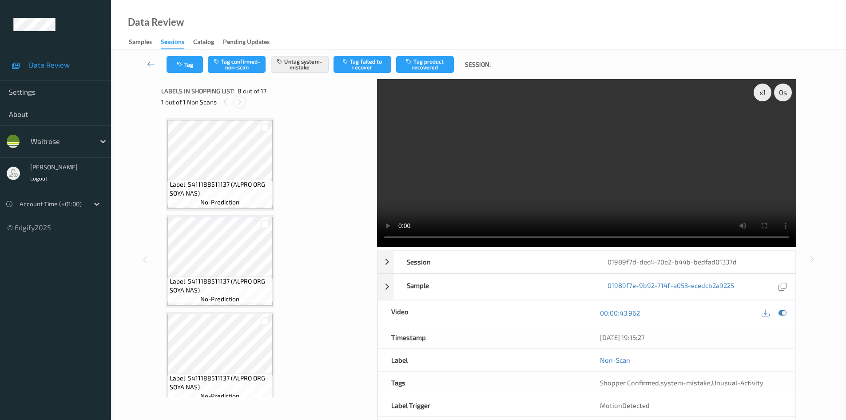
scroll to position [586, 0]
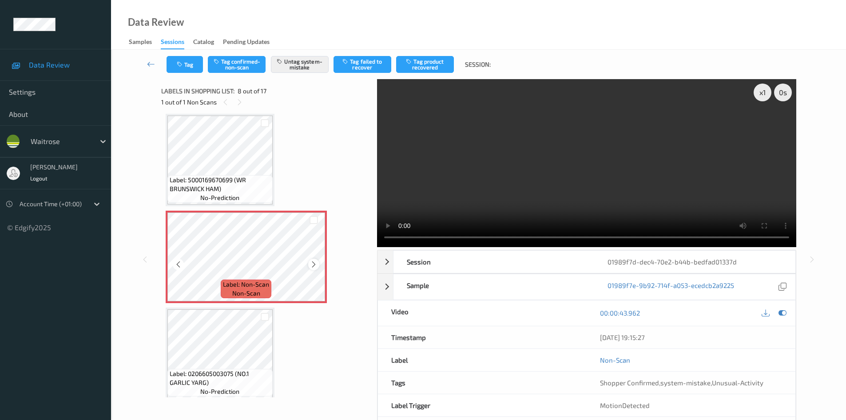
click at [312, 261] on icon at bounding box center [314, 264] width 8 height 8
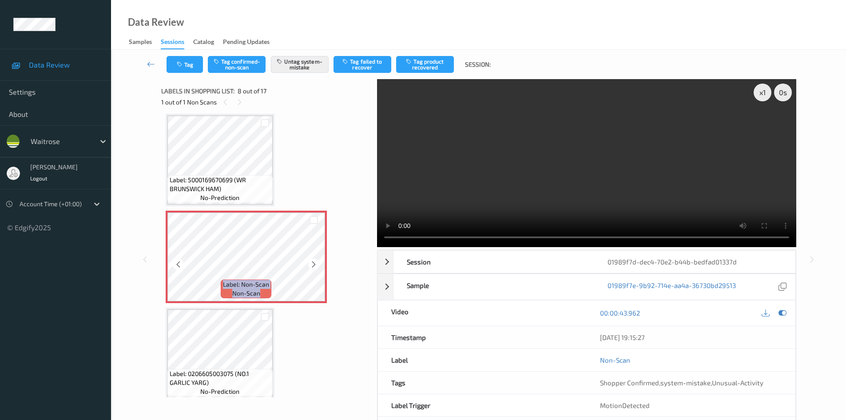
click at [312, 261] on icon at bounding box center [314, 264] width 8 height 8
click at [315, 264] on icon at bounding box center [314, 264] width 8 height 8
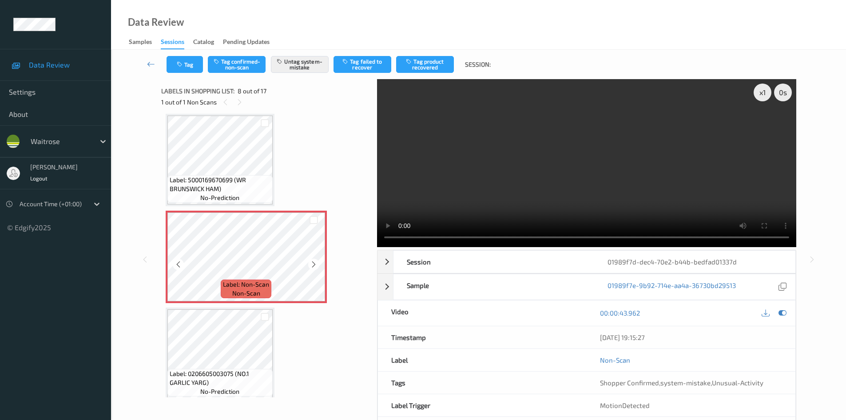
click at [315, 264] on icon at bounding box center [314, 264] width 8 height 8
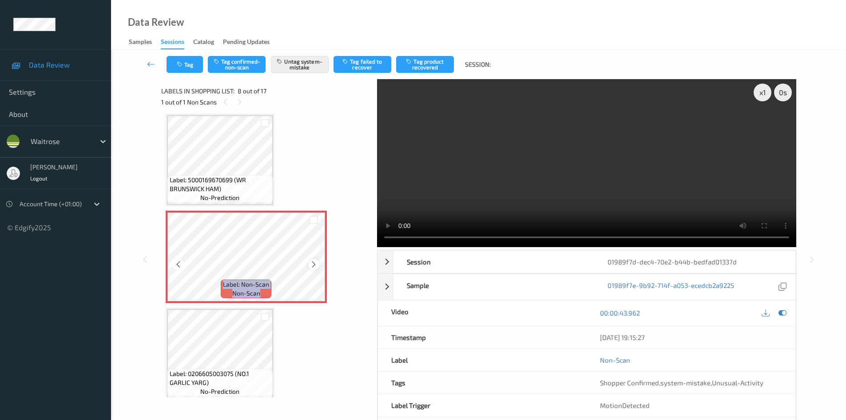
click at [313, 262] on icon at bounding box center [314, 264] width 8 height 8
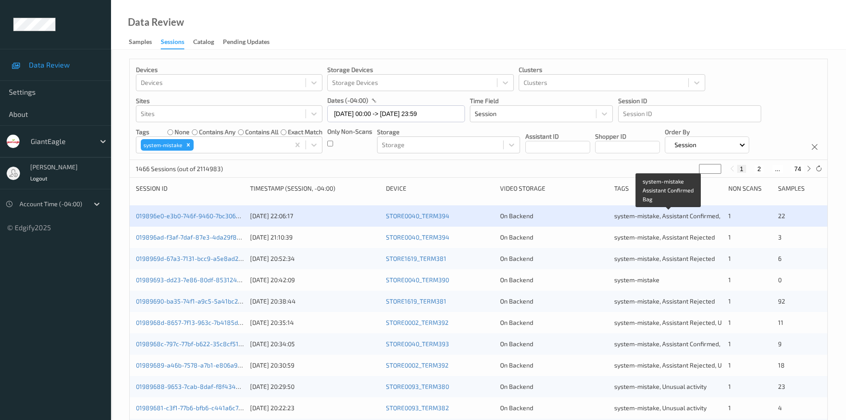
scroll to position [44, 0]
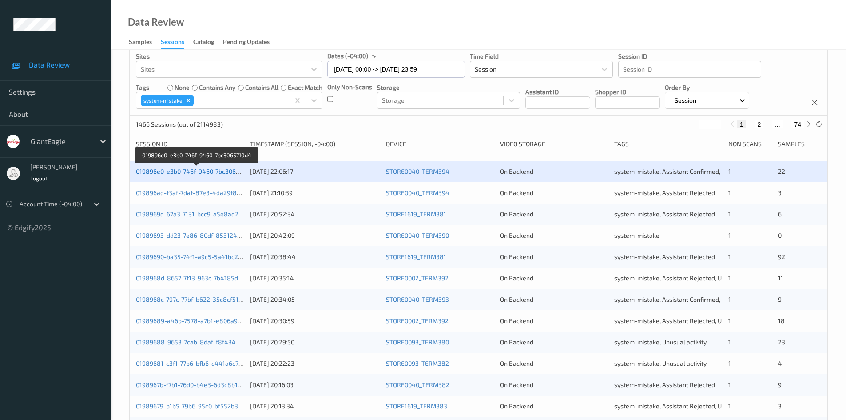
click at [184, 173] on link "019896e0-e3b0-746f-9460-7bc3065710d4" at bounding box center [196, 171] width 120 height 8
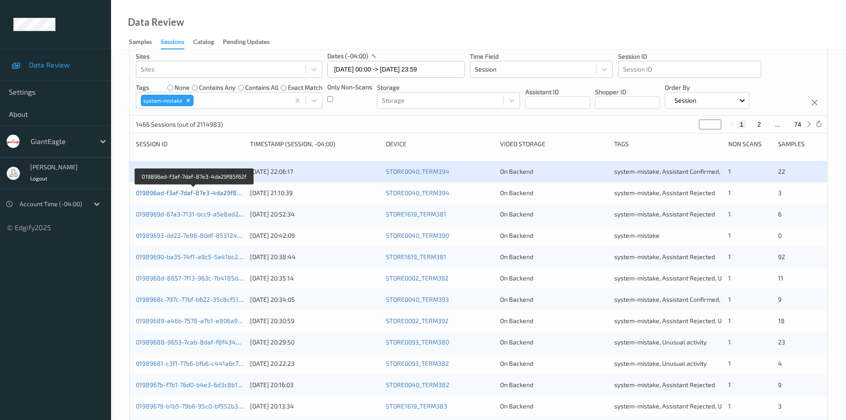
click at [175, 194] on link "019896ad-f3af-7daf-87e3-4da29f85f62f" at bounding box center [194, 193] width 116 height 8
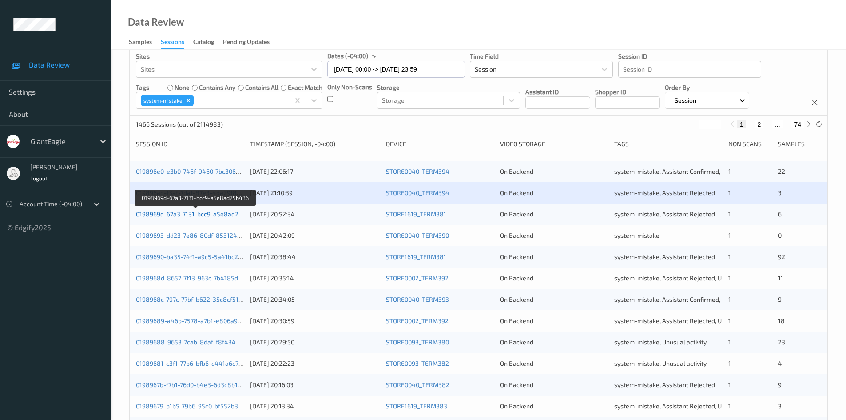
click at [201, 216] on link "0198969d-67a3-7131-bcc9-a5e8ad25b436" at bounding box center [196, 214] width 121 height 8
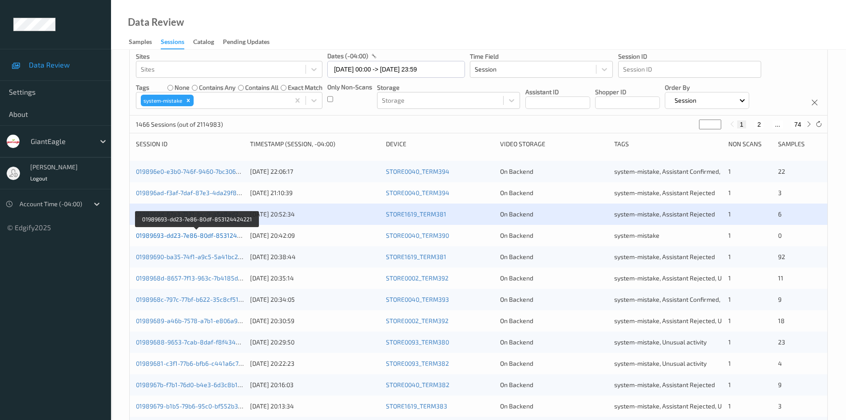
click at [211, 238] on link "01989693-dd23-7e86-80df-853124424221" at bounding box center [197, 235] width 123 height 8
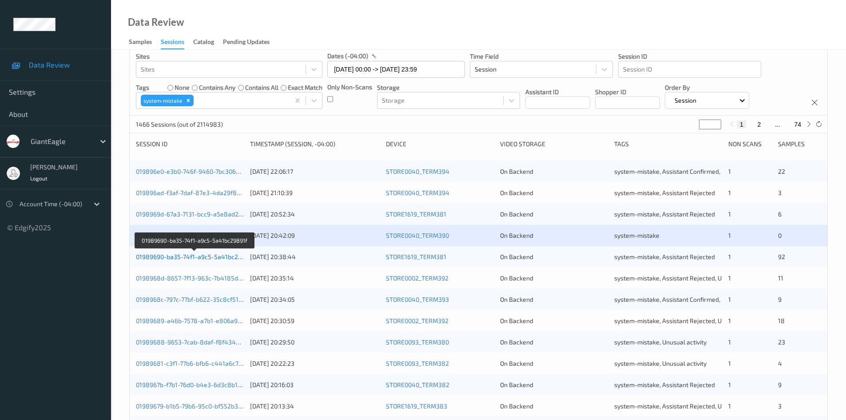
click at [210, 260] on link "01989690-ba35-74f1-a9c5-5a41bc29891f" at bounding box center [195, 257] width 118 height 8
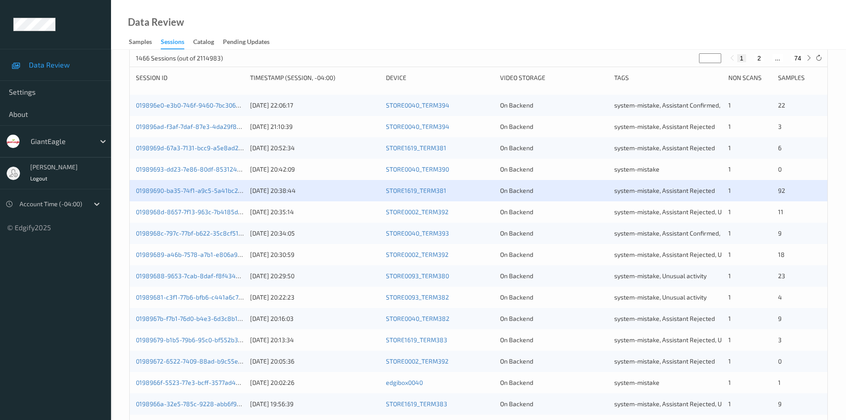
scroll to position [222, 0]
